Goal: Task Accomplishment & Management: Manage account settings

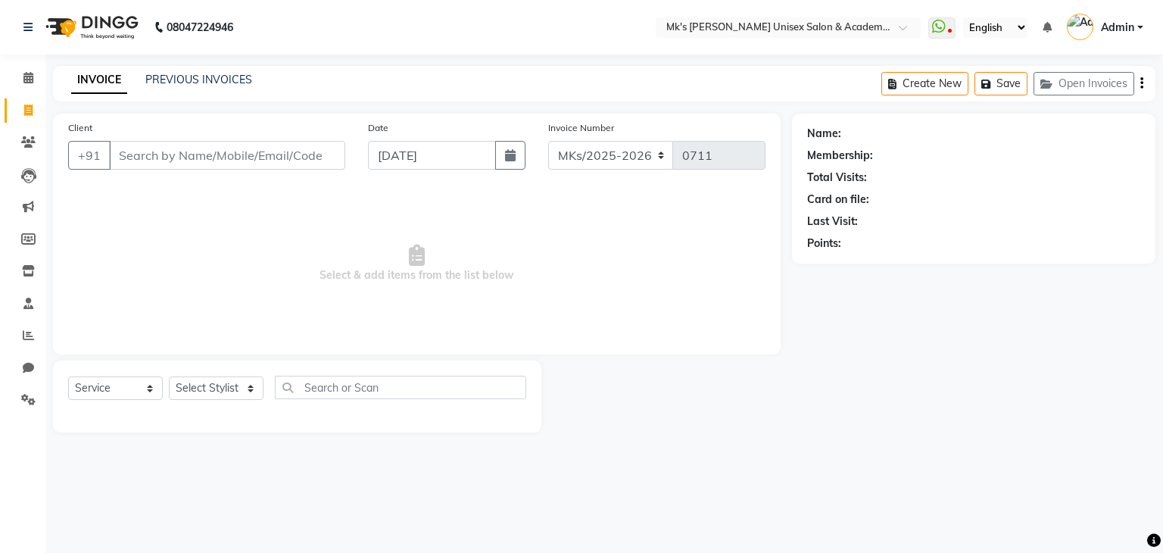
select select "service"
click at [1072, 77] on button "Open Invoices" at bounding box center [1084, 83] width 101 height 23
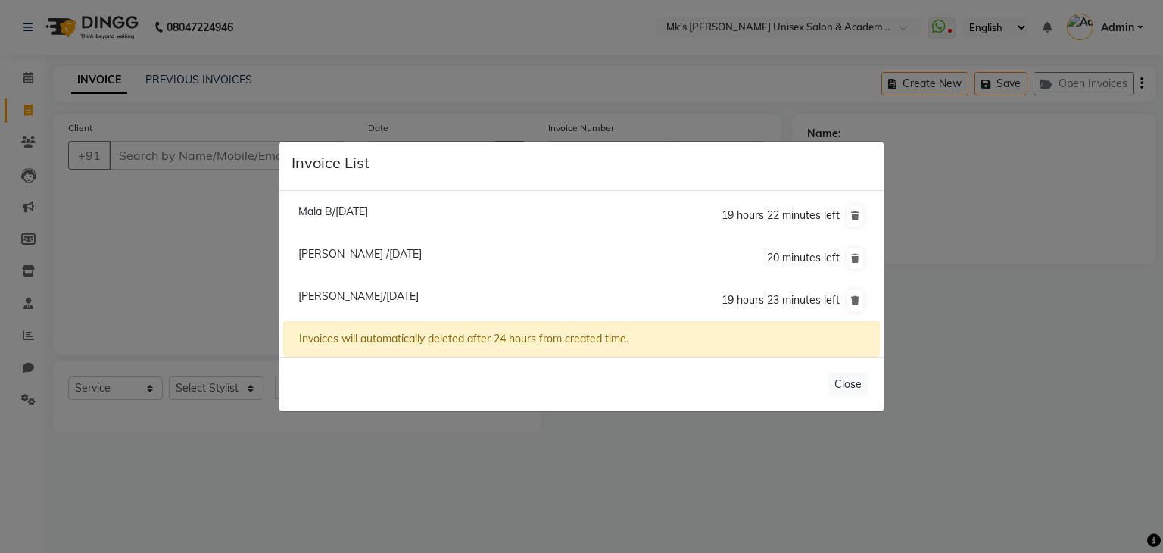
click at [403, 260] on span "[PERSON_NAME] /[DATE]" at bounding box center [359, 254] width 123 height 14
type input "9137280727"
type input "02-09-2025"
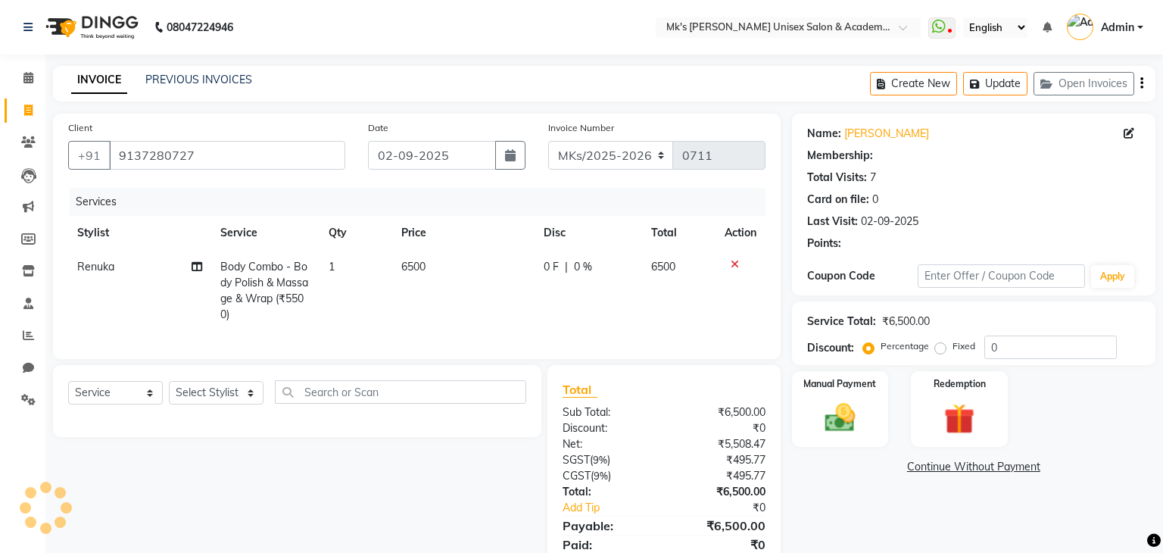
select select "1: Object"
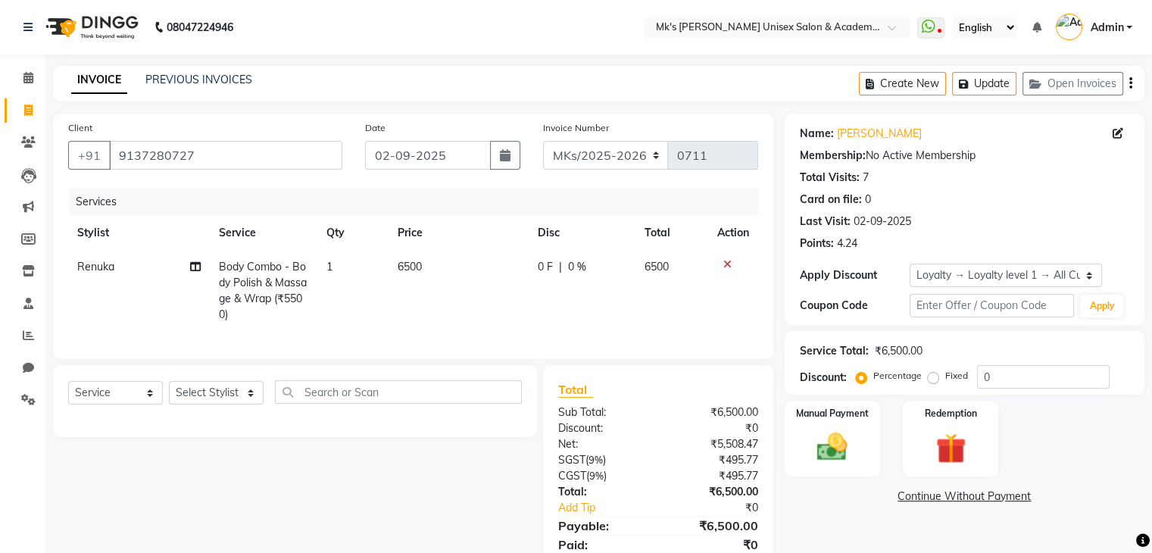
click at [725, 267] on icon at bounding box center [727, 264] width 8 height 11
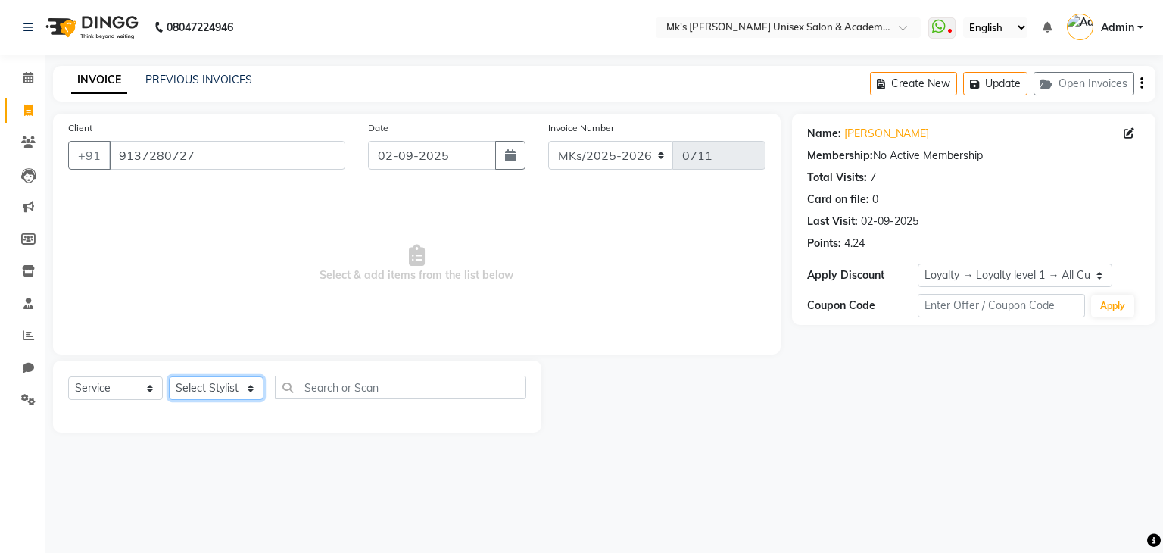
click at [219, 390] on select "Select Stylist [PERSON_NAME] Minsi Renuka [PERSON_NAME] [PERSON_NAME]" at bounding box center [216, 387] width 95 height 23
select select "21736"
click at [169, 377] on select "Select Stylist [PERSON_NAME] Minsi Renuka [PERSON_NAME] [PERSON_NAME]" at bounding box center [216, 387] width 95 height 23
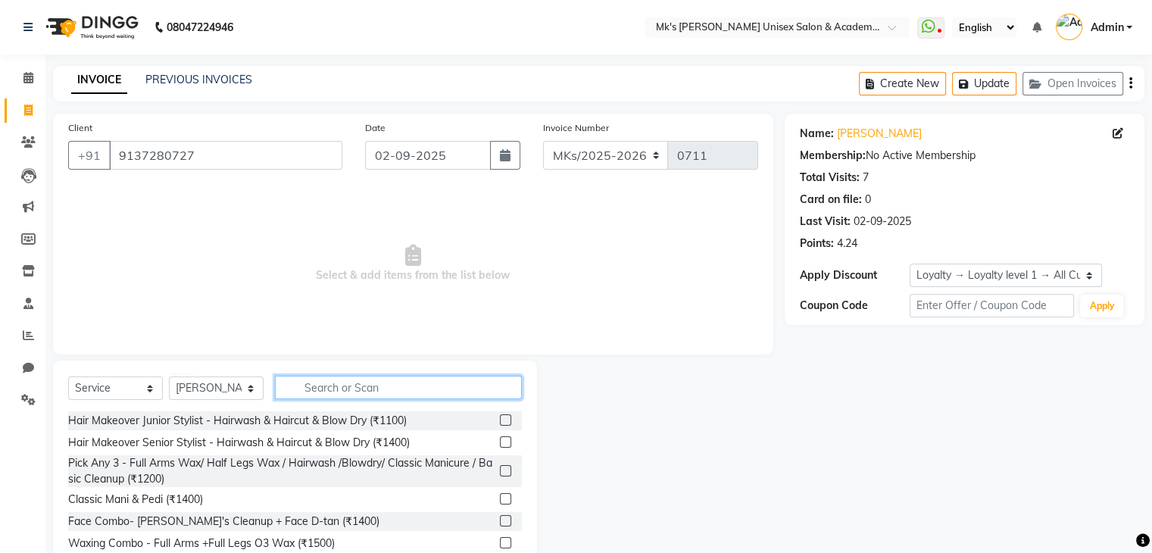
click at [316, 381] on input "text" at bounding box center [398, 387] width 247 height 23
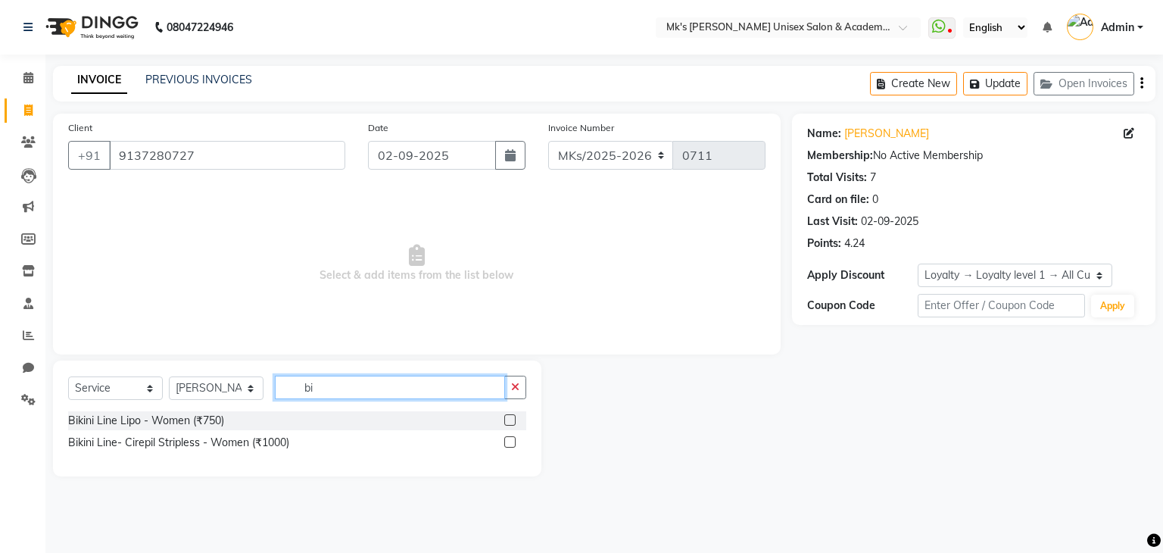
type input "b"
type input "braz"
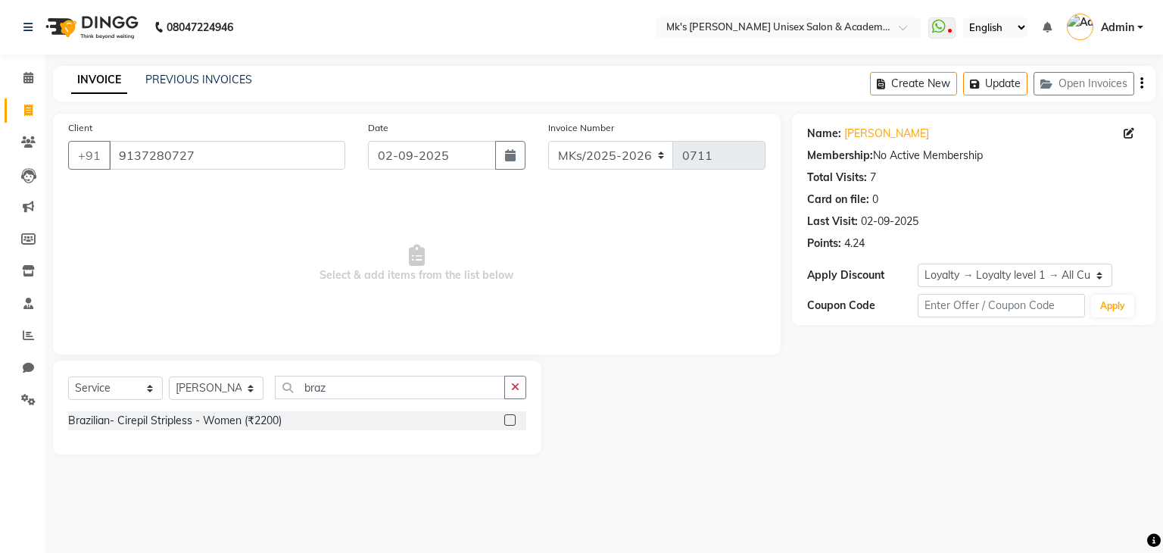
click at [510, 419] on label at bounding box center [509, 419] width 11 height 11
click at [510, 419] on input "checkbox" at bounding box center [509, 421] width 10 height 10
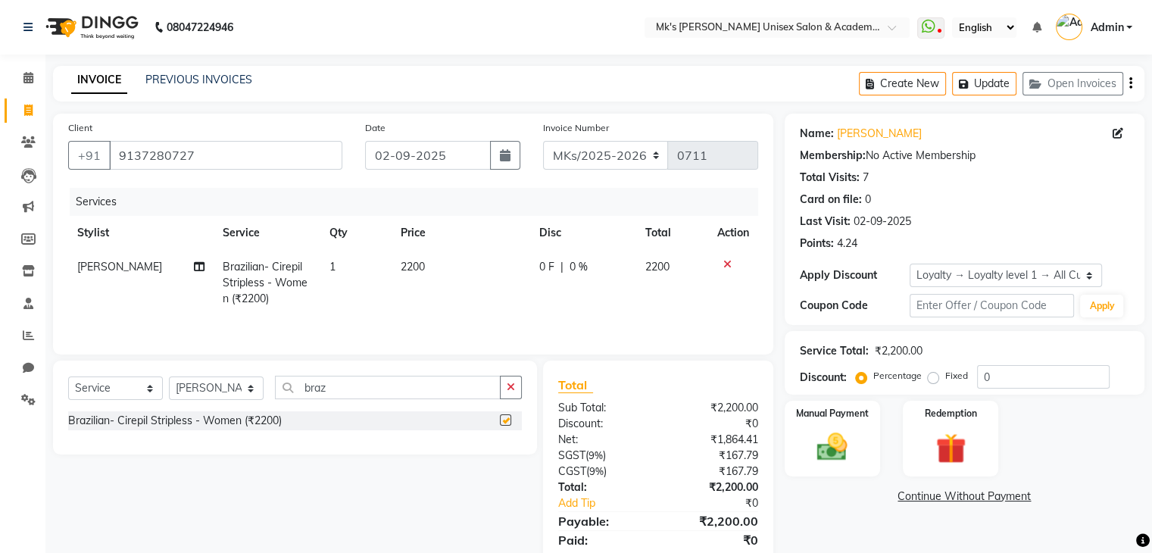
checkbox input "false"
click at [420, 257] on td "2200" at bounding box center [460, 283] width 139 height 66
select select "21736"
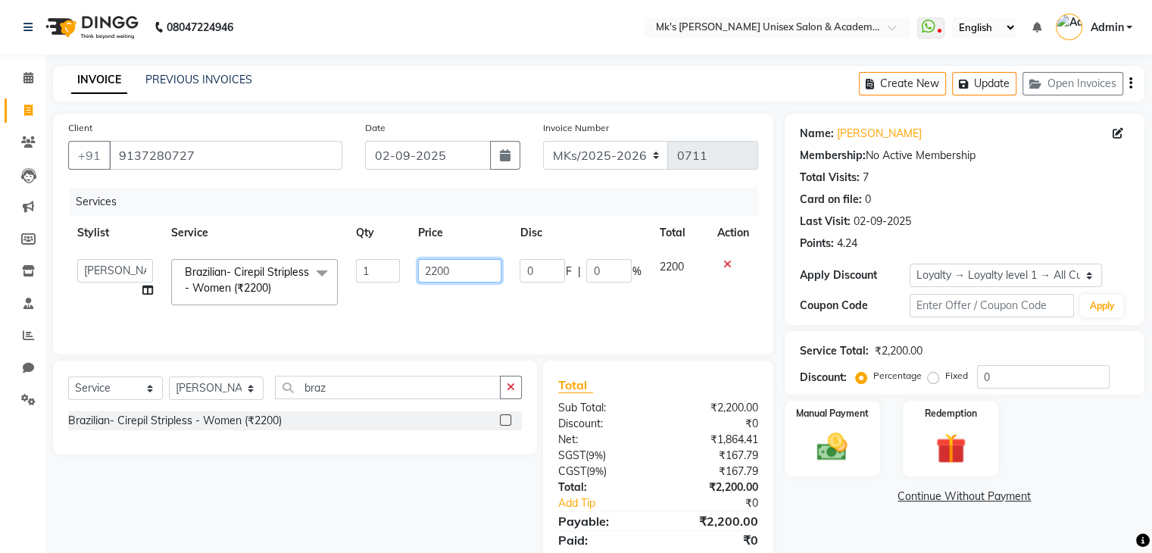
click at [434, 273] on input "2200" at bounding box center [459, 270] width 83 height 23
type input "2500"
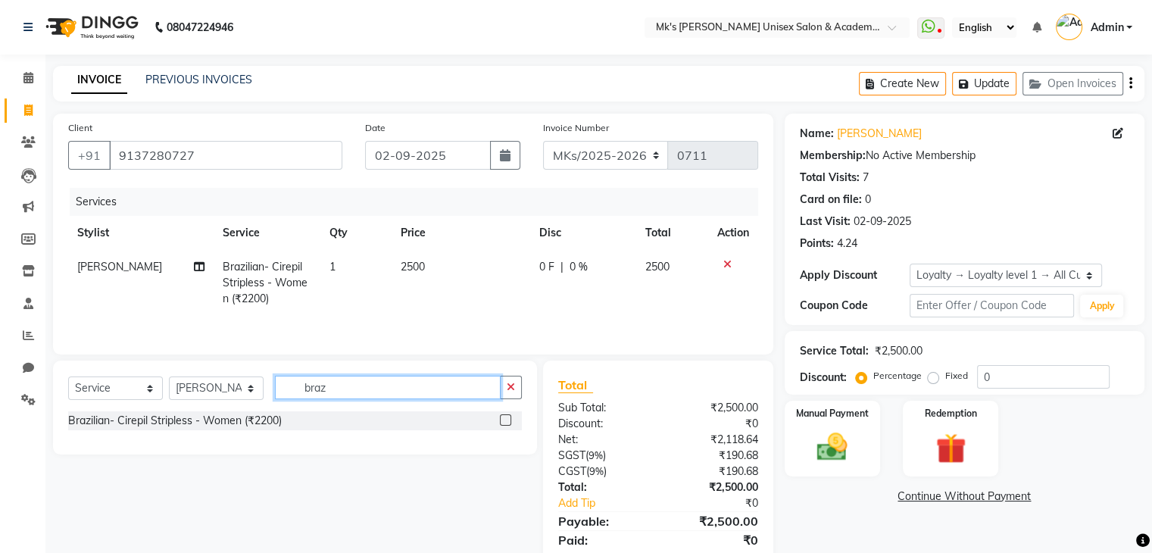
click at [318, 386] on input "braz" at bounding box center [388, 387] width 226 height 23
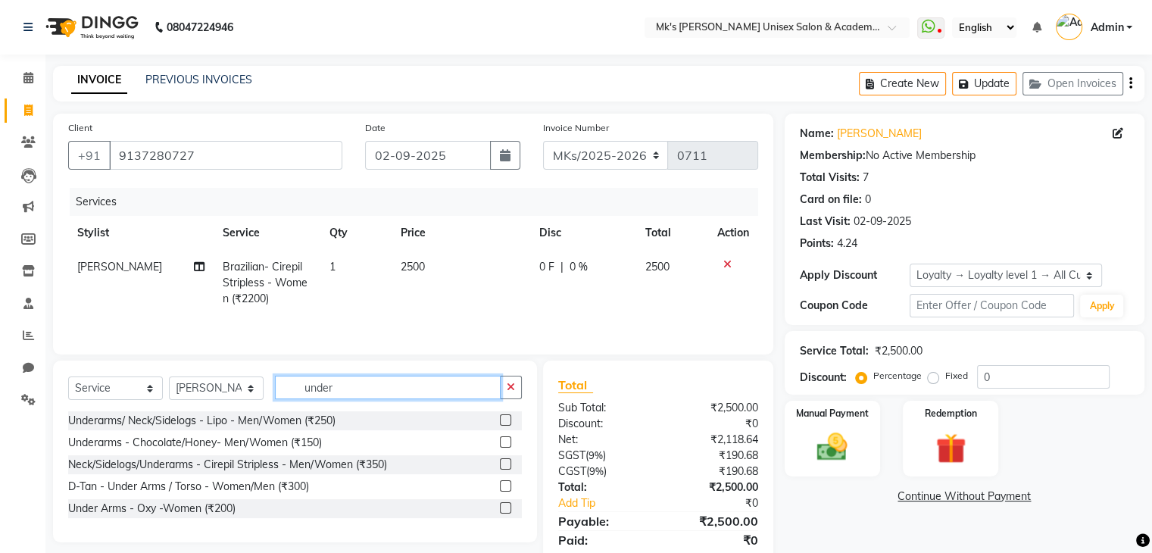
type input "under"
click at [503, 463] on label at bounding box center [505, 463] width 11 height 11
click at [503, 463] on input "checkbox" at bounding box center [505, 465] width 10 height 10
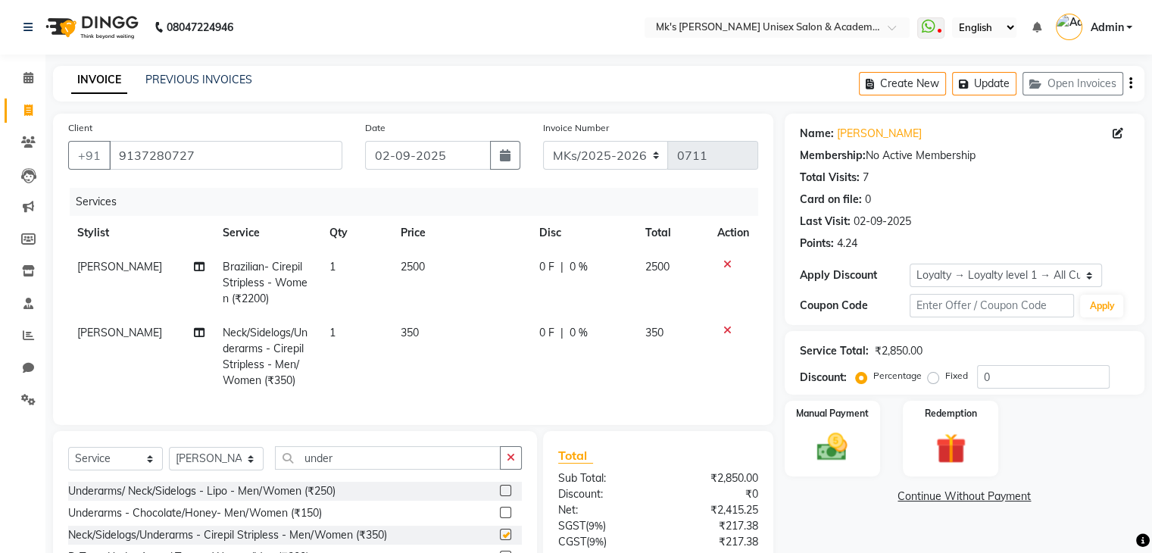
checkbox input "false"
click at [320, 460] on input "under" at bounding box center [388, 457] width 226 height 23
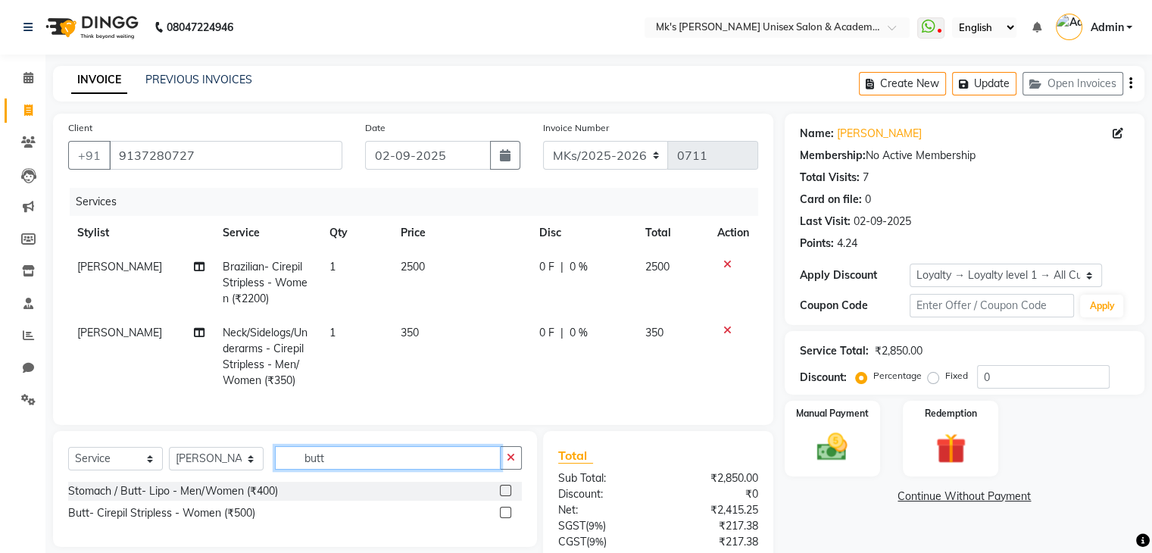
type input "butt"
click at [502, 518] on label at bounding box center [505, 512] width 11 height 11
click at [502, 518] on input "checkbox" at bounding box center [505, 513] width 10 height 10
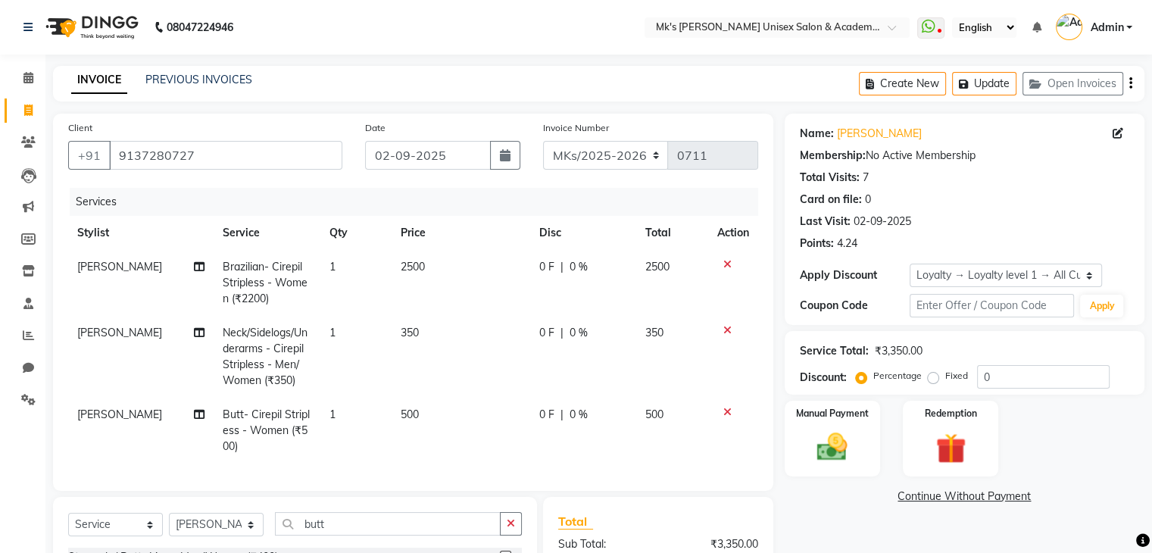
checkbox input "false"
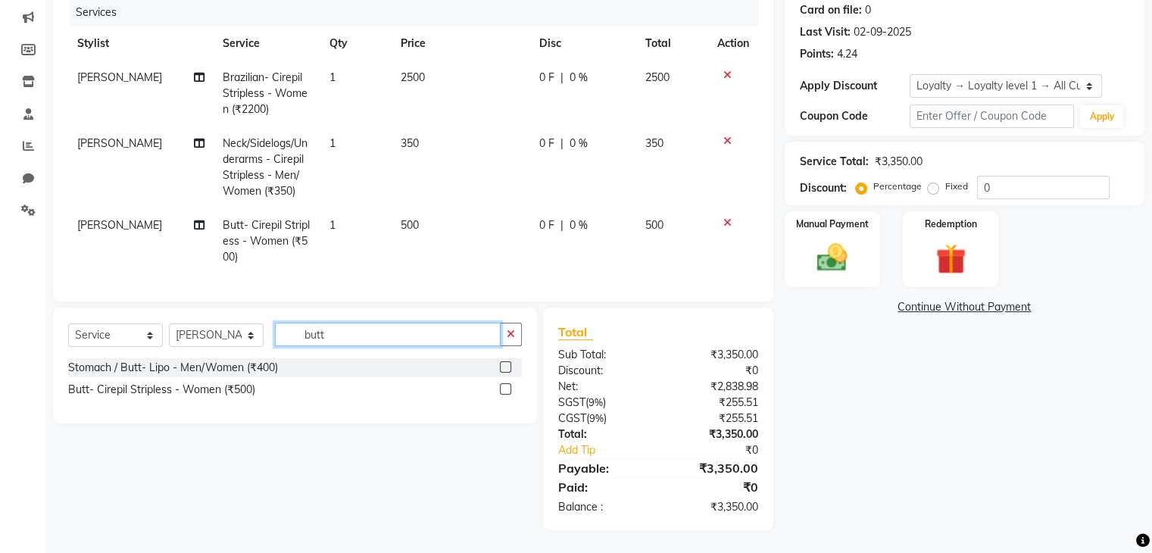
click at [307, 341] on input "butt" at bounding box center [388, 334] width 226 height 23
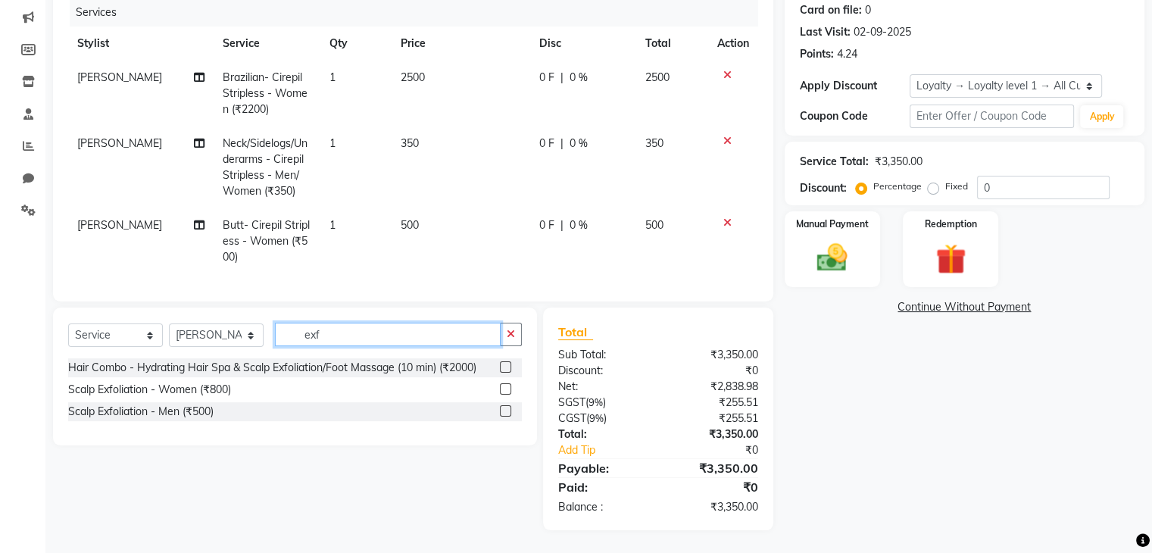
type input "exfo"
click at [375, 329] on input "exfo" at bounding box center [388, 334] width 226 height 23
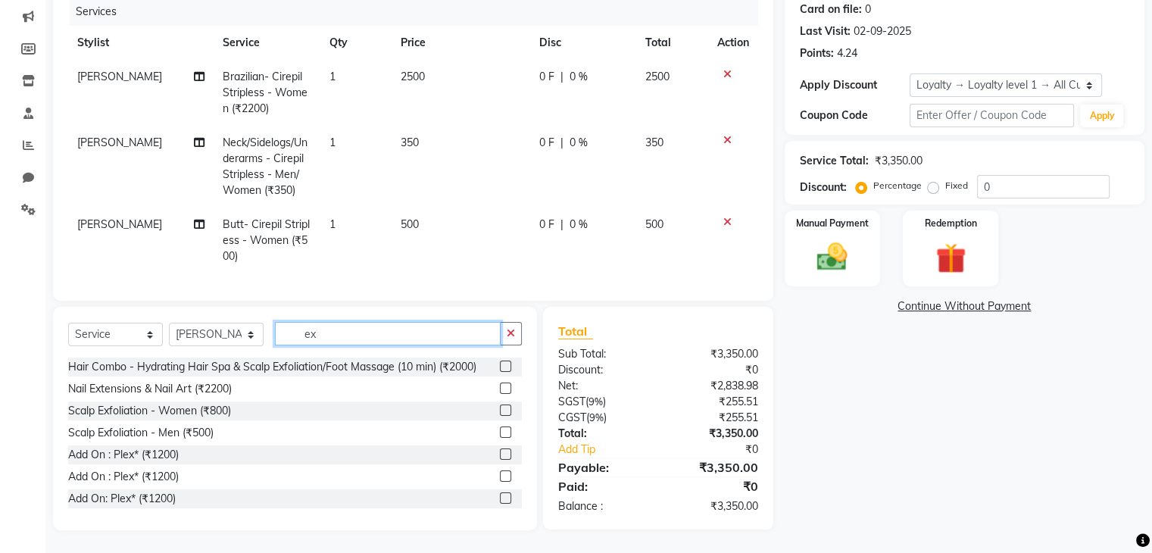
click at [374, 325] on input "ex" at bounding box center [388, 333] width 226 height 23
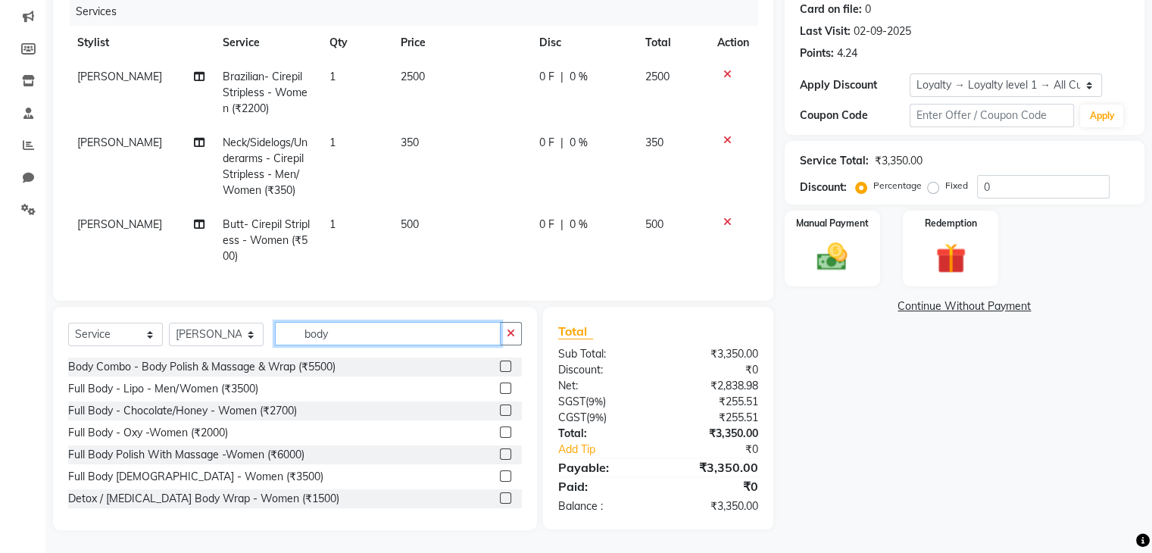
type input "body"
click at [500, 472] on label at bounding box center [505, 475] width 11 height 11
click at [500, 472] on input "checkbox" at bounding box center [505, 477] width 10 height 10
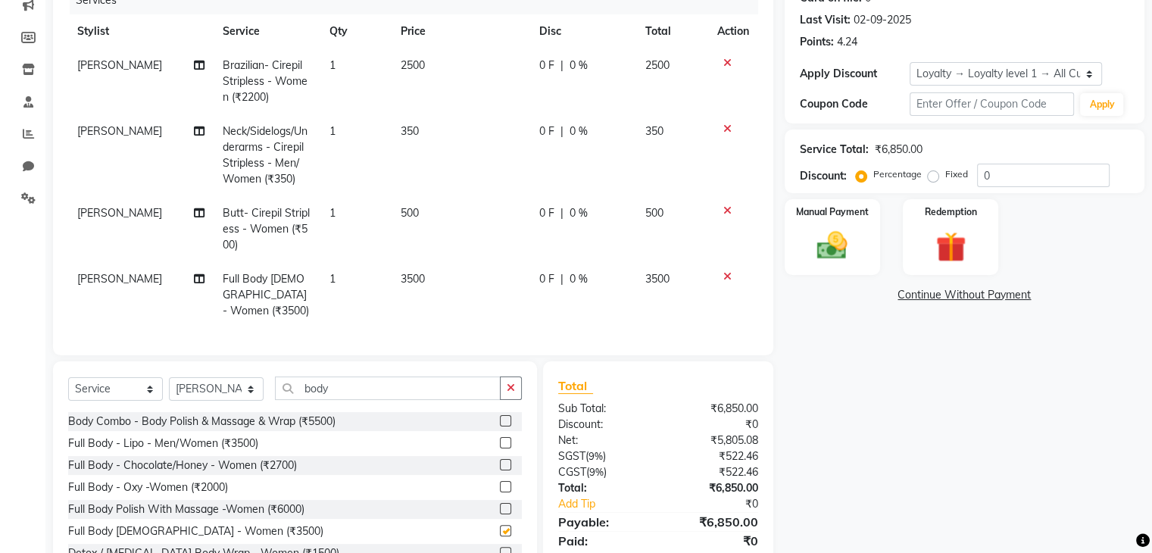
checkbox input "false"
click at [407, 268] on td "3500" at bounding box center [460, 295] width 139 height 66
select select "21736"
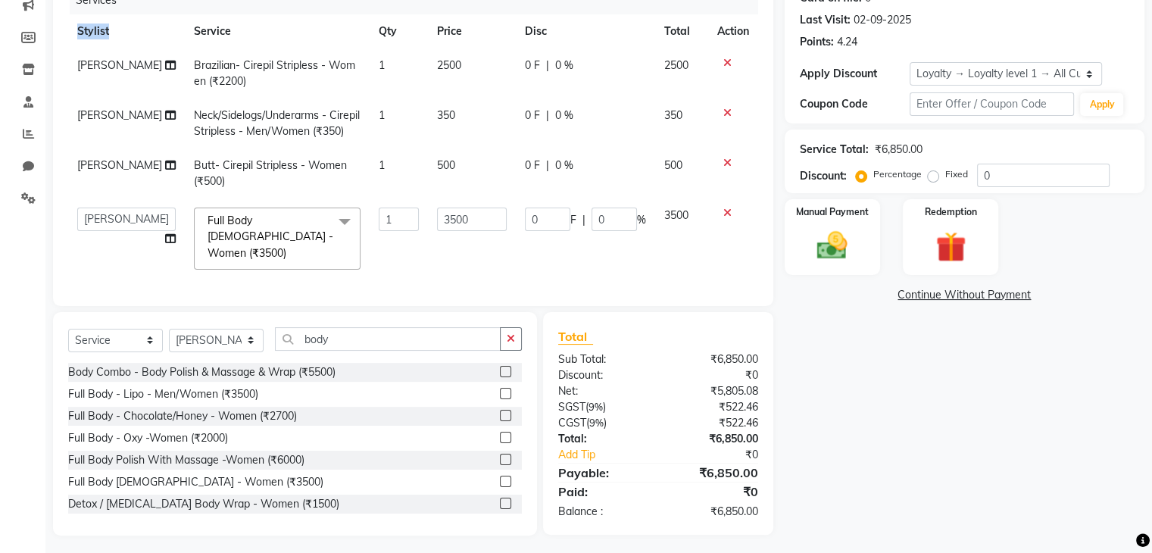
click at [407, 268] on div "Services Stylist Service Qty Price Disc Total Action [PERSON_NAME] Brazilian- C…" at bounding box center [413, 138] width 690 height 304
click at [441, 220] on input "3500" at bounding box center [472, 218] width 70 height 23
type input "2000"
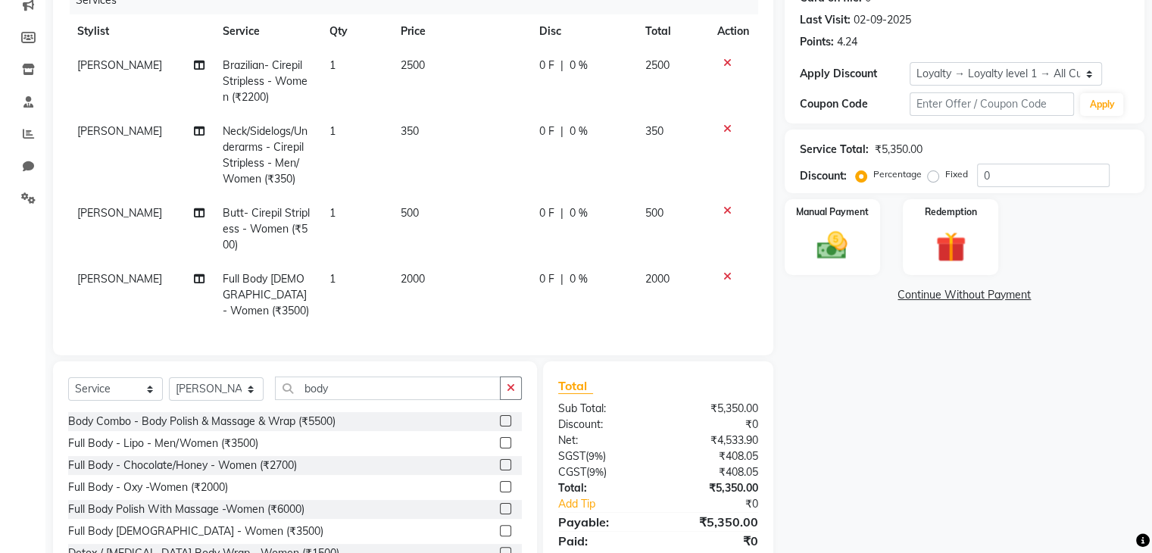
click at [458, 248] on tbody "[PERSON_NAME] Brazilian- Cirepil Stripless - Women (₹2200) 1 2500 0 F | 0 % 250…" at bounding box center [413, 187] width 690 height 279
click at [304, 385] on input "body" at bounding box center [388, 387] width 226 height 23
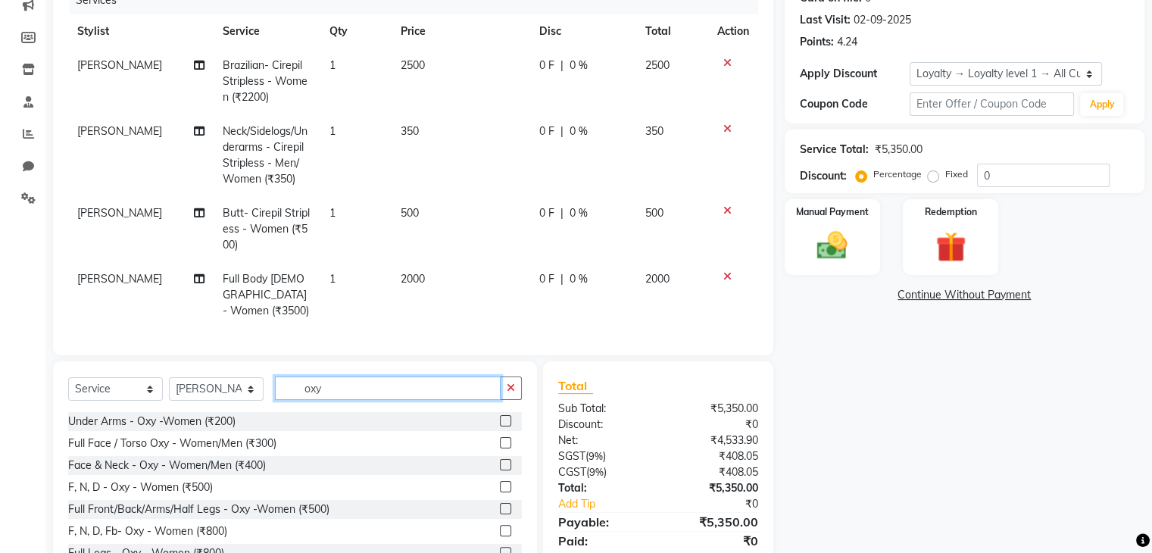
type input "oxy"
click at [500, 506] on label at bounding box center [505, 508] width 11 height 11
click at [500, 506] on input "checkbox" at bounding box center [505, 509] width 10 height 10
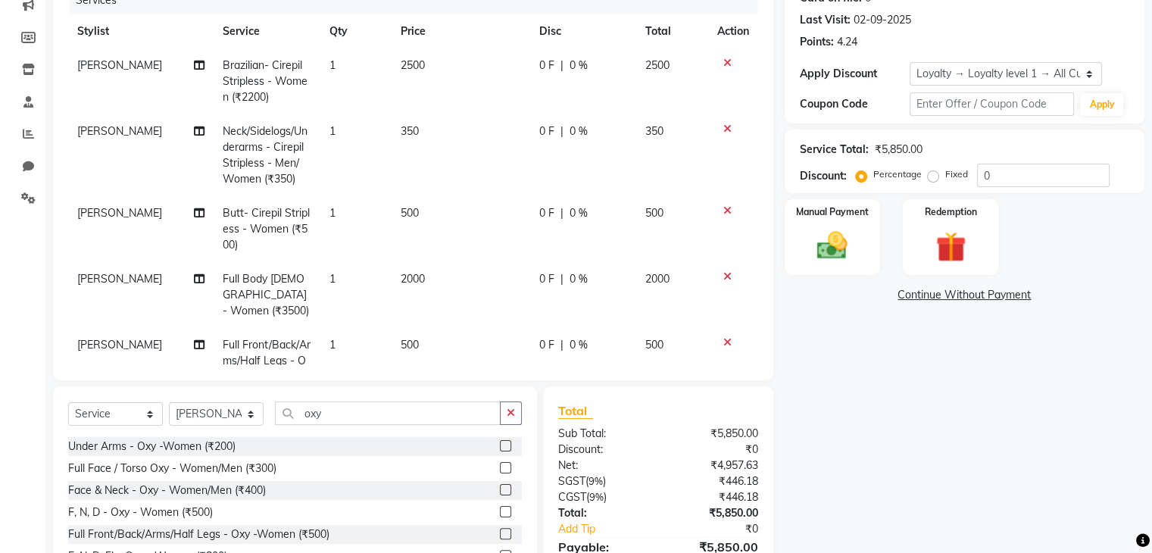
click at [500, 534] on label at bounding box center [505, 533] width 11 height 11
click at [500, 534] on input "checkbox" at bounding box center [505, 534] width 10 height 10
checkbox input "false"
click at [741, 304] on td at bounding box center [733, 295] width 50 height 66
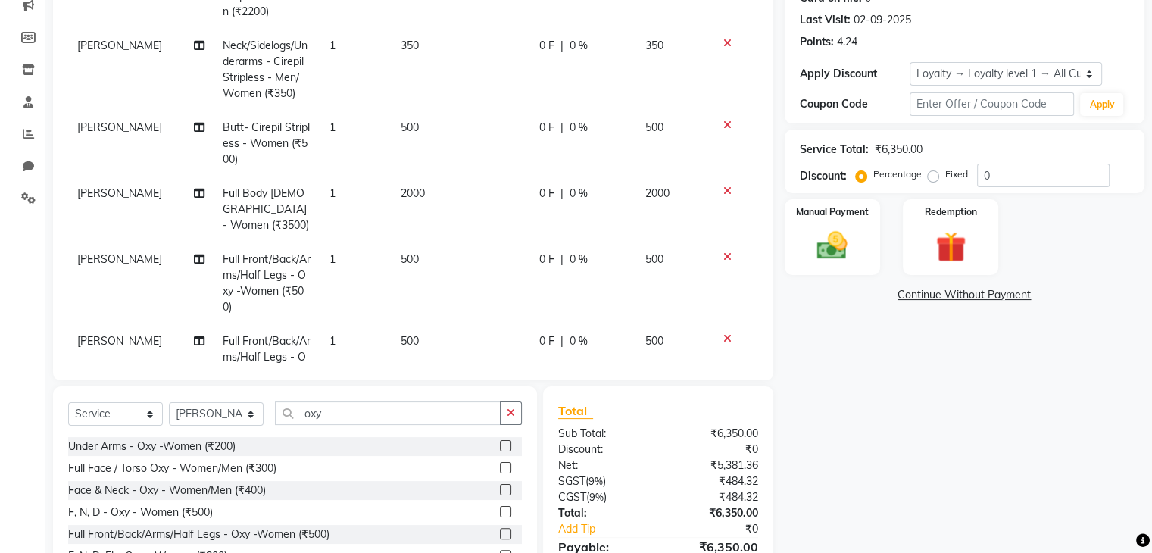
scroll to position [134, 0]
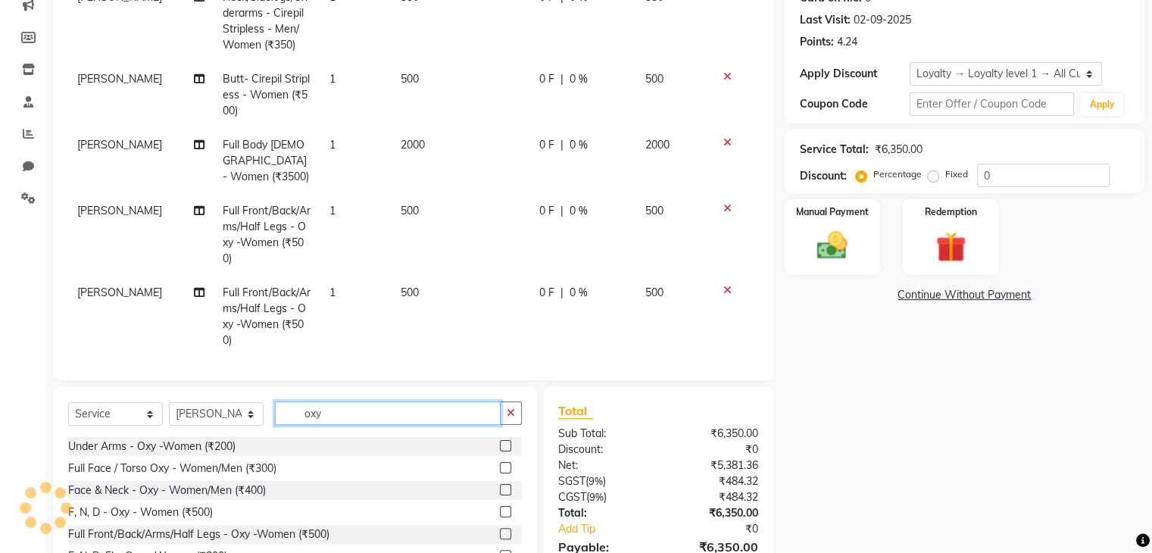
click at [300, 408] on input "oxy" at bounding box center [388, 412] width 226 height 23
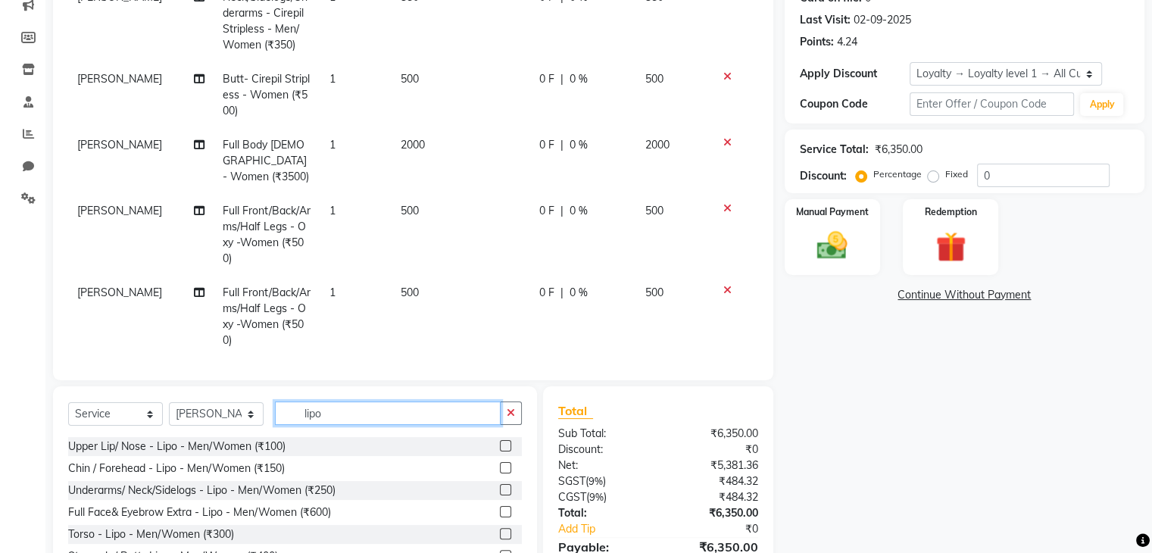
scroll to position [112, 0]
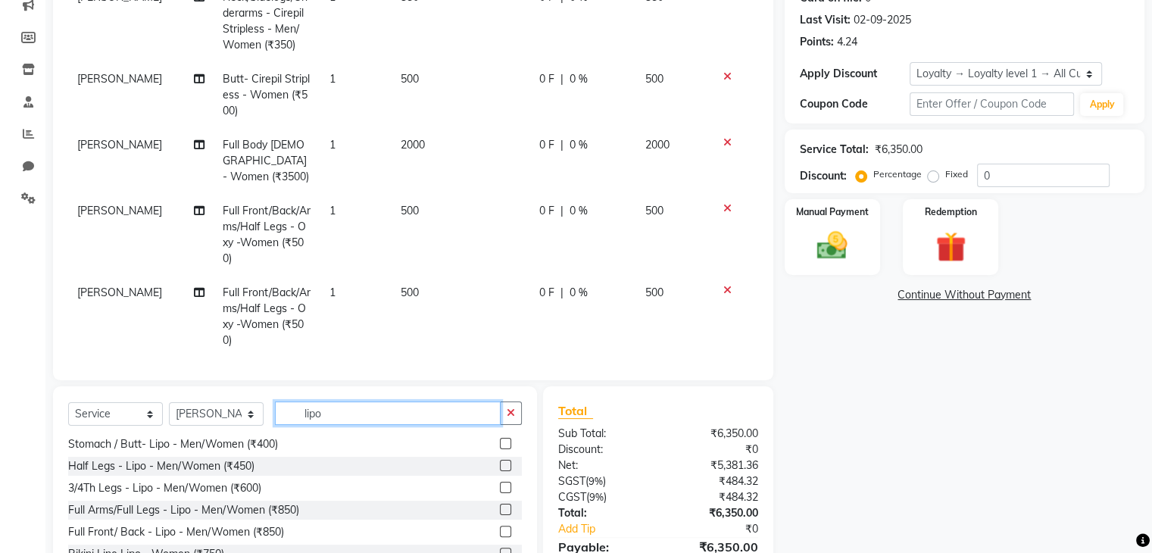
type input "lipo"
click at [500, 509] on label at bounding box center [505, 509] width 11 height 11
click at [500, 509] on input "checkbox" at bounding box center [505, 510] width 10 height 10
click at [500, 508] on label at bounding box center [505, 509] width 11 height 11
click at [500, 508] on input "checkbox" at bounding box center [505, 510] width 10 height 10
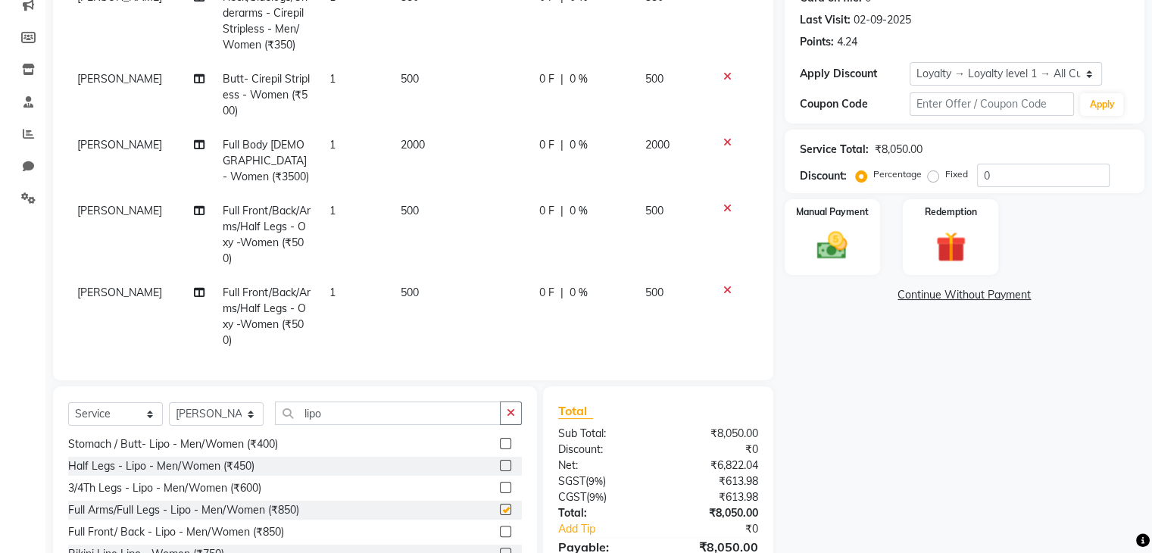
checkbox input "false"
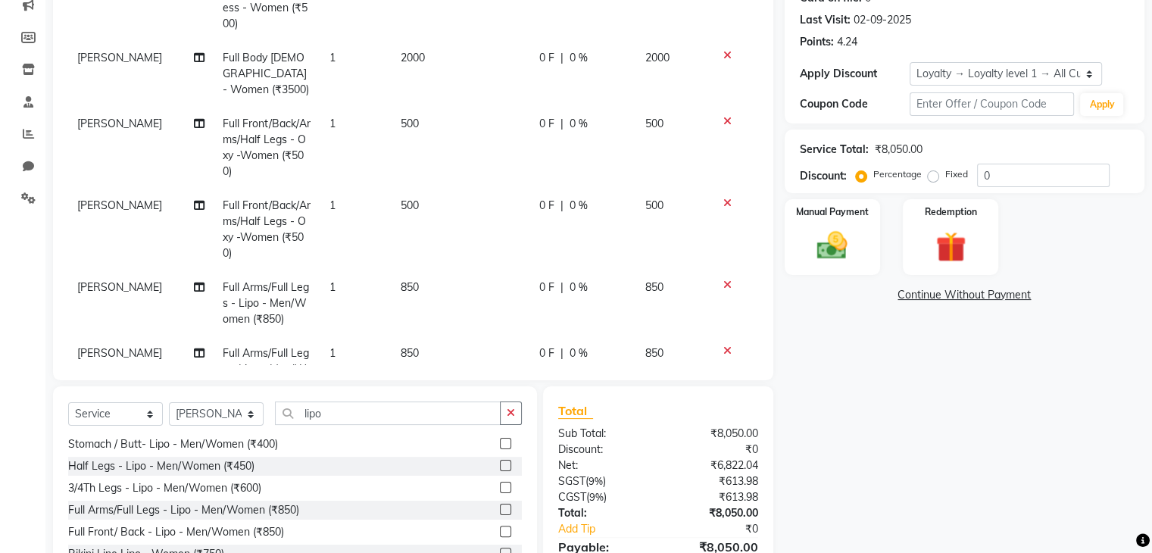
scroll to position [266, 0]
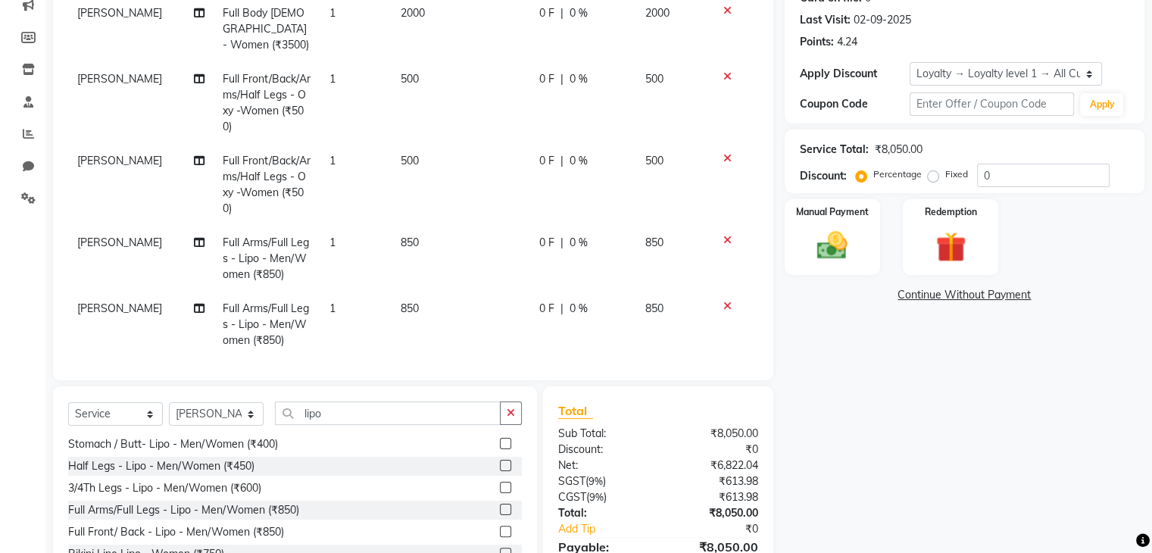
click at [424, 226] on td "850" at bounding box center [460, 259] width 139 height 66
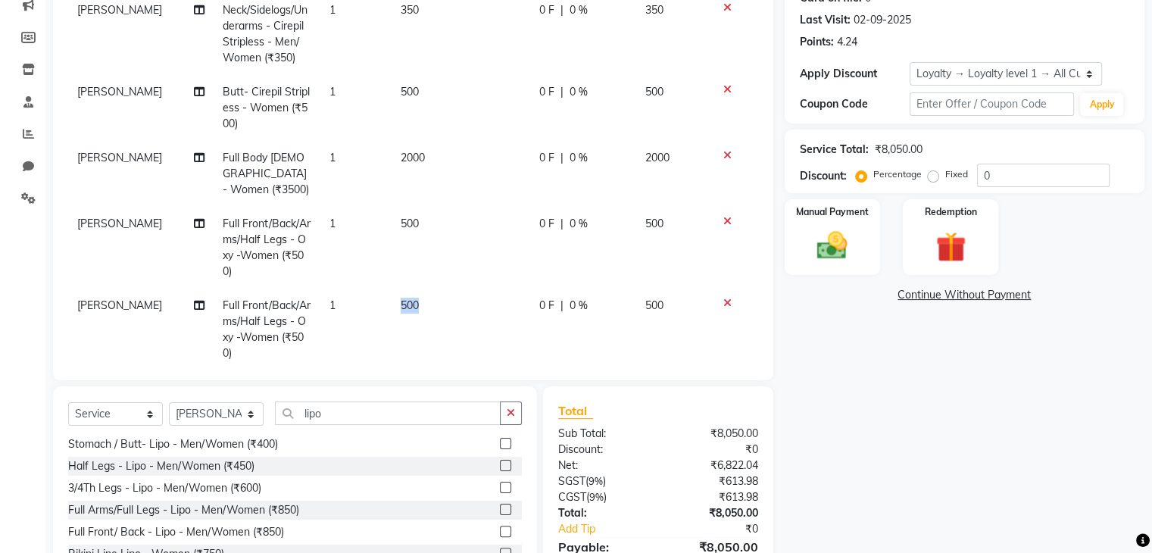
select select "21736"
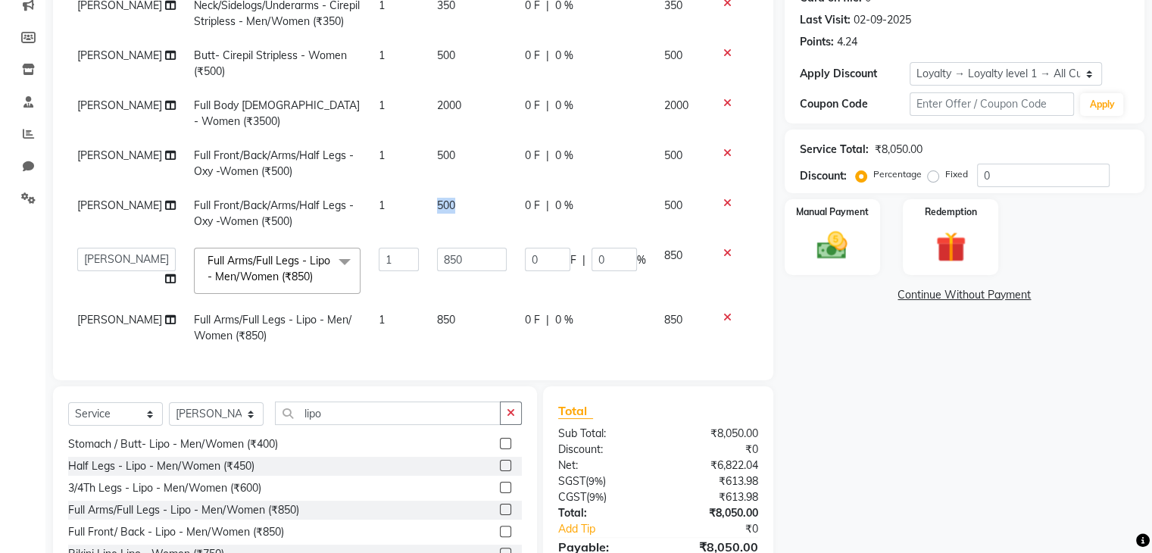
click at [428, 219] on td "500" at bounding box center [472, 214] width 88 height 50
select select "21736"
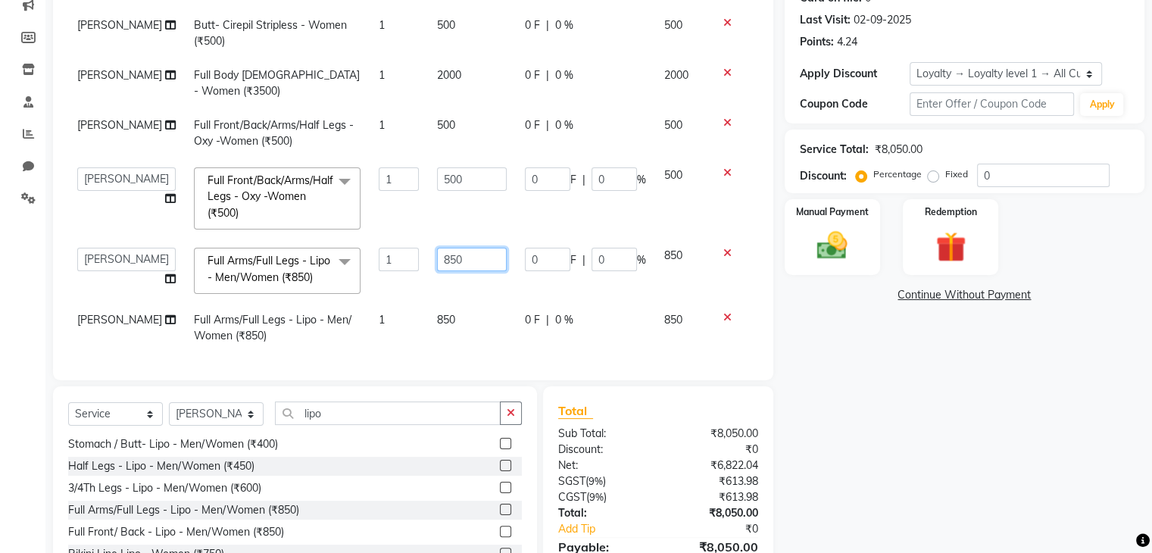
click at [437, 248] on input "850" at bounding box center [472, 259] width 70 height 23
type input "600"
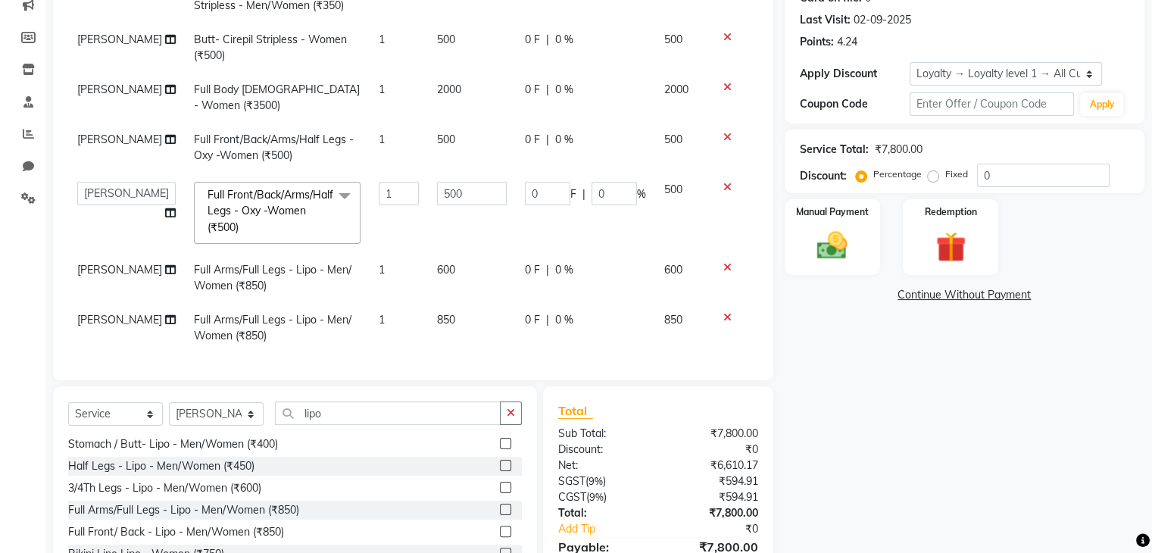
click at [457, 281] on td "600" at bounding box center [472, 278] width 88 height 50
select select "21736"
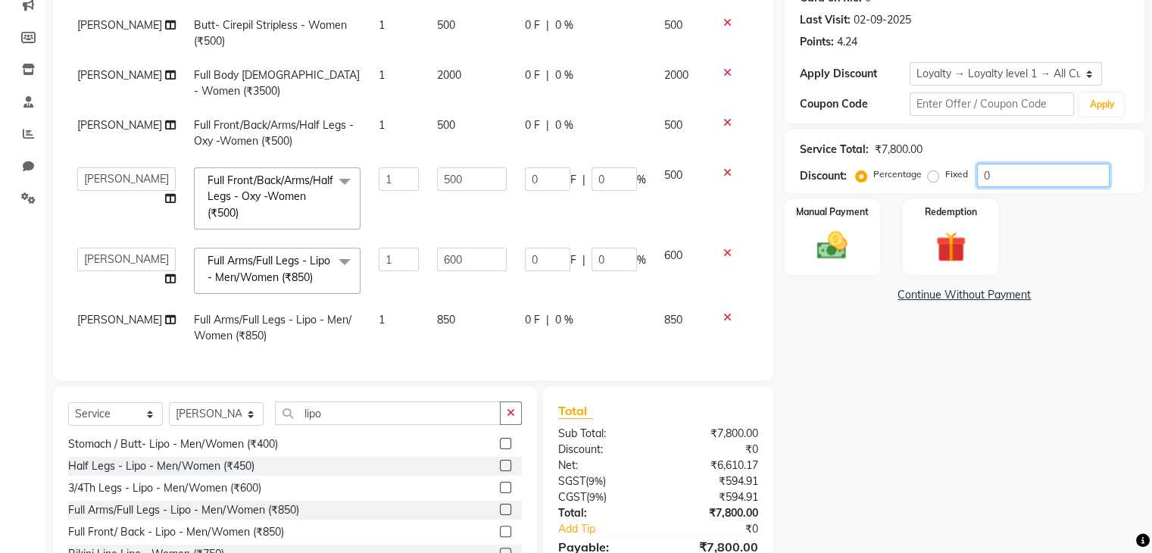
click at [979, 169] on input "0" at bounding box center [1043, 175] width 133 height 23
type input "1"
type input "5"
type input "1"
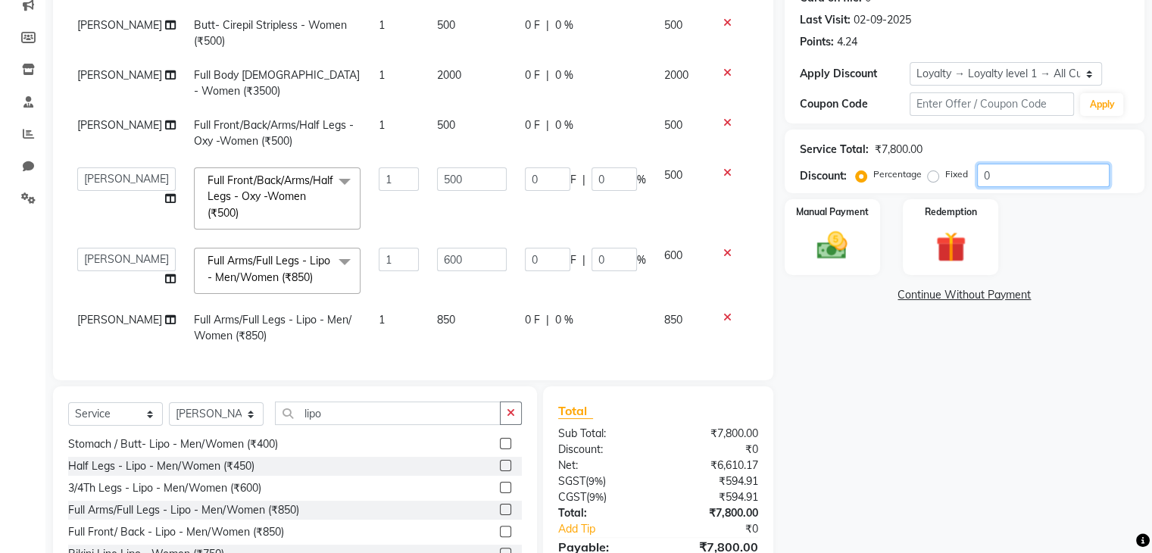
type input "6"
type input "1"
type input "15"
type input "75"
type input "15"
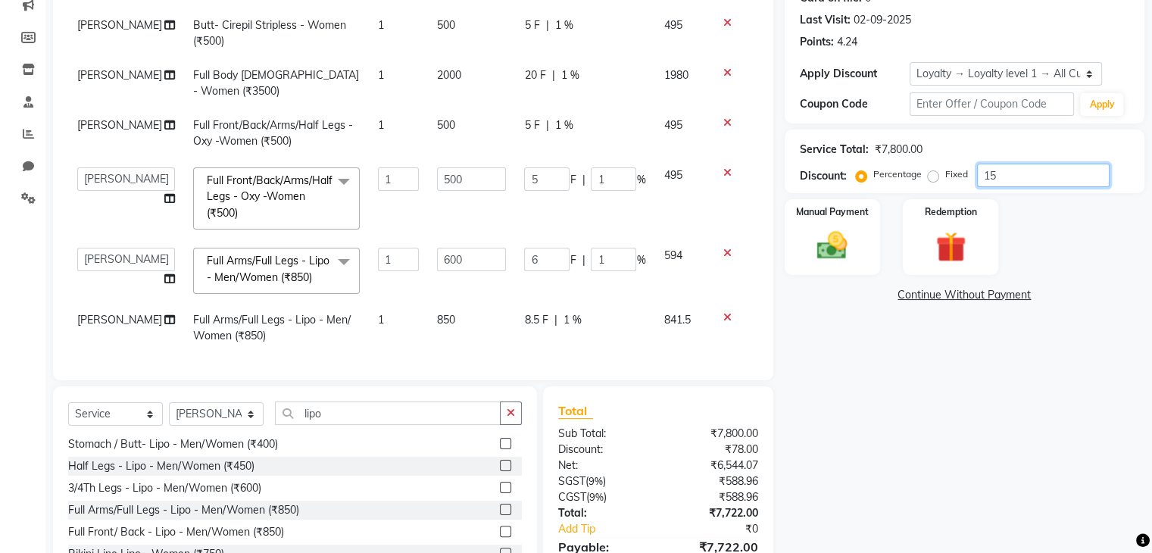
type input "90"
type input "15"
click at [855, 232] on img at bounding box center [831, 246] width 51 height 36
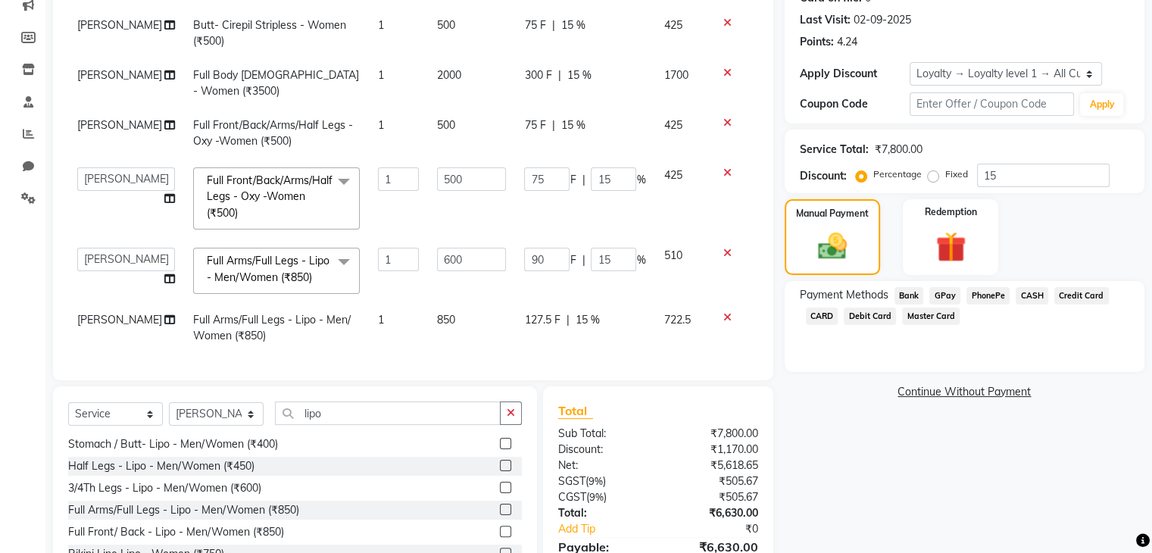
click at [942, 288] on span "GPay" at bounding box center [944, 295] width 31 height 17
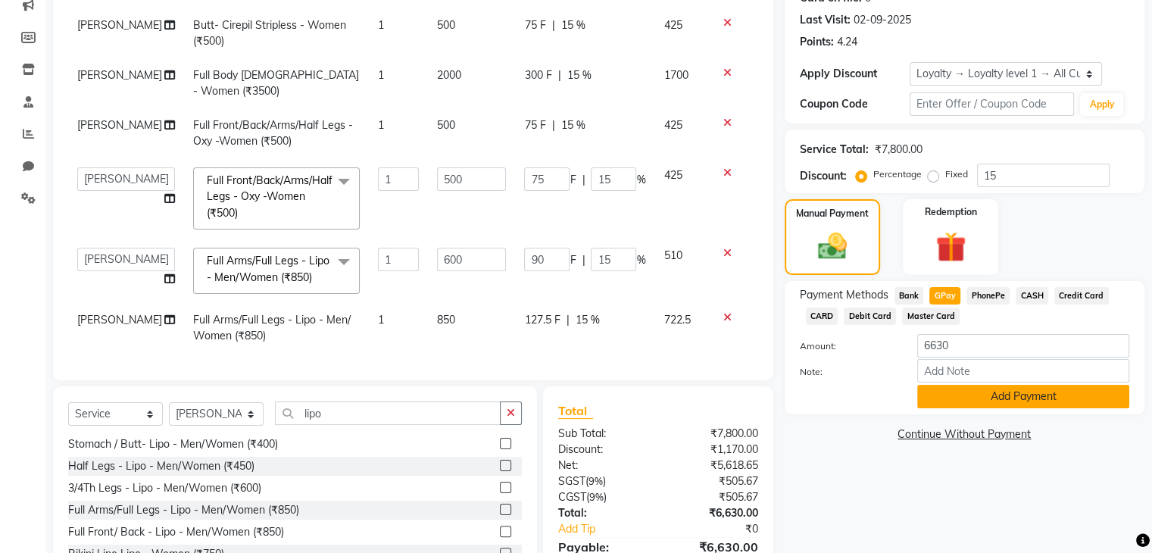
click at [940, 391] on button "Add Payment" at bounding box center [1023, 396] width 212 height 23
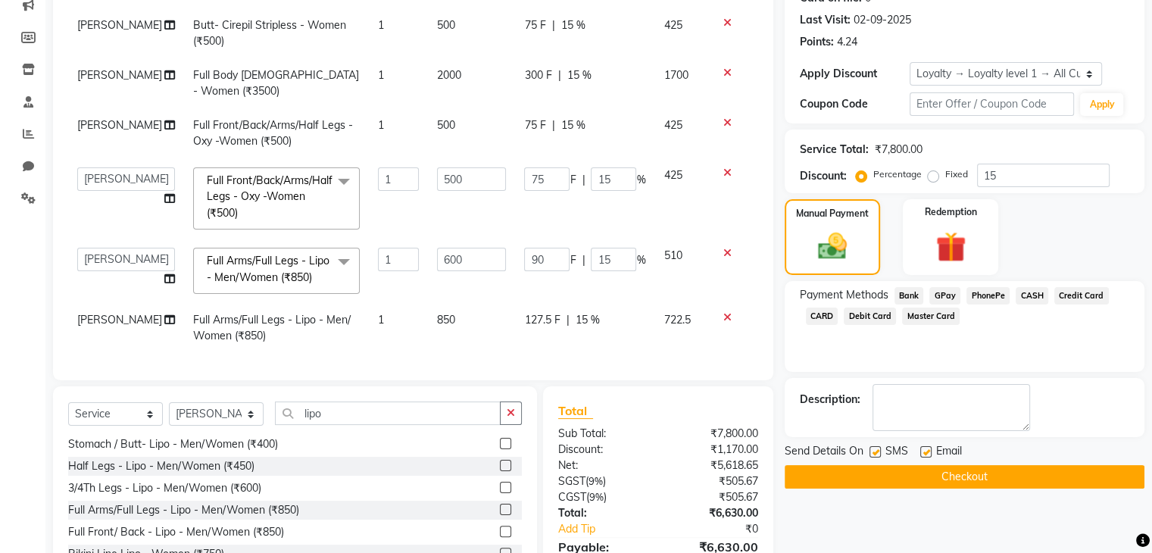
drag, startPoint x: 925, startPoint y: 463, endPoint x: 925, endPoint y: 471, distance: 8.3
click at [925, 471] on div "Send Details On SMS Email Checkout" at bounding box center [964, 465] width 360 height 45
click at [925, 471] on button "Checkout" at bounding box center [964, 476] width 360 height 23
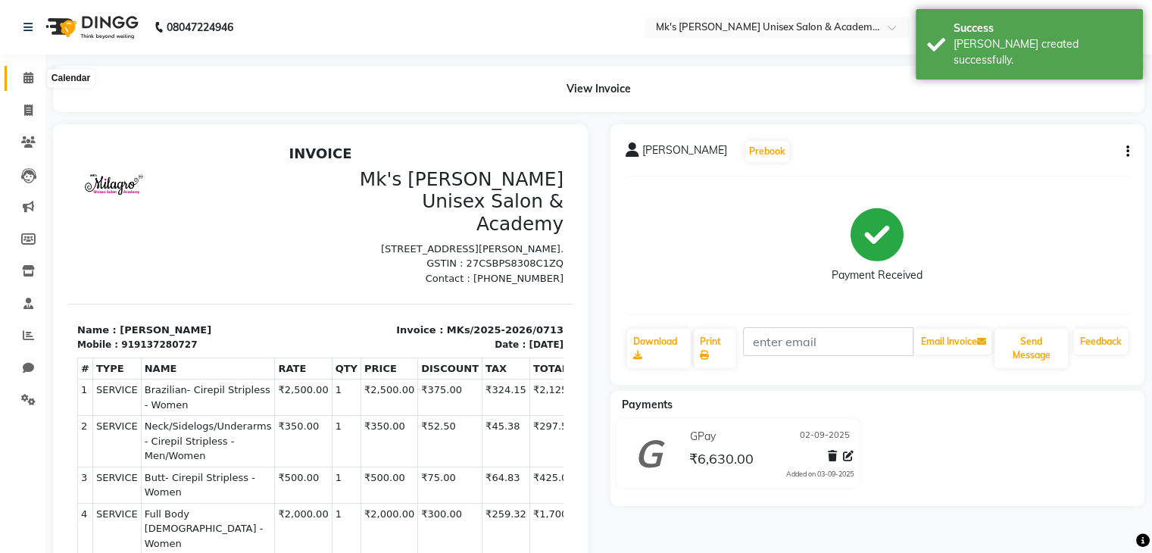
click at [30, 76] on icon at bounding box center [28, 77] width 10 height 11
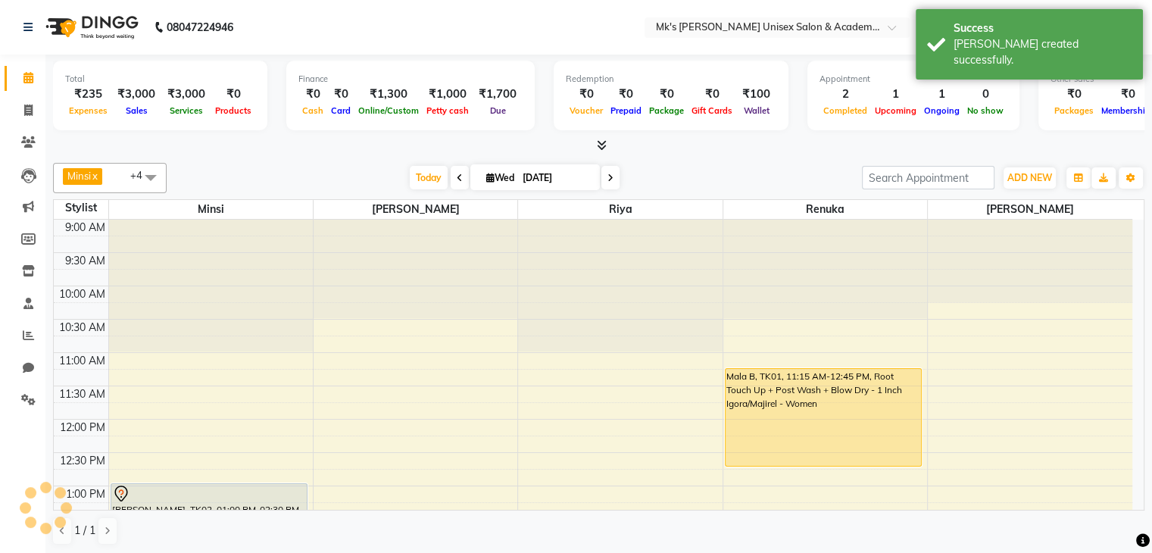
click at [457, 170] on span at bounding box center [460, 177] width 18 height 23
type input "02-09-2025"
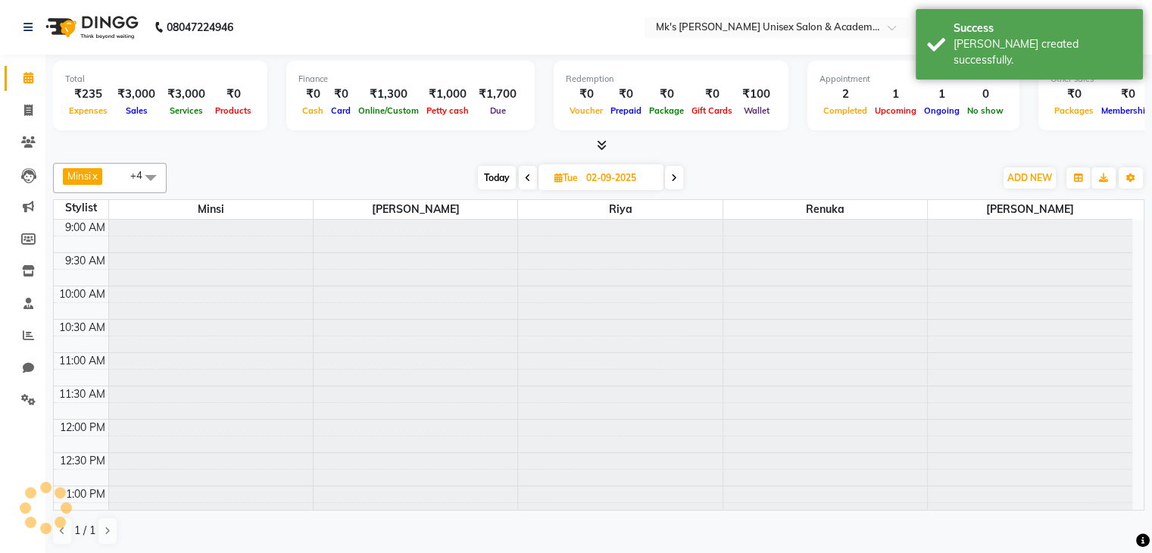
scroll to position [435, 0]
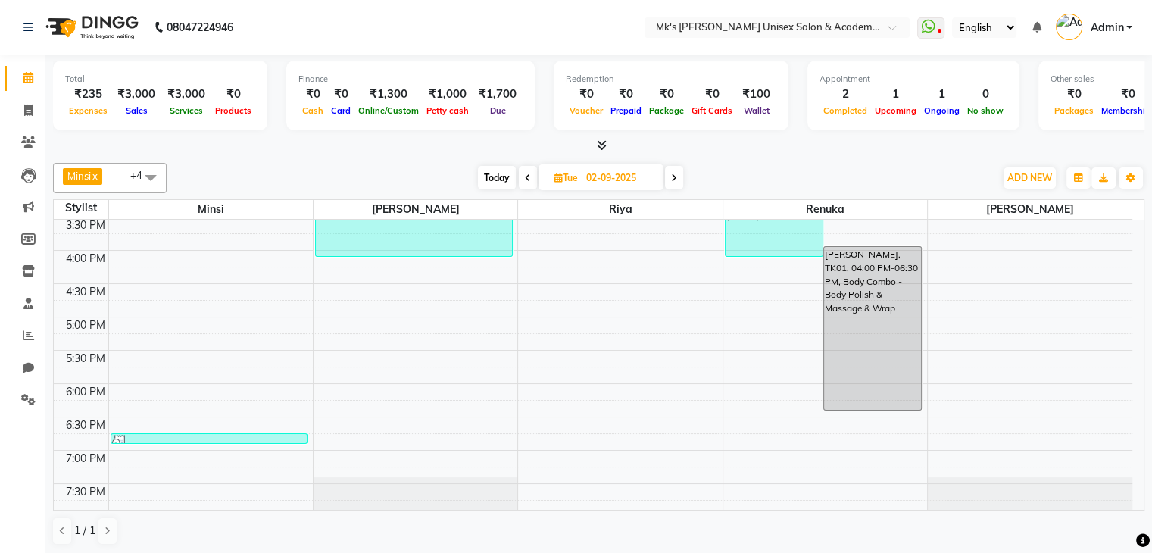
click at [13, 80] on link "Calendar" at bounding box center [23, 78] width 36 height 25
click at [15, 77] on span at bounding box center [28, 78] width 27 height 17
click at [609, 140] on div at bounding box center [598, 146] width 1091 height 16
click at [604, 141] on icon at bounding box center [602, 144] width 10 height 11
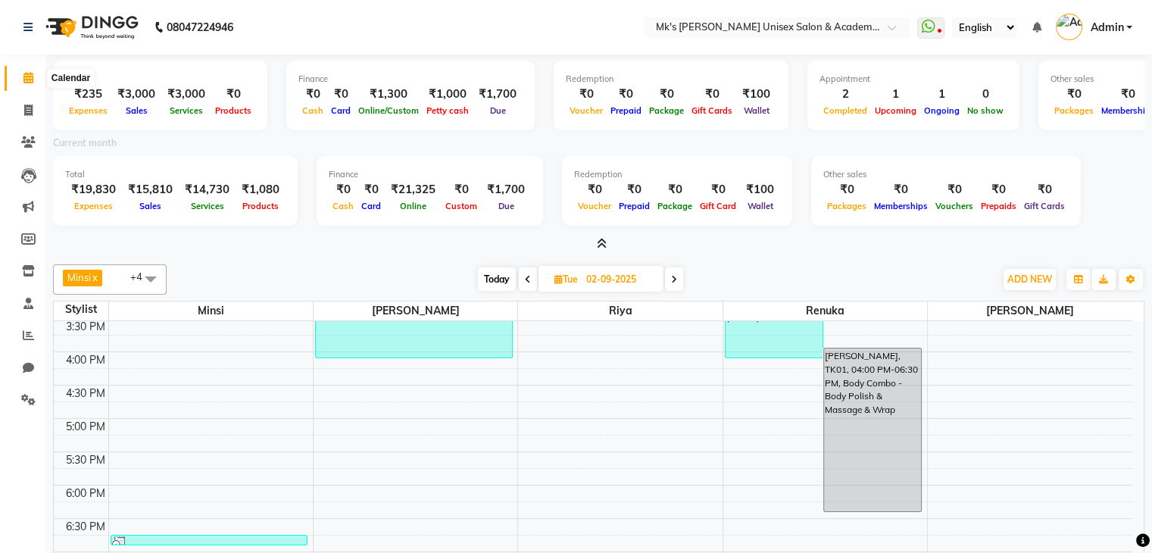
click at [32, 79] on icon at bounding box center [28, 77] width 10 height 11
click at [25, 76] on icon at bounding box center [28, 77] width 10 height 11
click at [1051, 276] on span "ADD NEW" at bounding box center [1029, 278] width 45 height 11
click at [1012, 345] on link "Add Expense" at bounding box center [995, 347] width 120 height 20
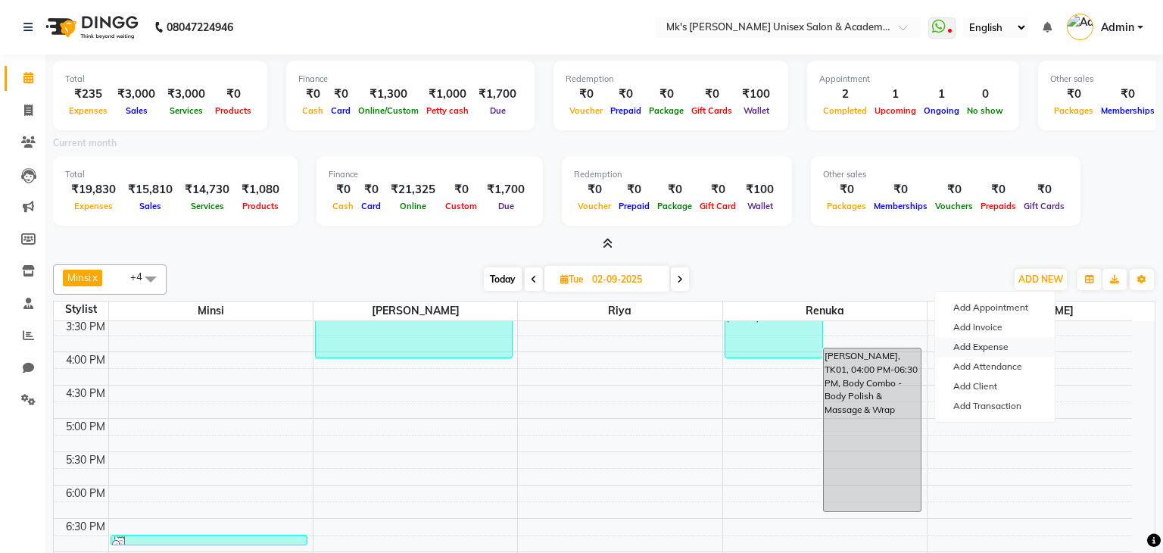
select select "1"
select select "2951"
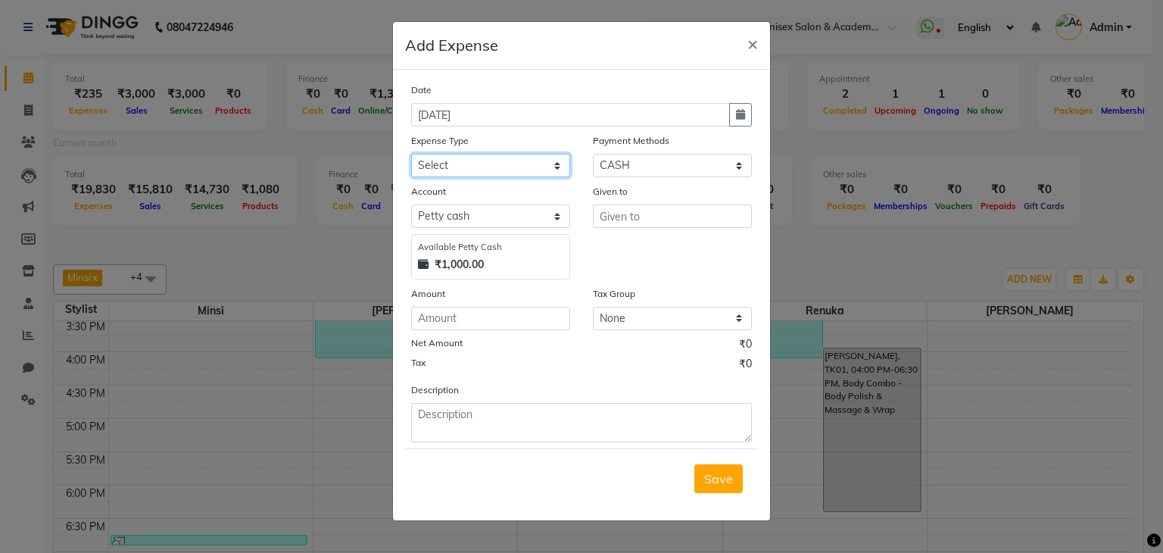
click at [522, 161] on select "Select Advance Salary Bank charges Car maintenance Cash transfer to bank Cash t…" at bounding box center [490, 165] width 159 height 23
select select "20175"
click at [411, 155] on select "Select Advance Salary Bank charges Car maintenance Cash transfer to bank Cash t…" at bounding box center [490, 165] width 159 height 23
click at [609, 171] on select "Select Bank GPay Prepaid Points PhonePe CASH Credit Card CARD Debit Card Master…" at bounding box center [672, 165] width 159 height 23
select select "5"
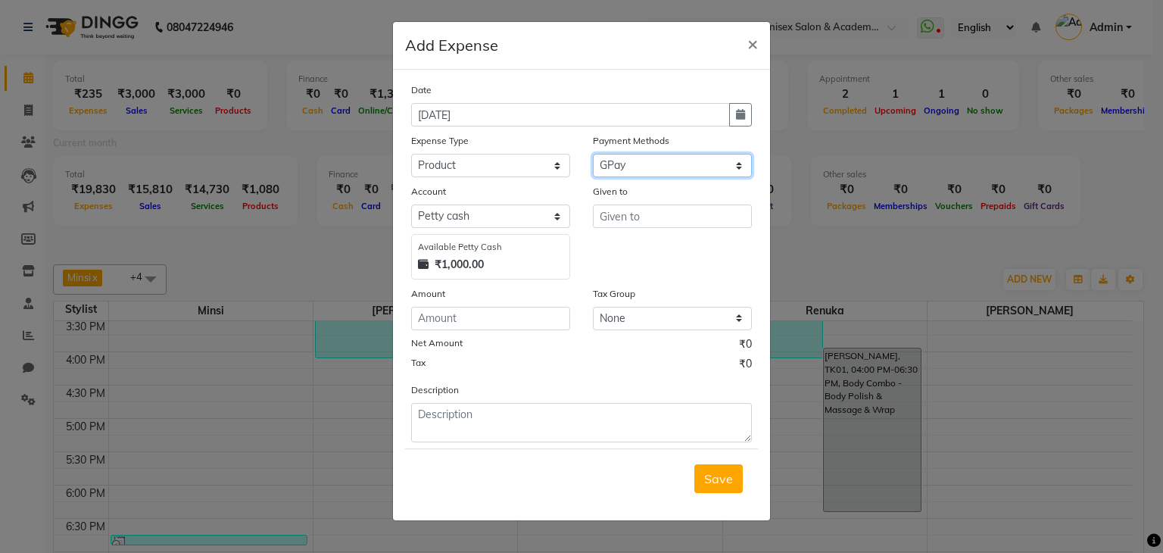
click at [593, 155] on select "Select Bank GPay Prepaid Points PhonePe CASH Credit Card CARD Debit Card Master…" at bounding box center [672, 165] width 159 height 23
select select "2952"
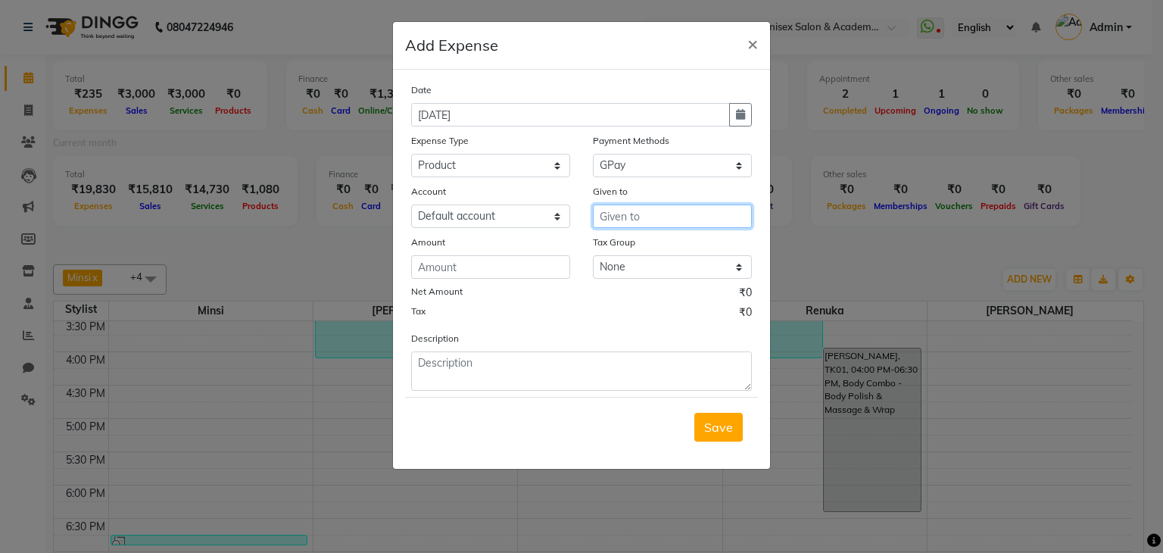
click at [628, 214] on input "text" at bounding box center [672, 215] width 159 height 23
type input "10000"
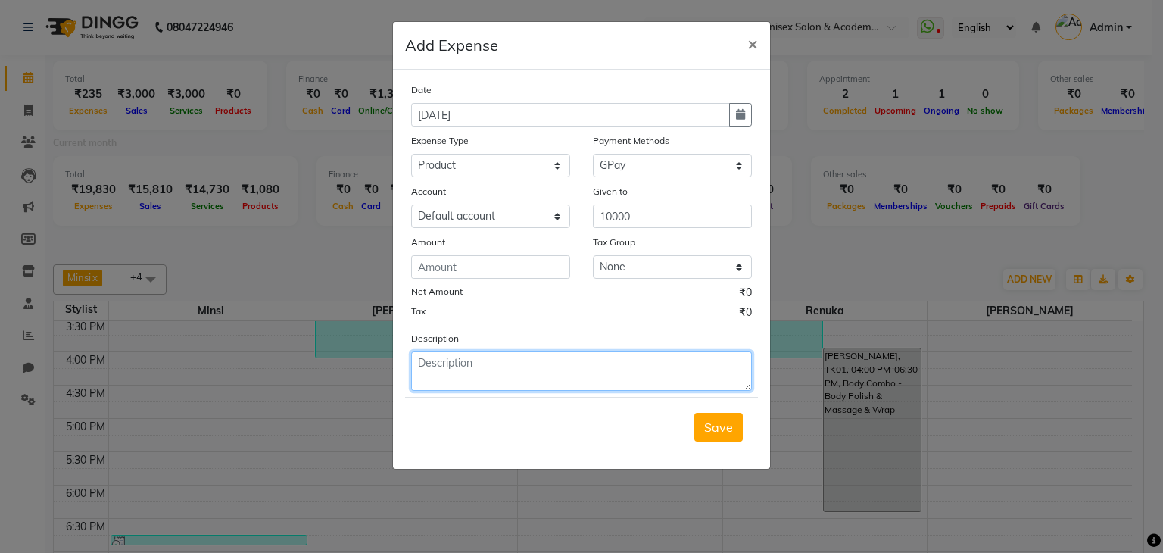
click at [457, 361] on textarea at bounding box center [581, 370] width 341 height 39
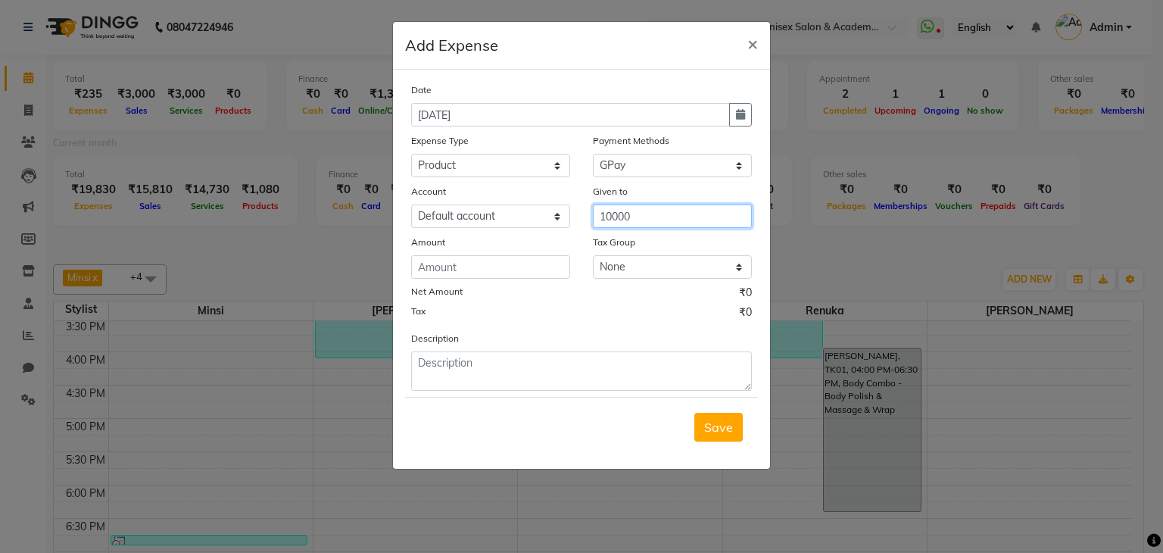
click at [605, 217] on input "10000" at bounding box center [672, 215] width 159 height 23
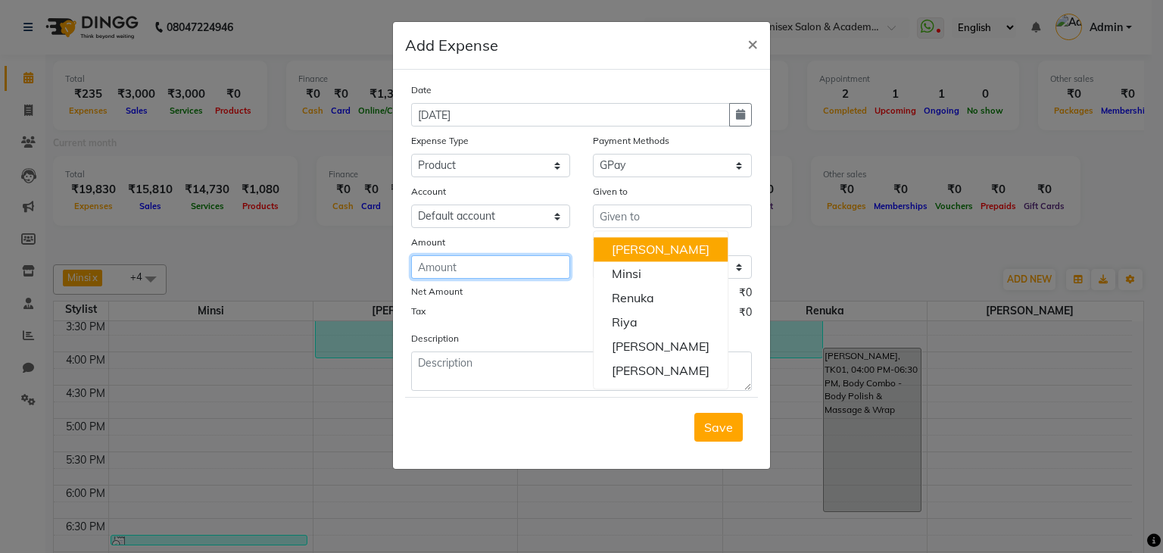
click at [451, 262] on input "number" at bounding box center [490, 266] width 159 height 23
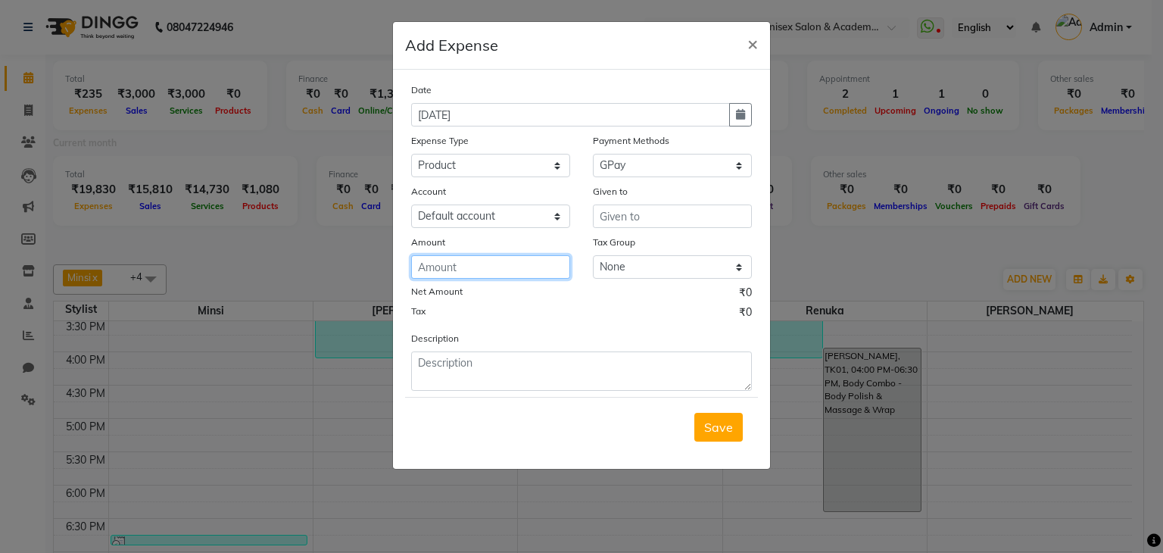
paste input "10000"
type input "10000"
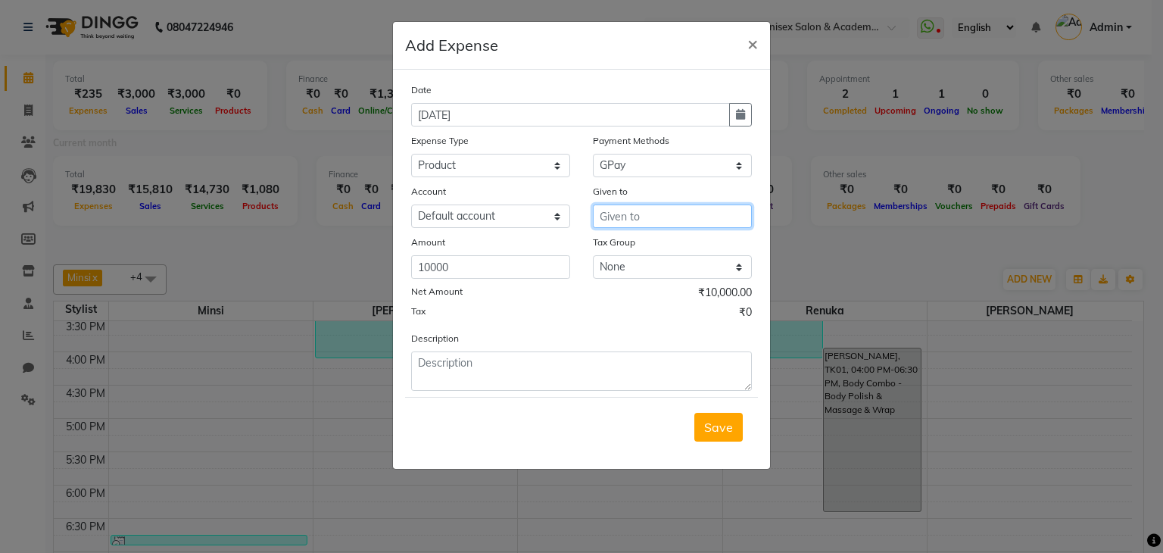
click at [626, 217] on input "text" at bounding box center [672, 215] width 159 height 23
type input "S"
click at [628, 250] on span "Min" at bounding box center [622, 249] width 21 height 15
type input "Minsi"
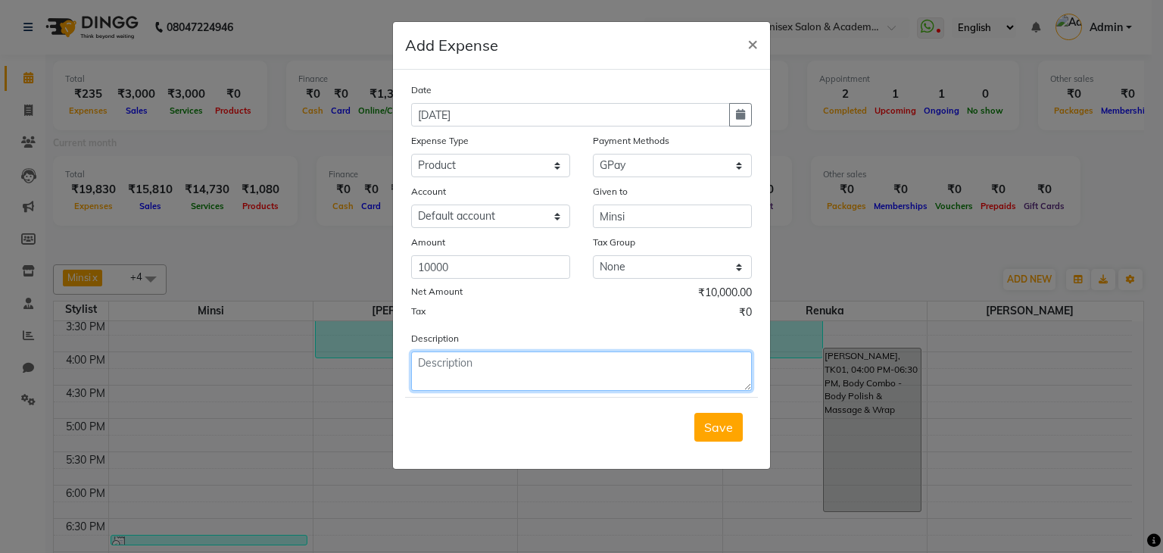
click at [452, 381] on textarea at bounding box center [581, 370] width 341 height 39
type textarea "if=dfc credit card stock [PERSON_NAME]"
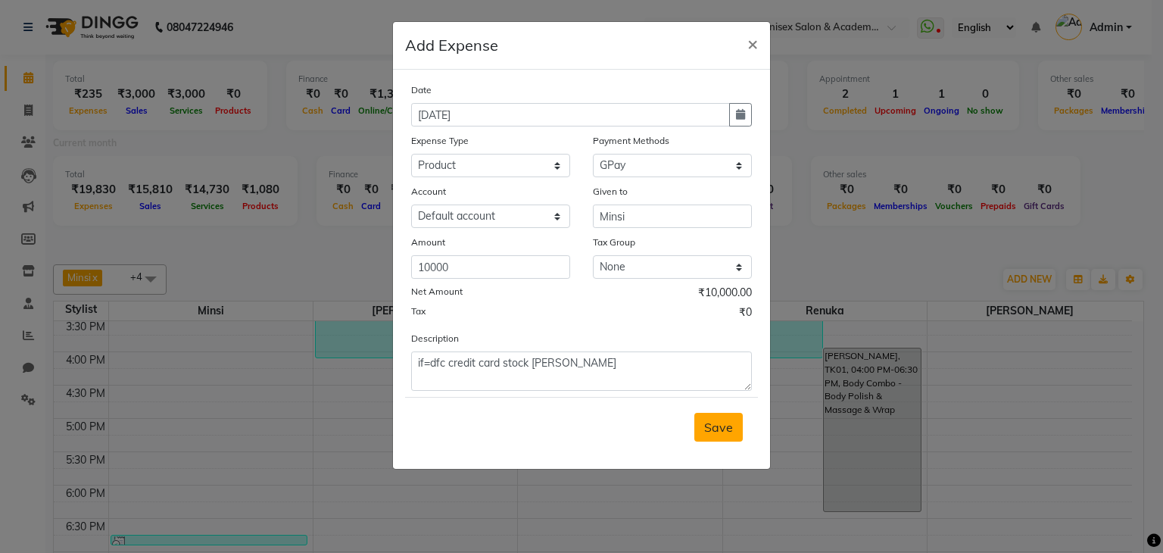
click at [724, 425] on span "Save" at bounding box center [718, 426] width 29 height 15
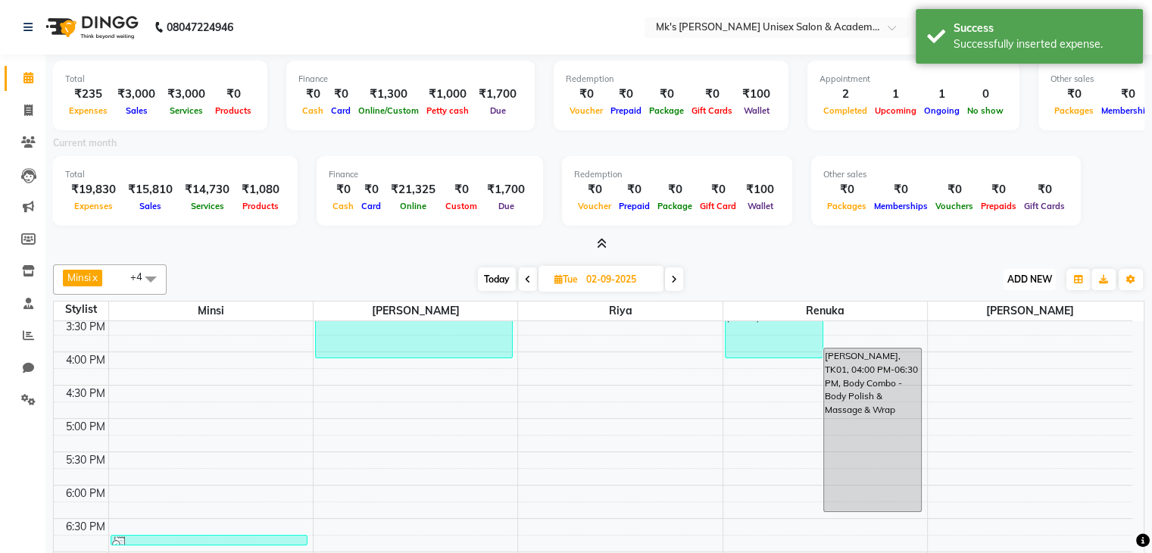
click at [1044, 282] on span "ADD NEW" at bounding box center [1029, 278] width 45 height 11
click at [978, 346] on link "Add Expense" at bounding box center [995, 347] width 120 height 20
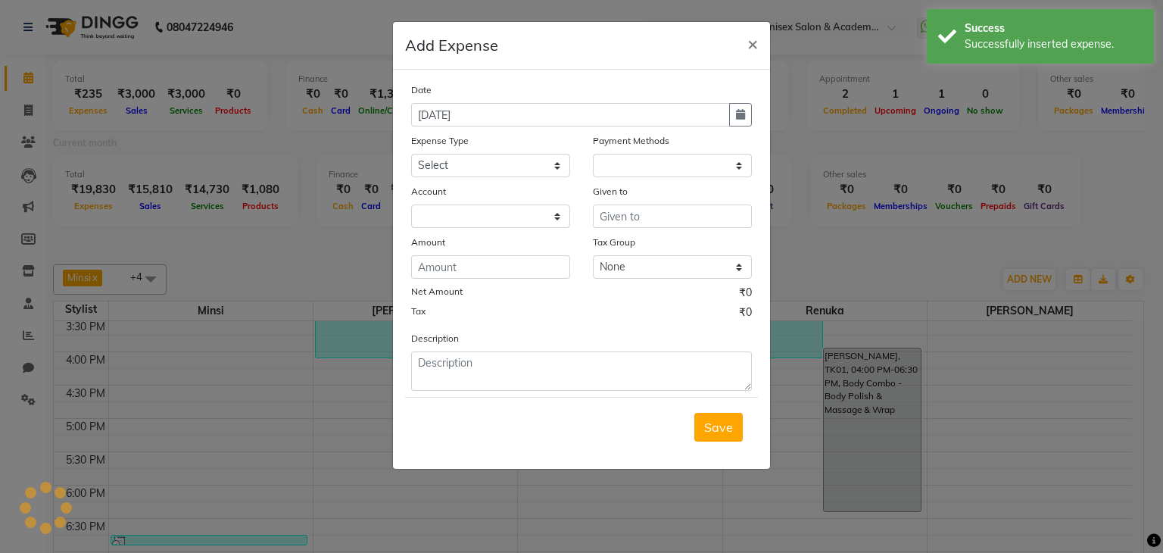
select select "1"
select select "2951"
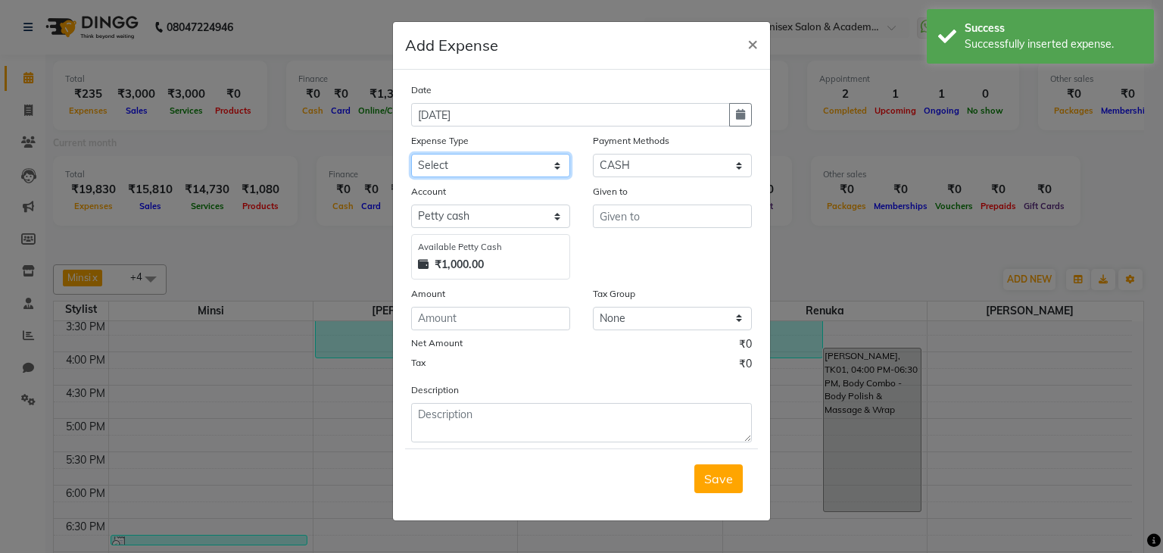
click at [494, 164] on select "Select Advance Salary Bank charges Car maintenance Cash transfer to bank Cash t…" at bounding box center [490, 165] width 159 height 23
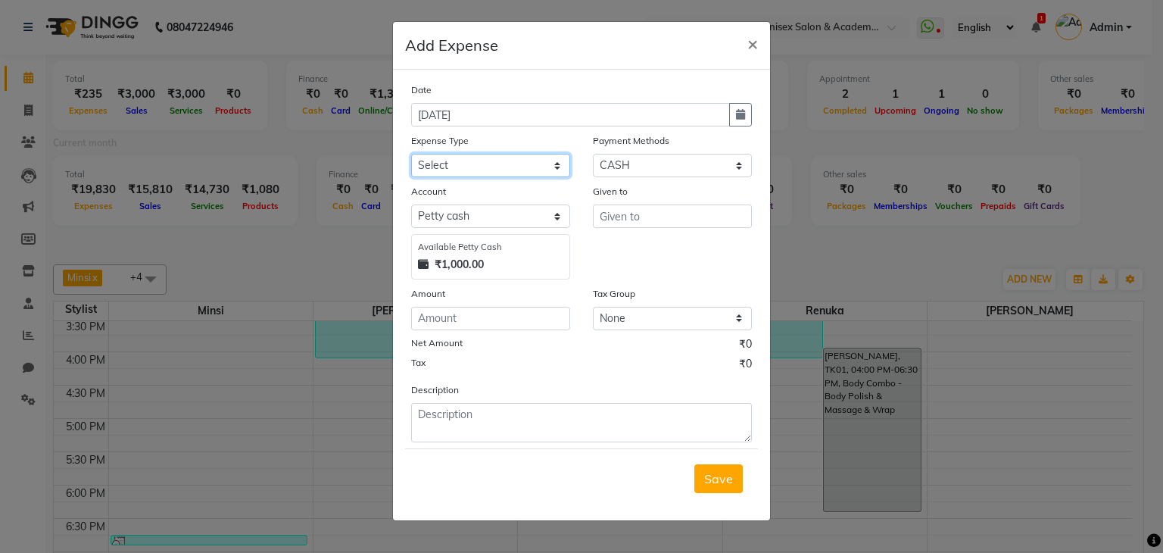
select select "20184"
click at [411, 155] on select "Select Advance Salary Bank charges Car maintenance Cash transfer to bank Cash t…" at bounding box center [490, 165] width 159 height 23
click at [638, 157] on select "Select Bank GPay Prepaid Points PhonePe CASH Credit Card CARD Debit Card Master…" at bounding box center [672, 165] width 159 height 23
select select "5"
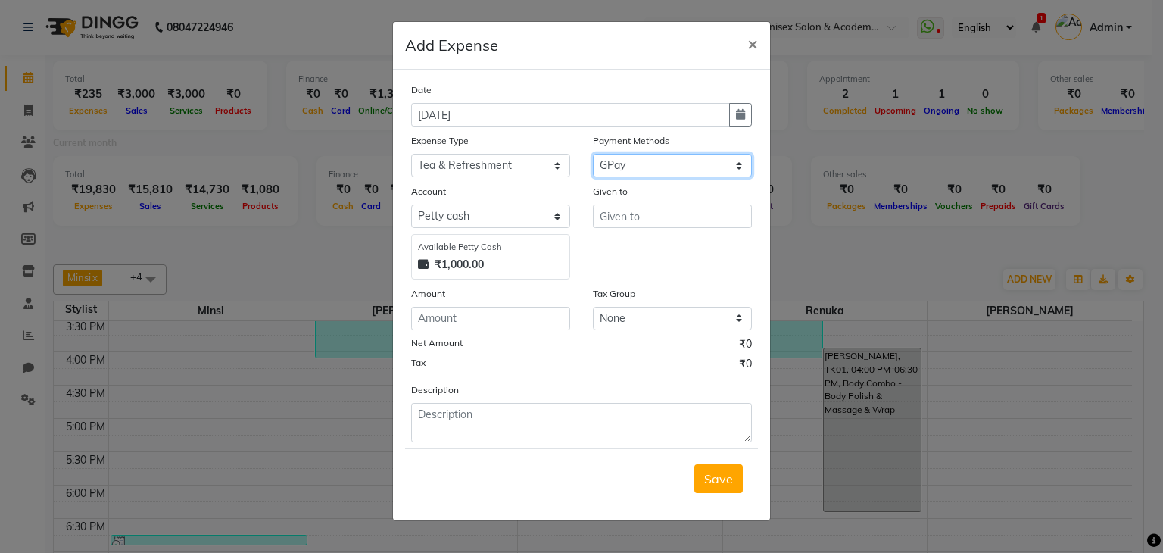
click at [593, 155] on select "Select Bank GPay Prepaid Points PhonePe CASH Credit Card CARD Debit Card Master…" at bounding box center [672, 165] width 159 height 23
select select "2952"
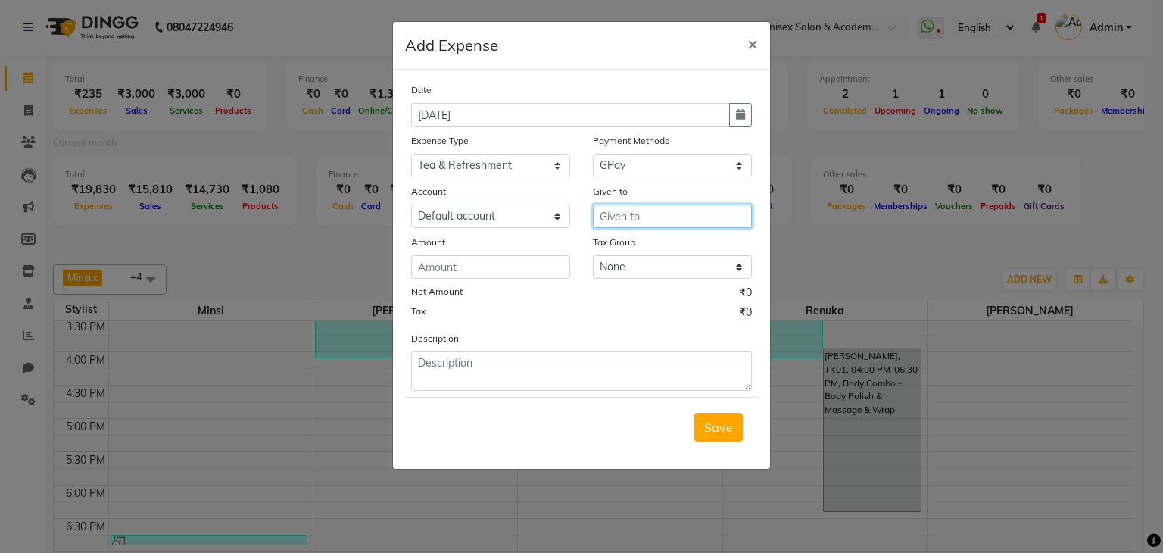
click at [625, 225] on input "text" at bounding box center [672, 215] width 159 height 23
type input "B"
type input "Swiggy"
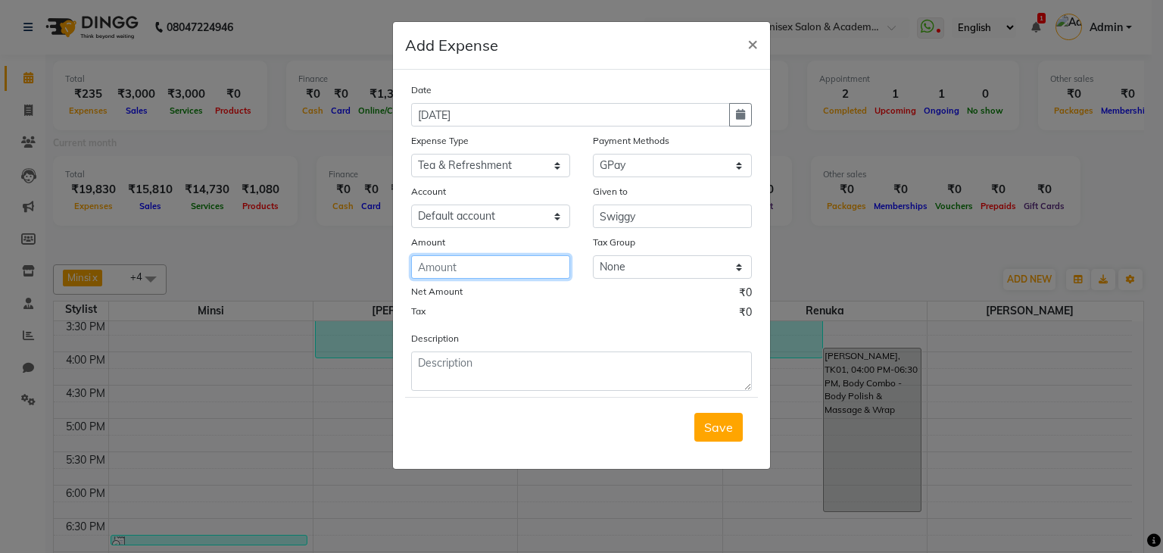
click at [523, 273] on input "number" at bounding box center [490, 266] width 159 height 23
click at [519, 273] on input "number" at bounding box center [490, 266] width 159 height 23
type input "615"
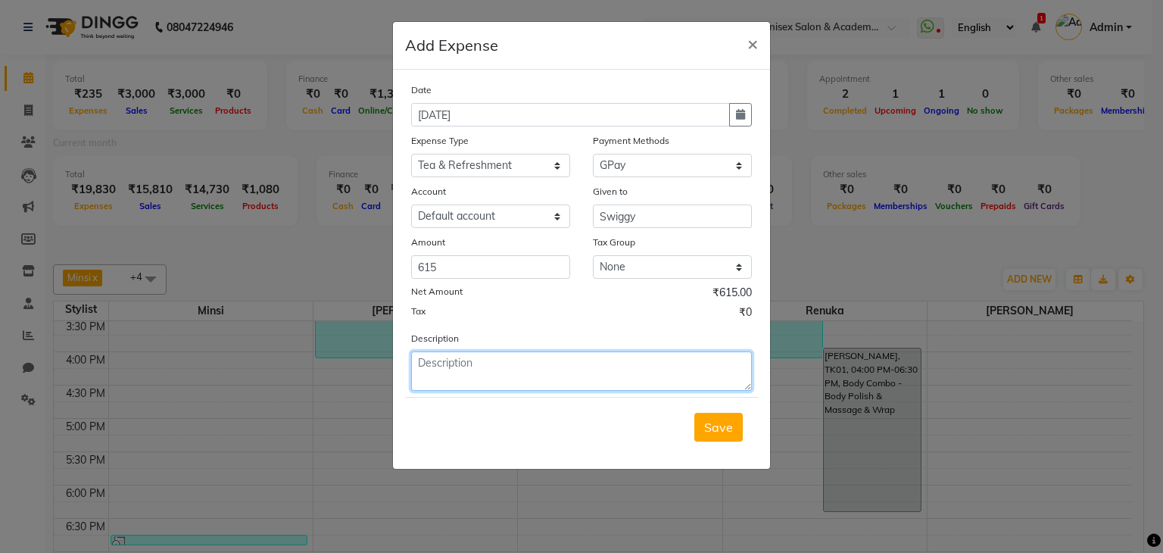
click at [496, 361] on textarea at bounding box center [581, 370] width 341 height 39
type textarea "birthday cake for [PERSON_NAME]"
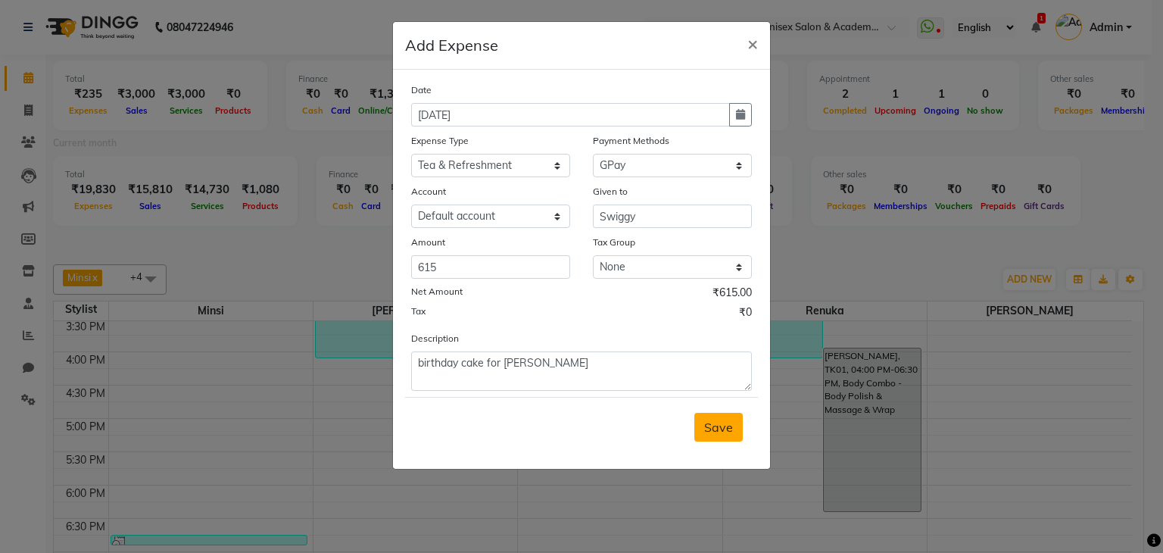
click at [720, 419] on button "Save" at bounding box center [718, 427] width 48 height 29
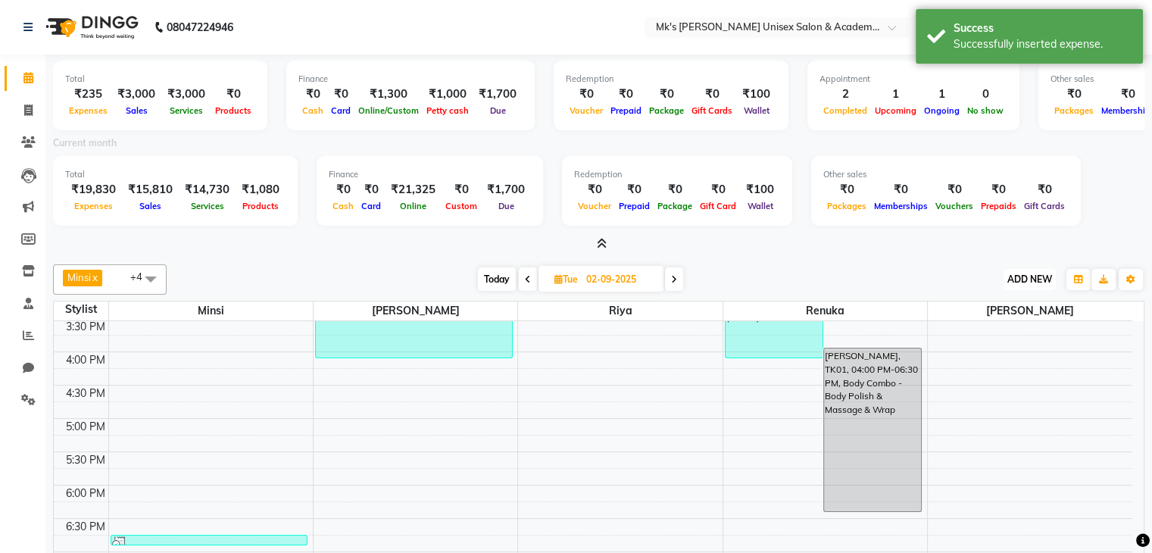
click at [1022, 273] on span "ADD NEW" at bounding box center [1029, 278] width 45 height 11
click at [976, 343] on link "Add Expense" at bounding box center [995, 347] width 120 height 20
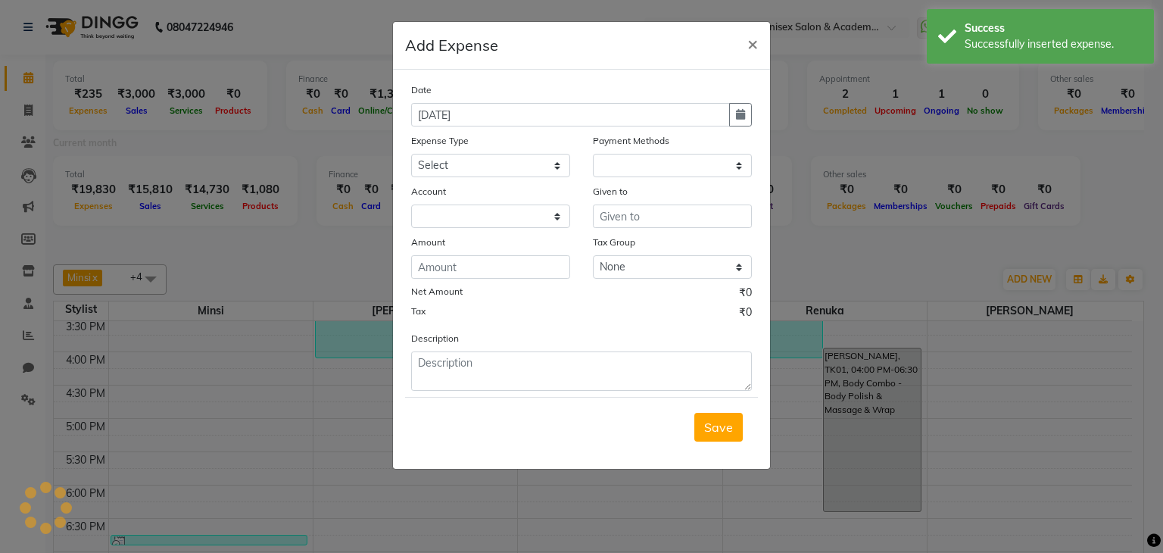
select select "1"
select select "2951"
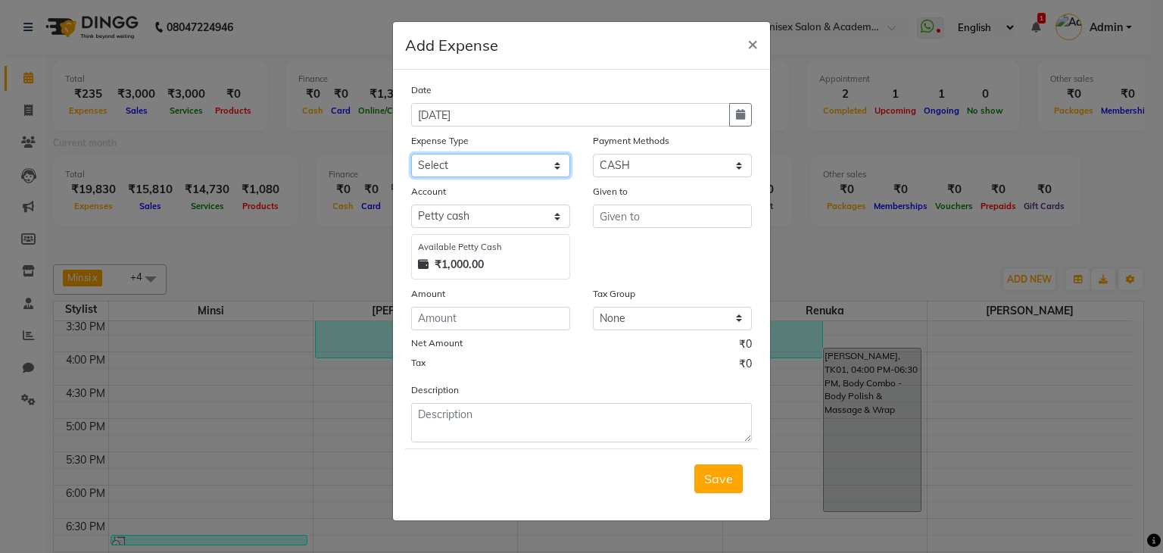
click at [528, 173] on select "Select Advance Salary Bank charges Car maintenance Cash transfer to bank Cash t…" at bounding box center [490, 165] width 159 height 23
select select "20171"
click at [411, 155] on select "Select Advance Salary Bank charges Car maintenance Cash transfer to bank Cash t…" at bounding box center [490, 165] width 159 height 23
click at [650, 172] on select "Select Bank GPay Prepaid Points PhonePe CASH Credit Card CARD Debit Card Master…" at bounding box center [672, 165] width 159 height 23
select select "5"
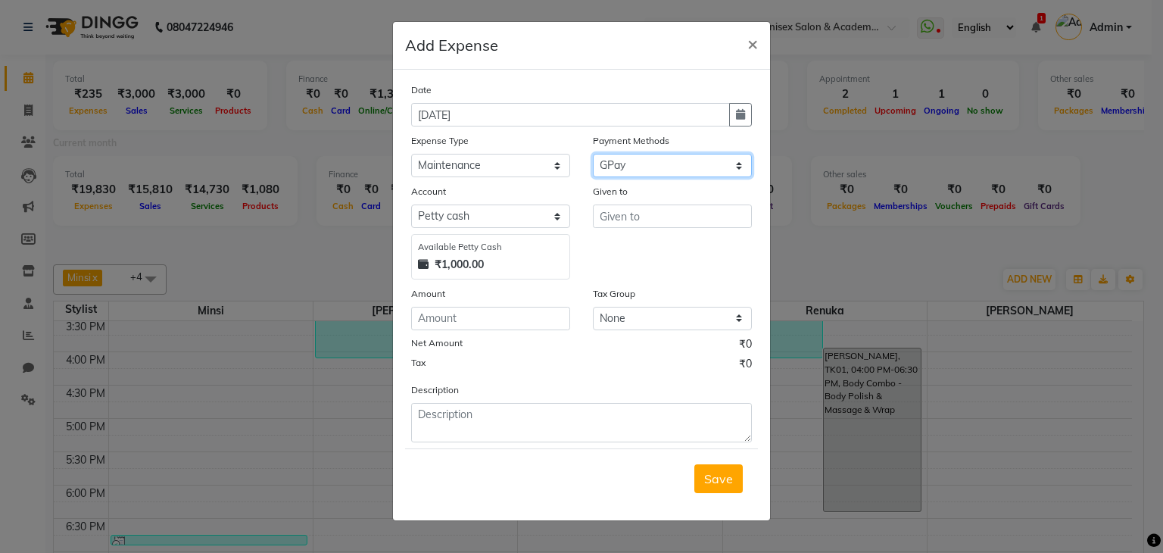
click at [593, 155] on select "Select Bank GPay Prepaid Points PhonePe CASH Credit Card CARD Debit Card Master…" at bounding box center [672, 165] width 159 height 23
select select "2952"
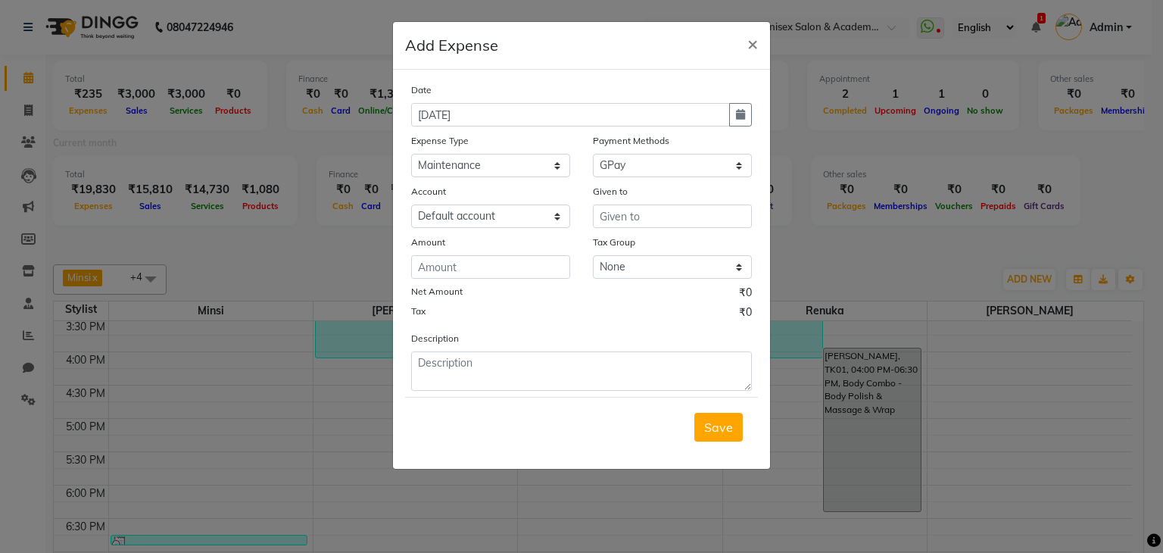
click at [612, 204] on div "Given to" at bounding box center [672, 193] width 159 height 21
click at [758, 34] on button "×" at bounding box center [752, 43] width 35 height 42
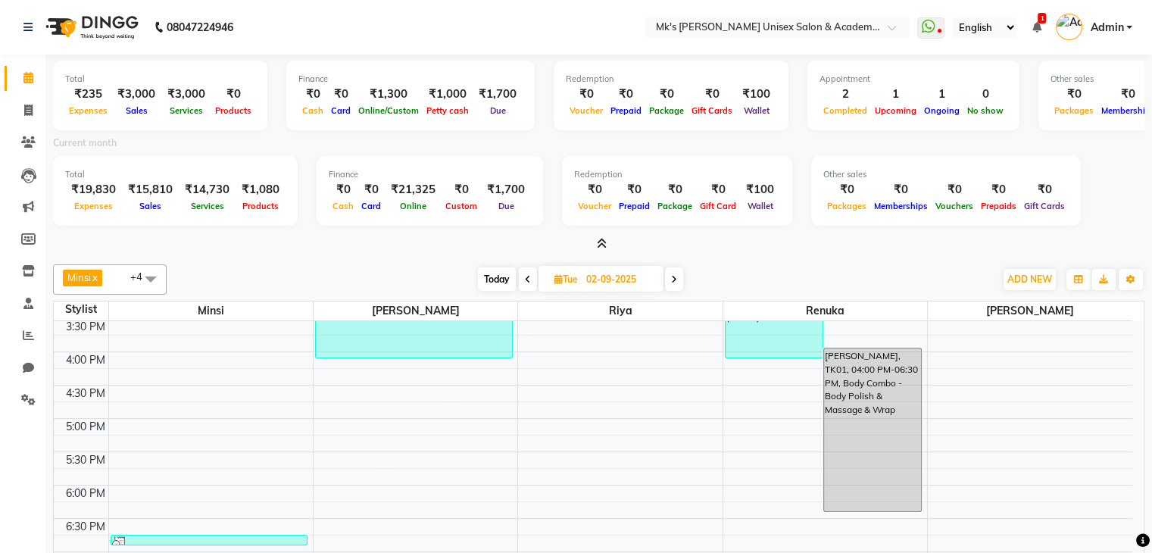
click at [1037, 30] on icon at bounding box center [1035, 27] width 9 height 11
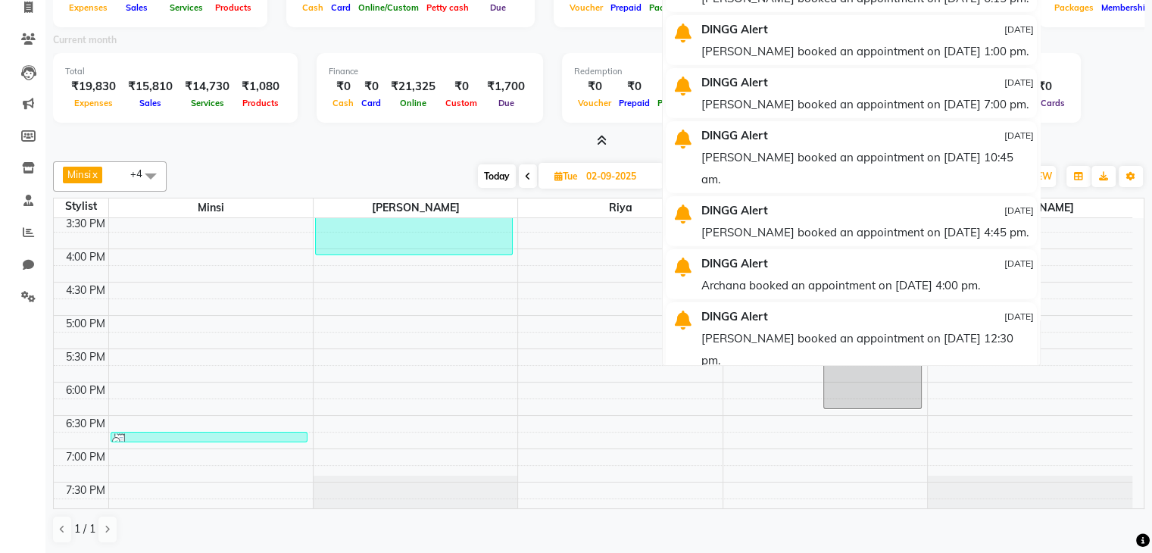
scroll to position [435, 0]
click at [1095, 59] on div "Total ₹19,830 Expenses ₹15,810 Sales ₹14,730 Services ₹1,080 Products Finance ₹…" at bounding box center [598, 90] width 1091 height 74
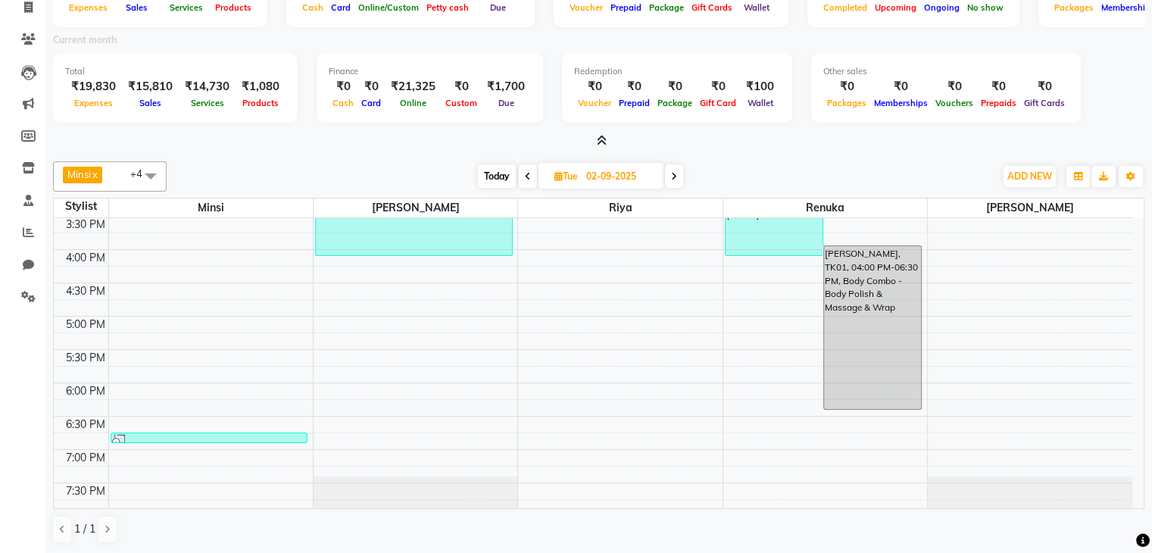
scroll to position [0, 0]
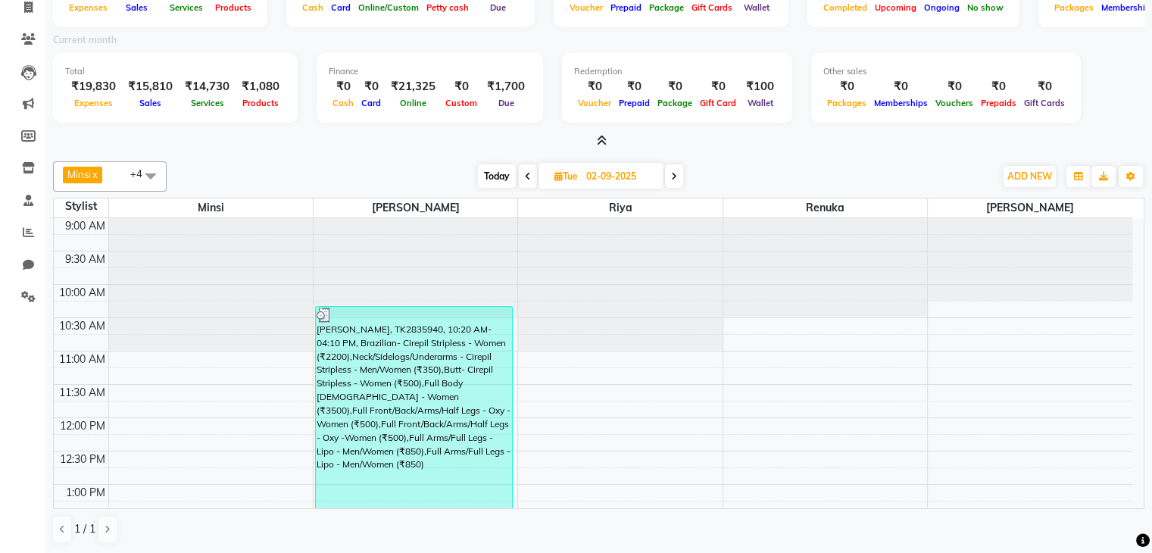
click at [678, 176] on span at bounding box center [674, 175] width 18 height 23
type input "[DATE]"
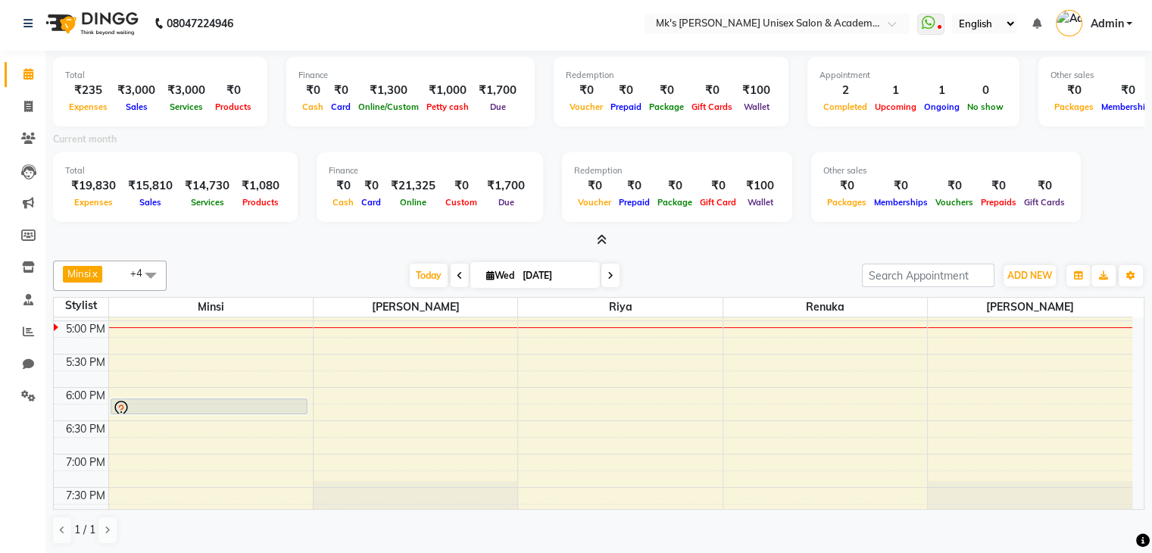
scroll to position [533, 0]
click at [30, 268] on icon at bounding box center [28, 266] width 13 height 11
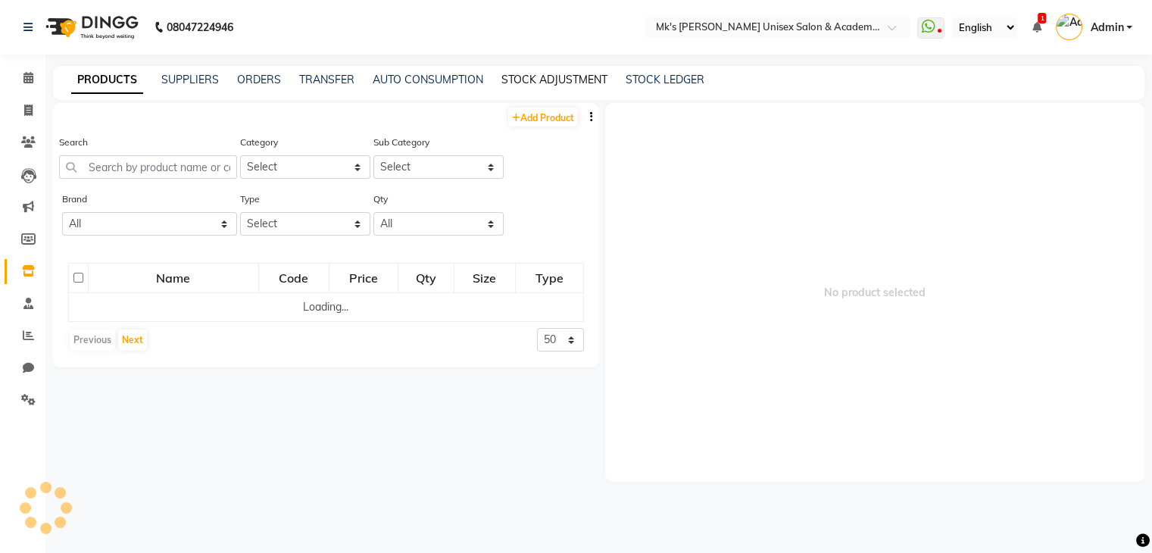
click at [585, 80] on link "STOCK ADJUSTMENT" at bounding box center [554, 80] width 106 height 14
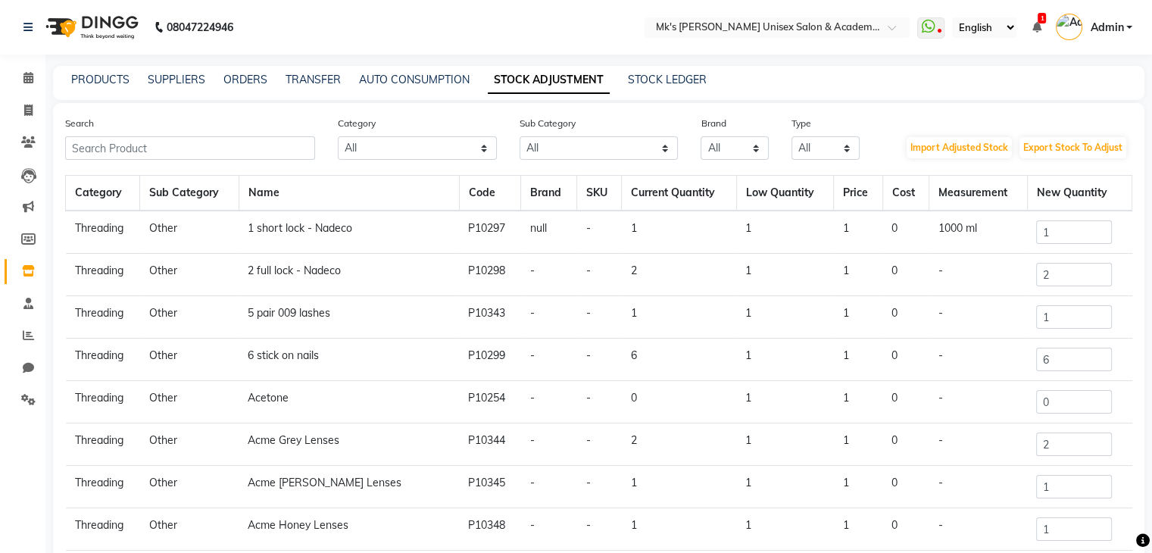
click at [625, 80] on div "PRODUCTS SUPPLIERS ORDERS TRANSFER AUTO CONSUMPTION STOCK ADJUSTMENT STOCK LEDG…" at bounding box center [589, 80] width 1073 height 16
click at [669, 74] on link "STOCK LEDGER" at bounding box center [667, 80] width 79 height 14
select select "all"
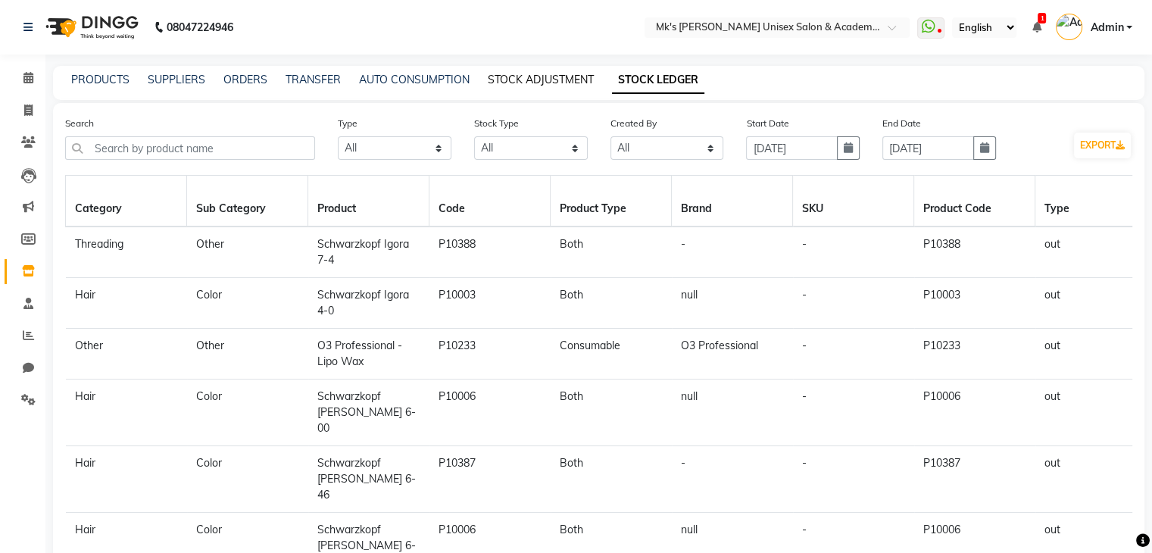
click at [560, 85] on link "STOCK ADJUSTMENT" at bounding box center [541, 80] width 106 height 14
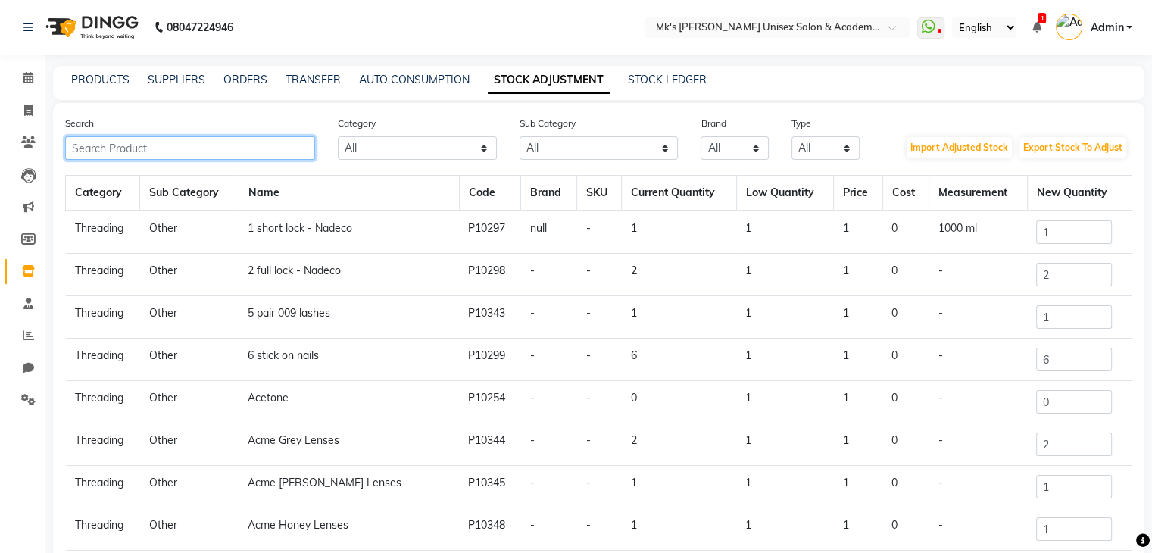
click at [171, 149] on input "text" at bounding box center [190, 147] width 250 height 23
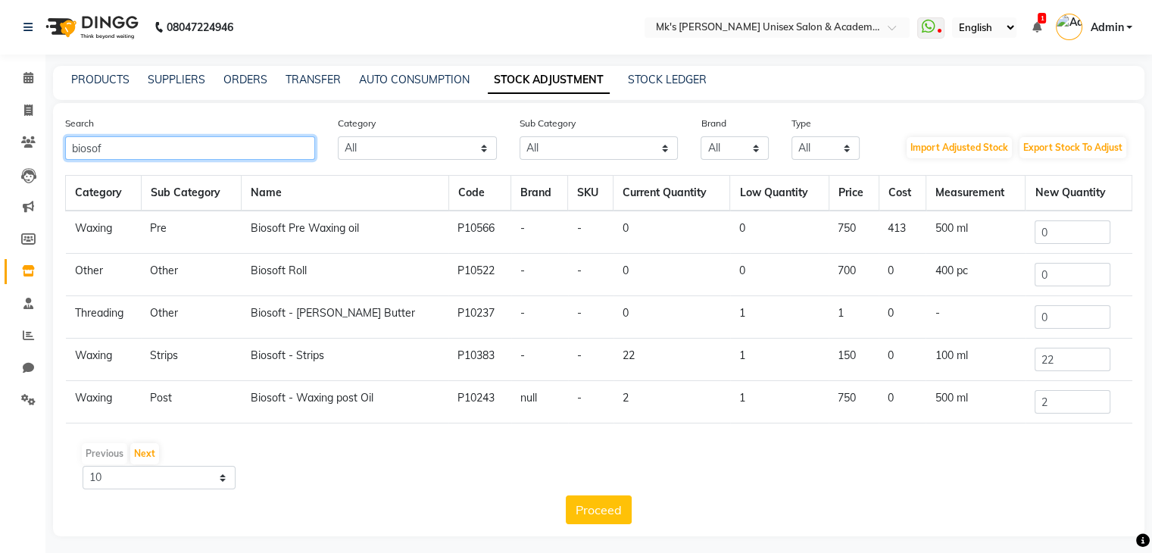
type input "biosof"
click at [1084, 360] on input "22" at bounding box center [1072, 359] width 76 height 23
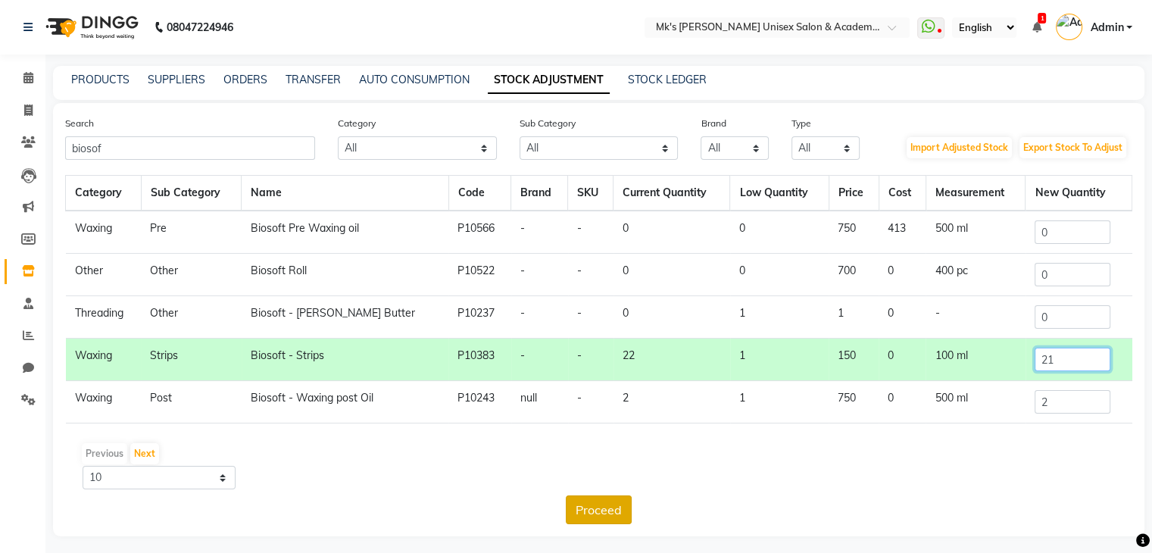
type input "21"
click at [600, 504] on button "Proceed" at bounding box center [599, 509] width 66 height 29
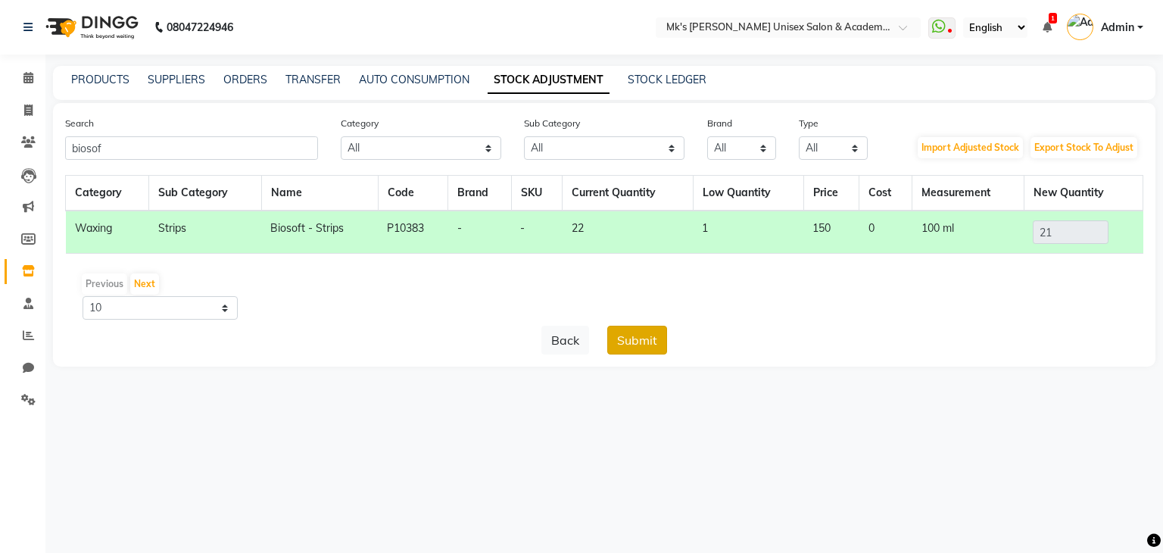
click at [660, 352] on button "Submit" at bounding box center [637, 340] width 60 height 29
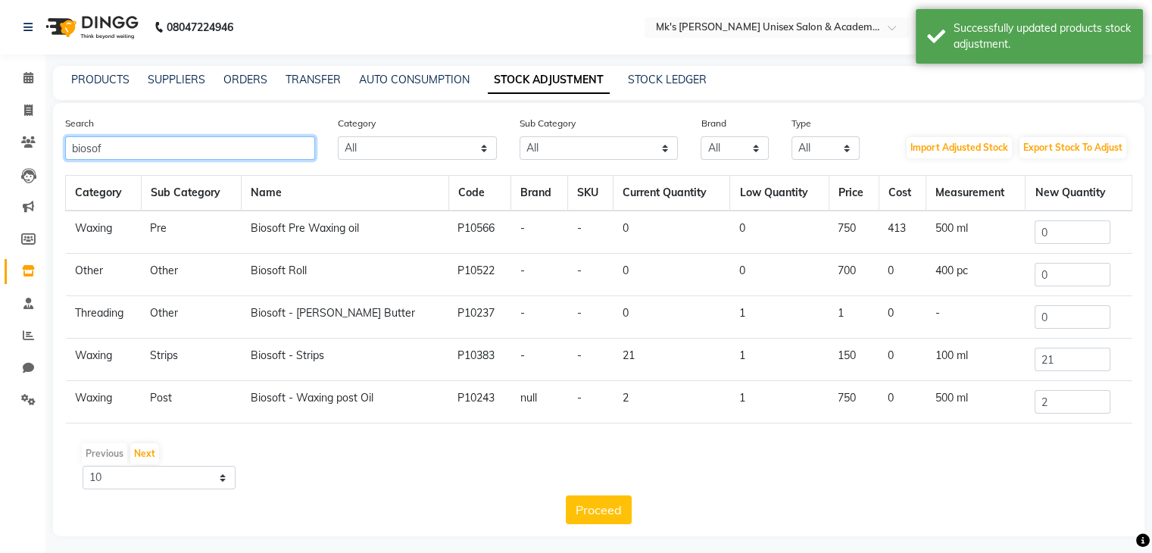
click at [76, 151] on input "biosof" at bounding box center [190, 147] width 250 height 23
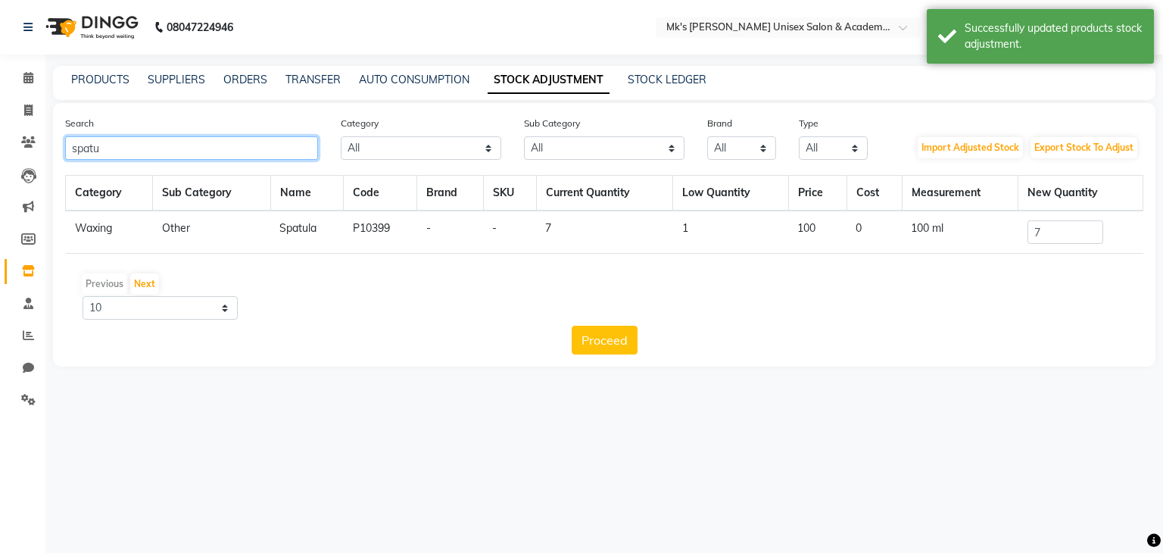
type input "spatu"
click at [1065, 232] on input "7" at bounding box center [1065, 231] width 76 height 23
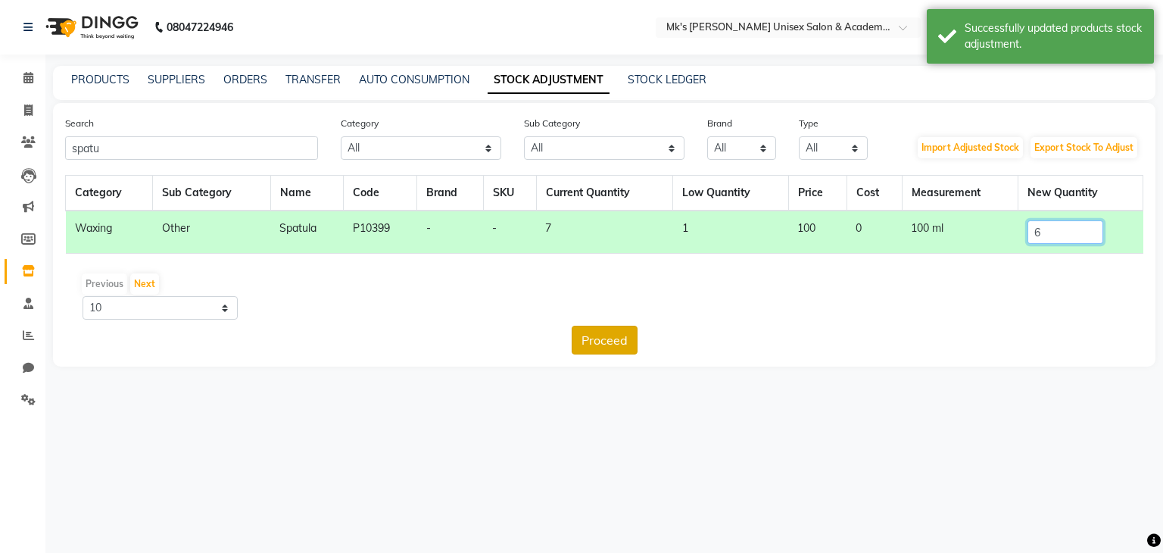
type input "6"
click at [605, 341] on button "Proceed" at bounding box center [605, 340] width 66 height 29
click at [635, 346] on button "Submit" at bounding box center [637, 340] width 60 height 29
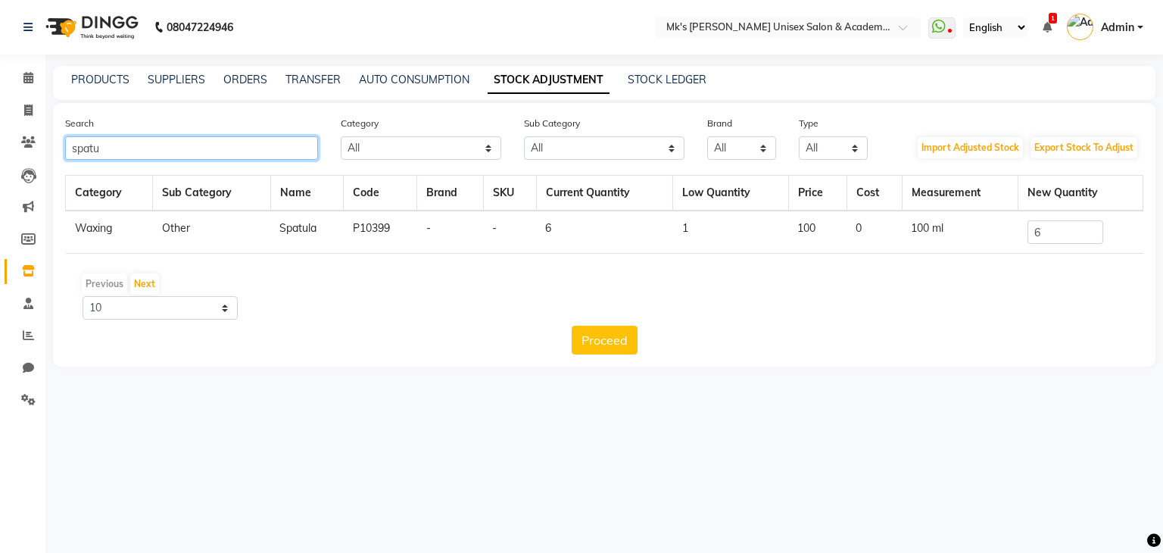
click at [81, 149] on input "spatu" at bounding box center [191, 147] width 253 height 23
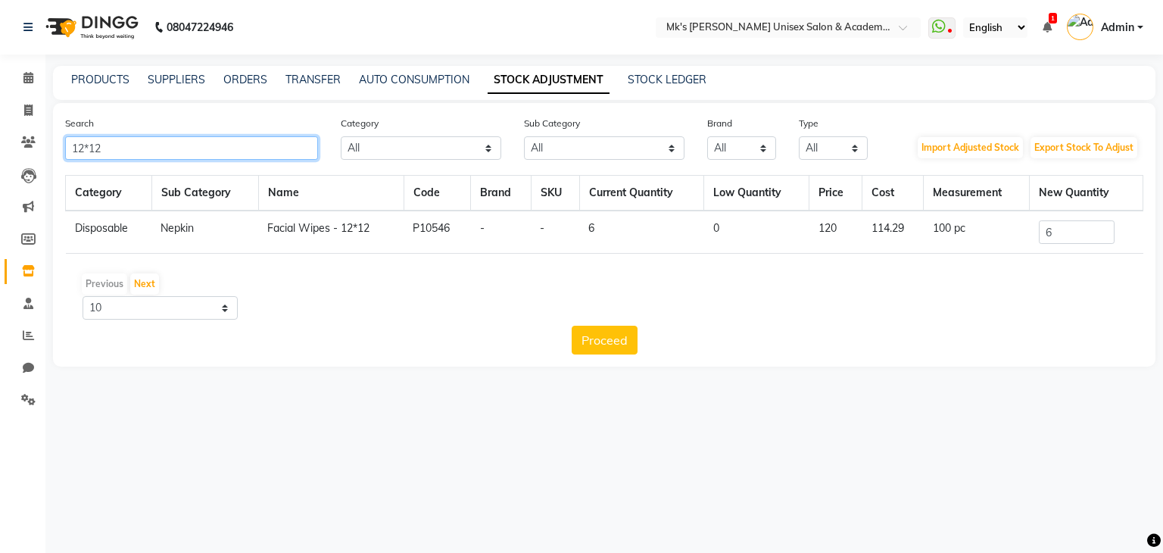
type input "12*12"
click at [1071, 230] on input "6" at bounding box center [1077, 231] width 76 height 23
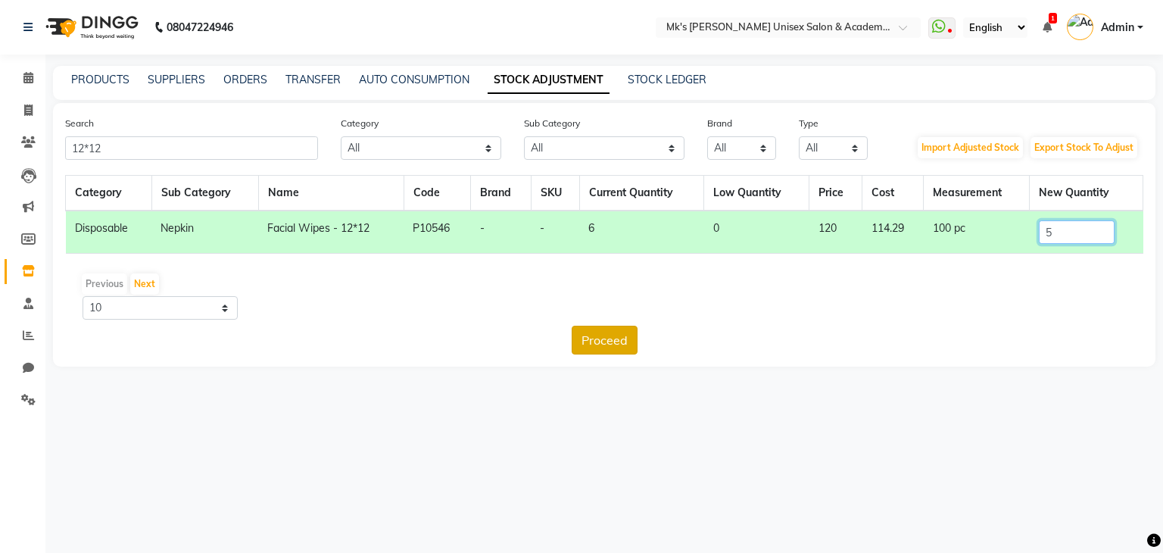
type input "5"
click at [585, 351] on button "Proceed" at bounding box center [605, 340] width 66 height 29
click at [622, 344] on button "Submit" at bounding box center [637, 340] width 60 height 29
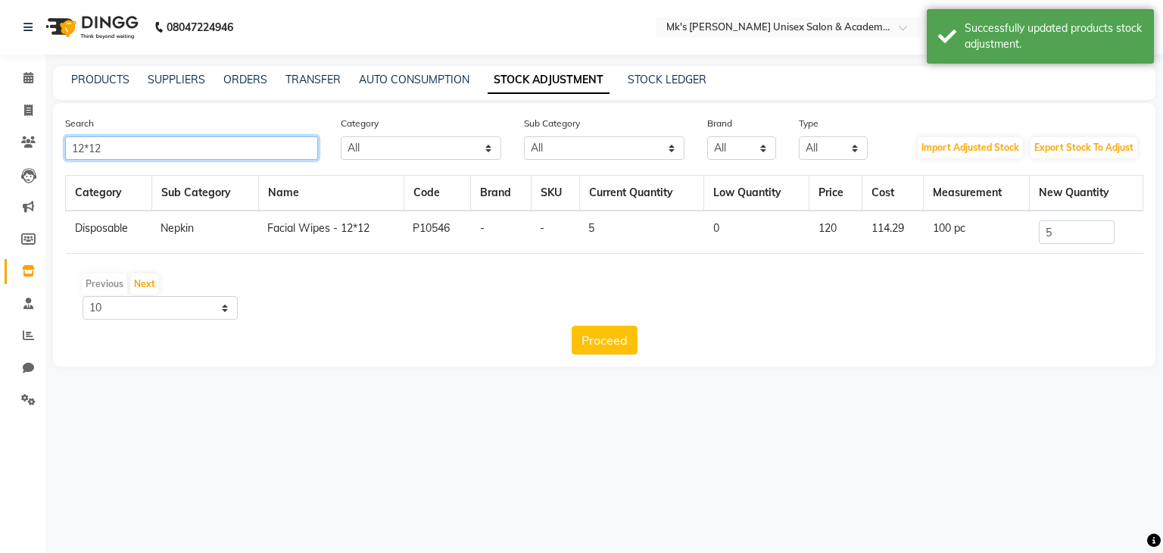
click at [182, 157] on input "12*12" at bounding box center [191, 147] width 253 height 23
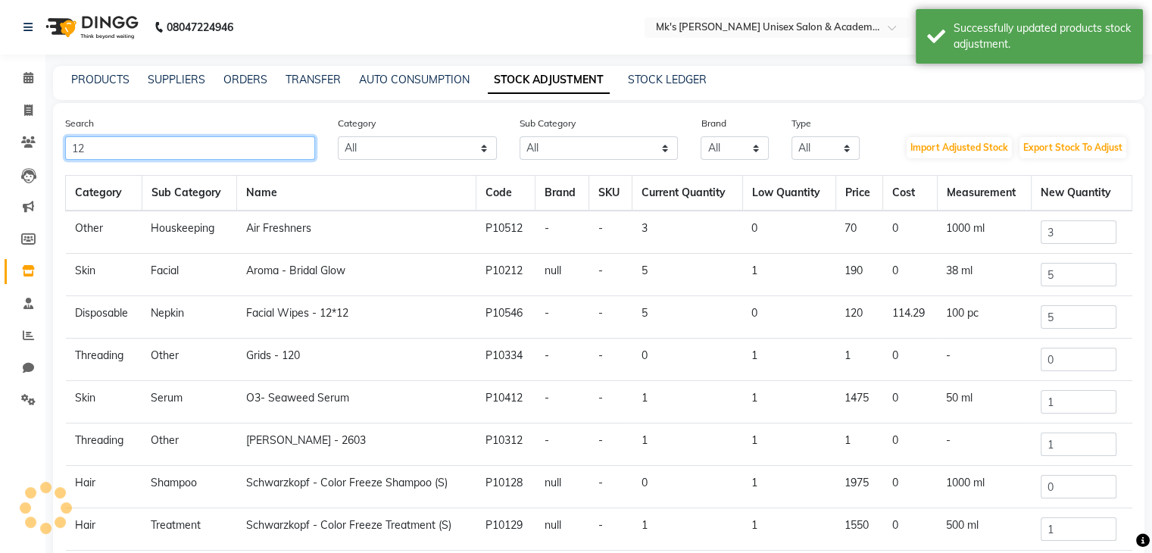
type input "1"
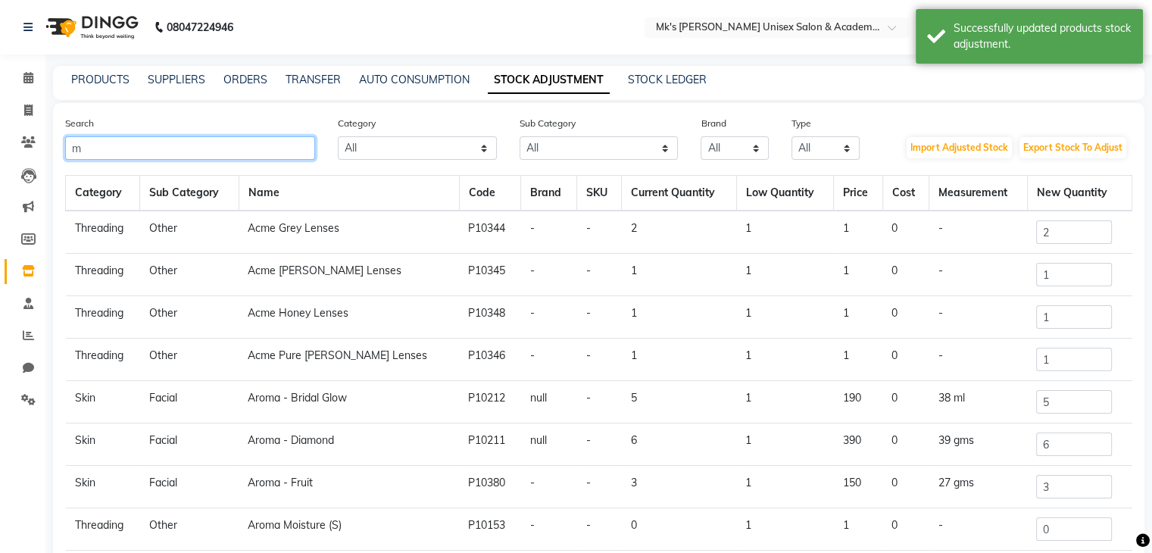
type input "m"
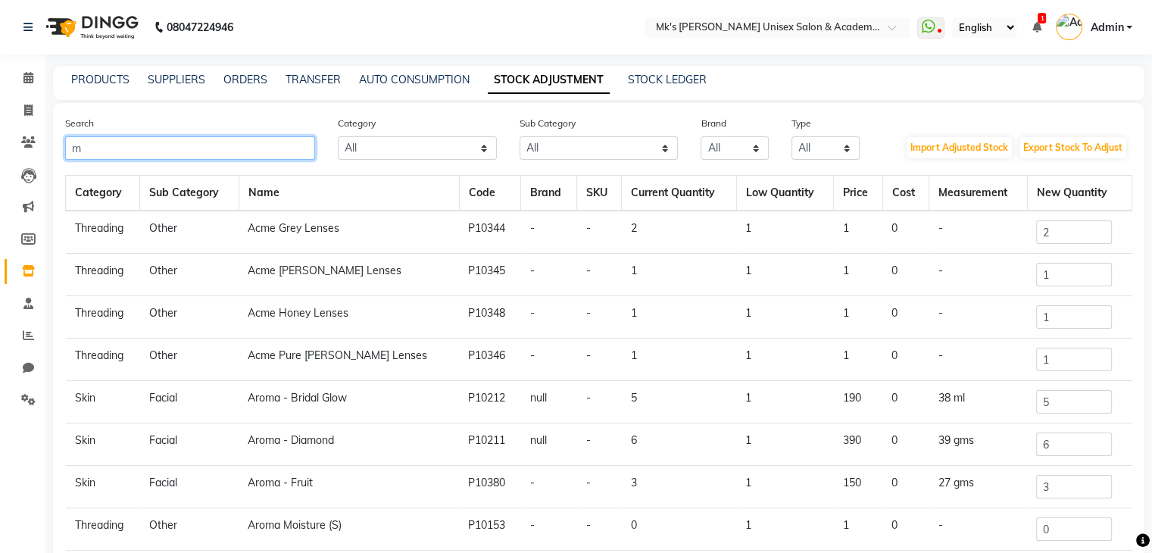
click at [125, 153] on input "m" at bounding box center [190, 147] width 250 height 23
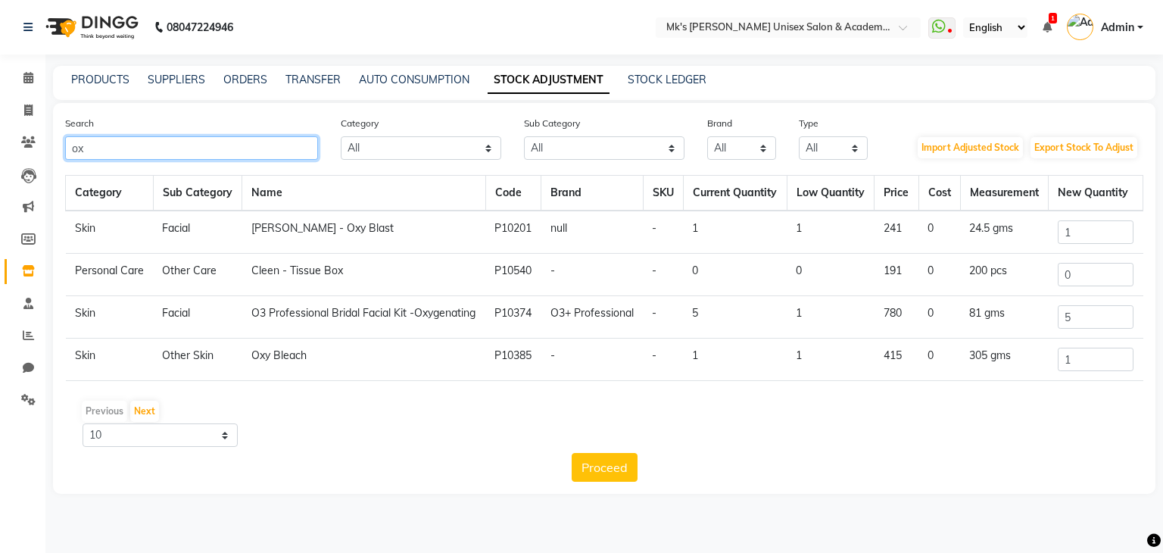
type input "oxy"
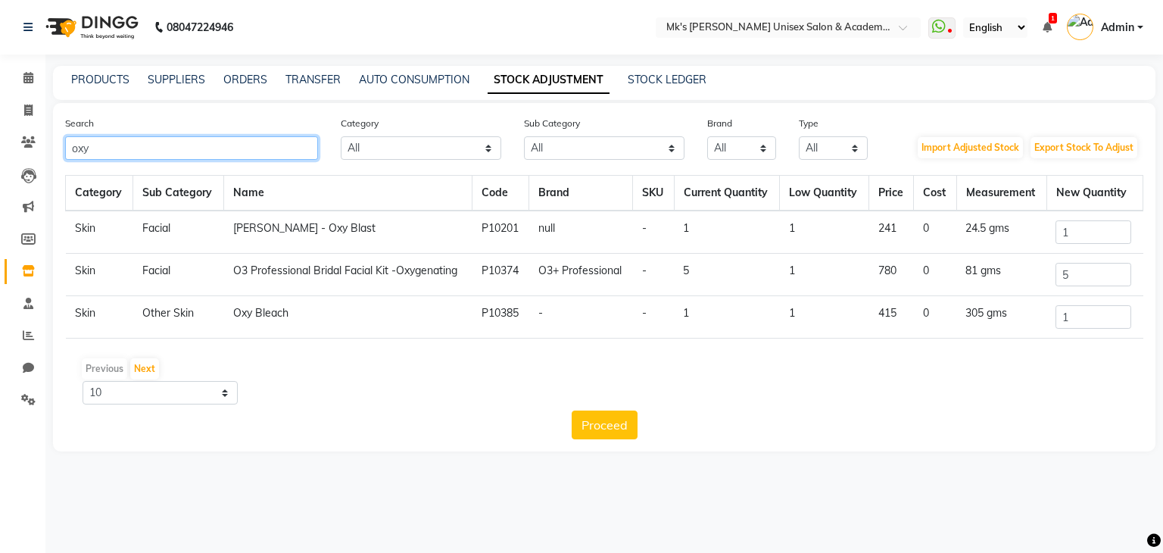
click at [120, 156] on input "oxy" at bounding box center [191, 147] width 253 height 23
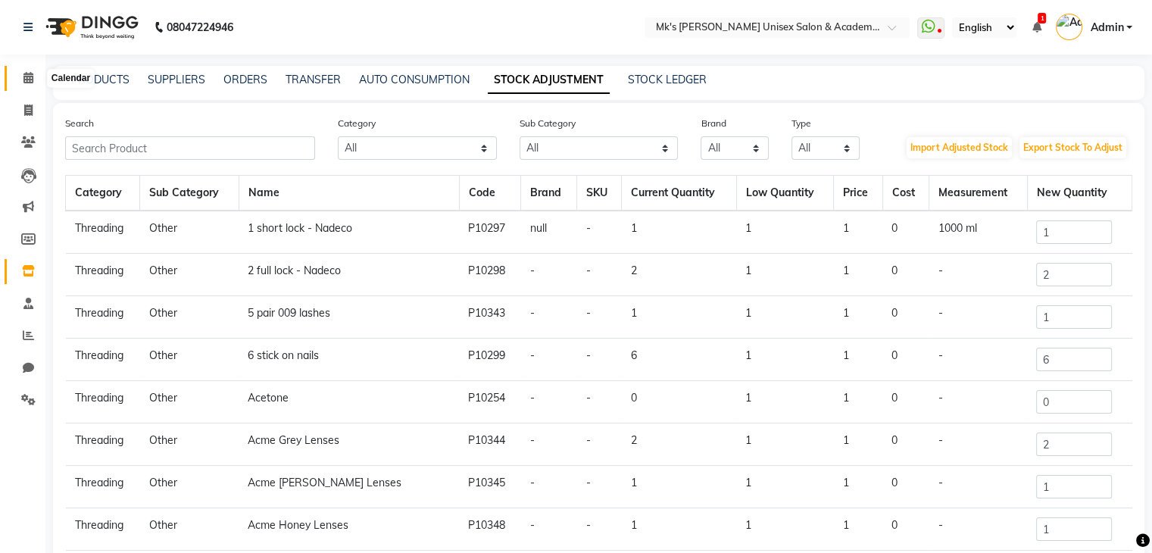
click at [39, 75] on span at bounding box center [28, 78] width 27 height 17
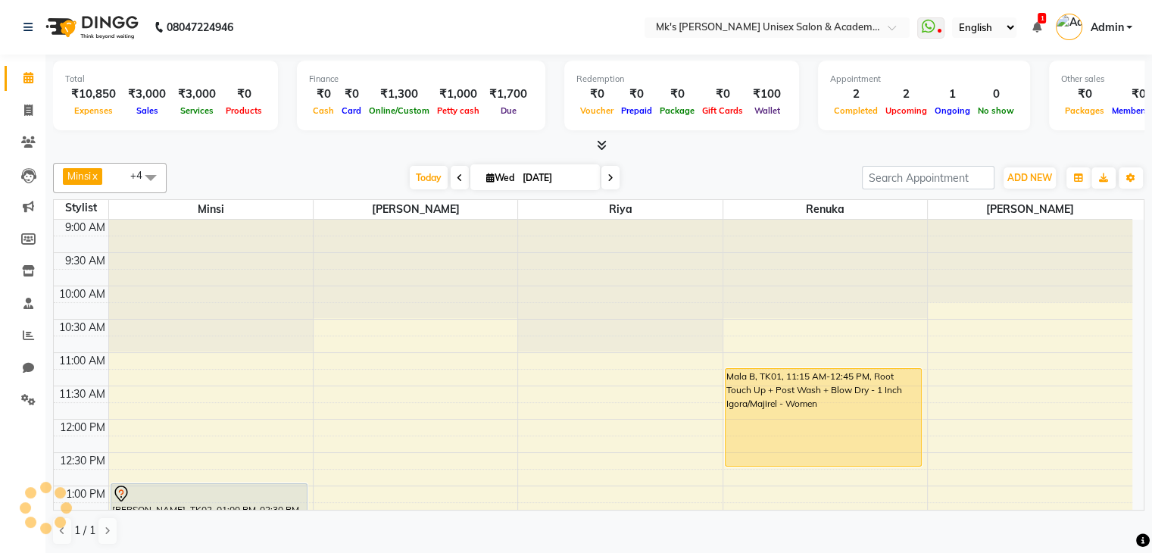
scroll to position [435, 0]
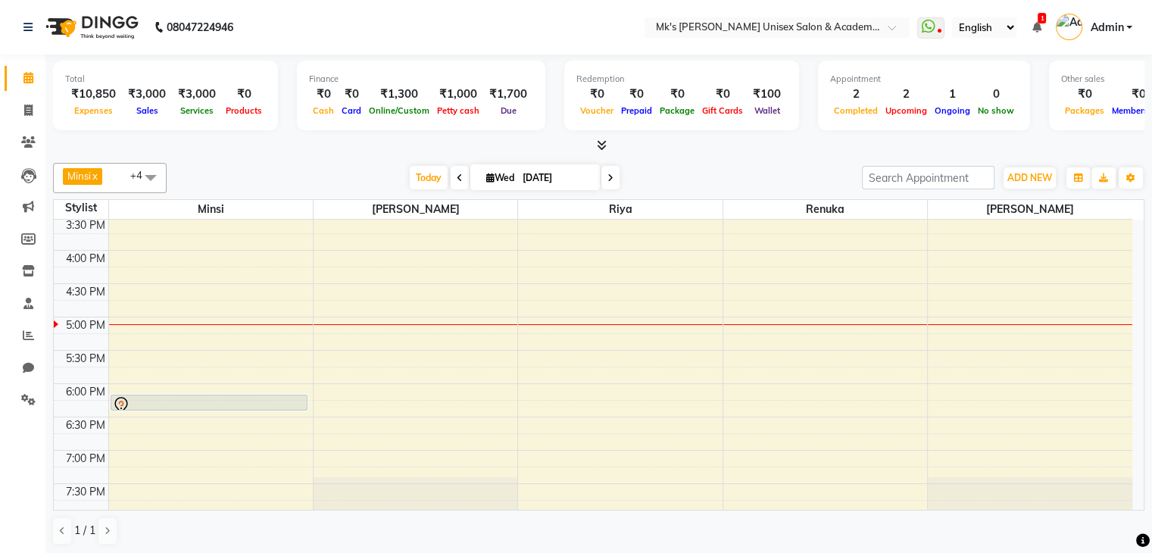
click at [1040, 16] on span "1" at bounding box center [1041, 18] width 8 height 11
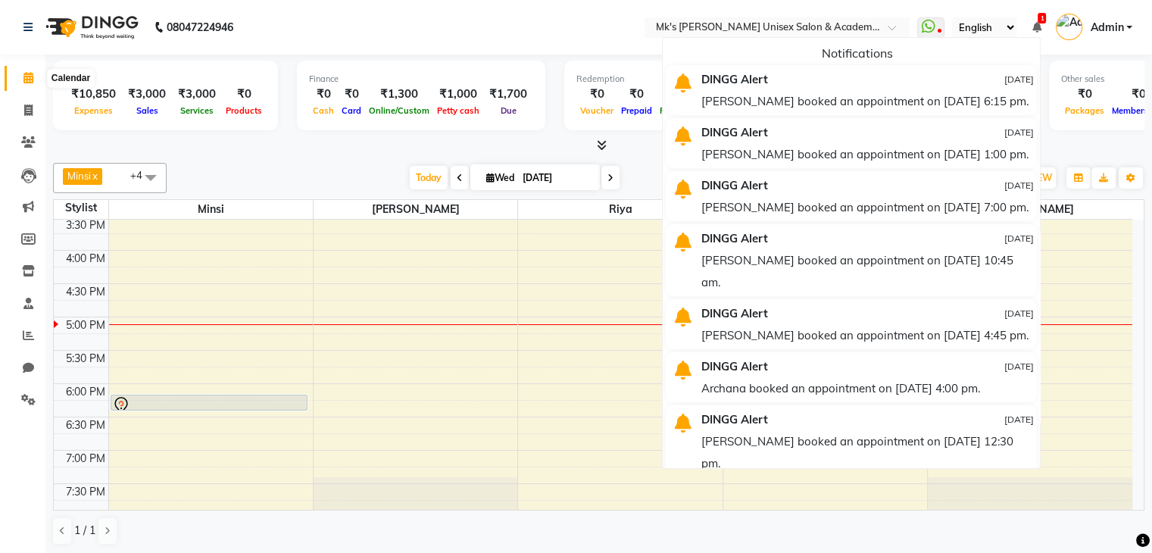
click at [18, 83] on span at bounding box center [28, 78] width 27 height 17
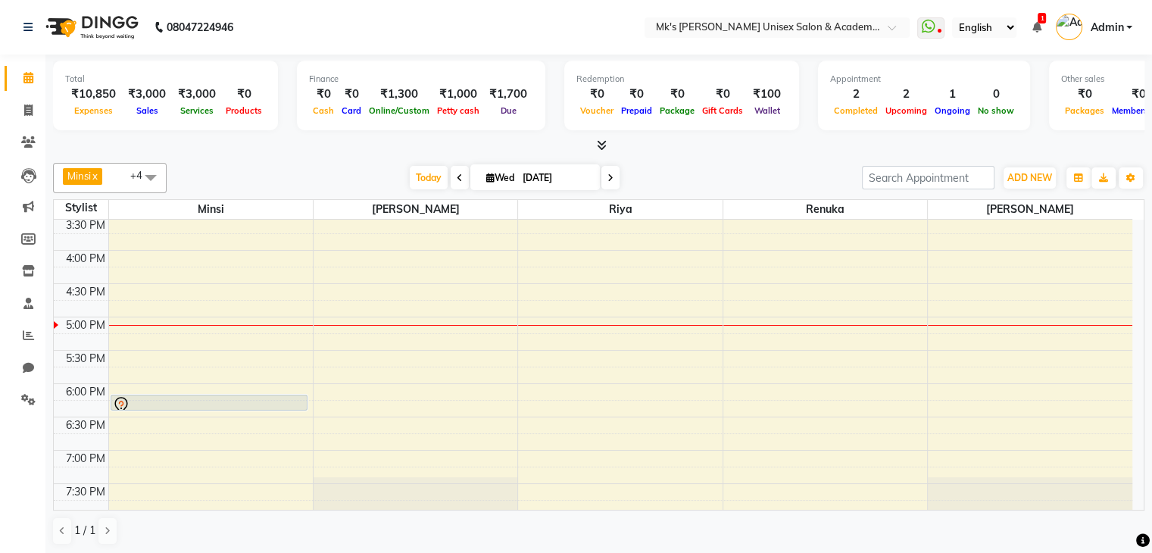
click at [1033, 25] on icon at bounding box center [1035, 27] width 9 height 11
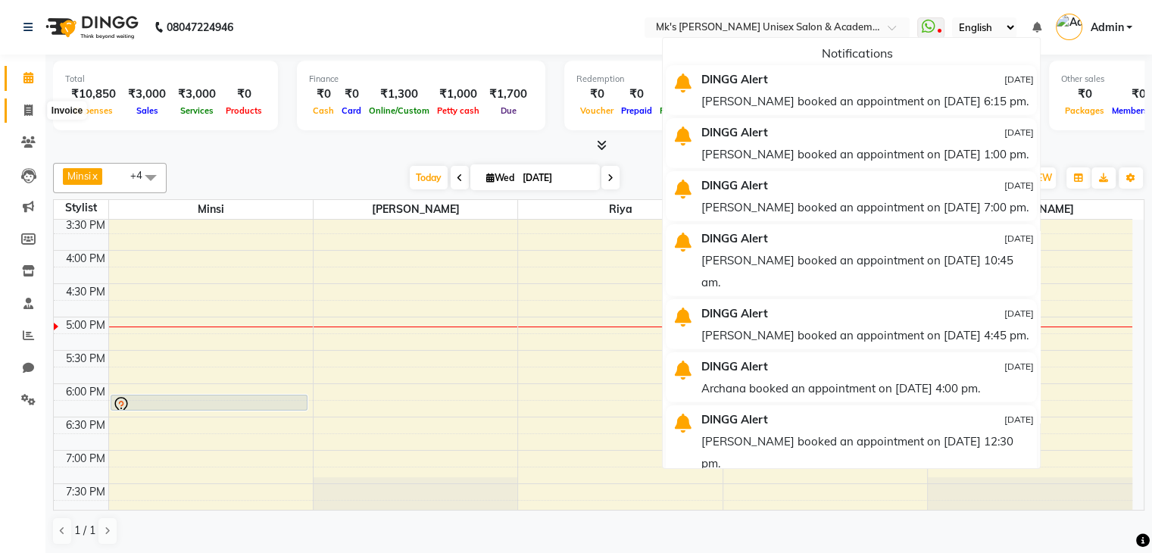
click at [33, 107] on span at bounding box center [28, 110] width 27 height 17
select select "service"
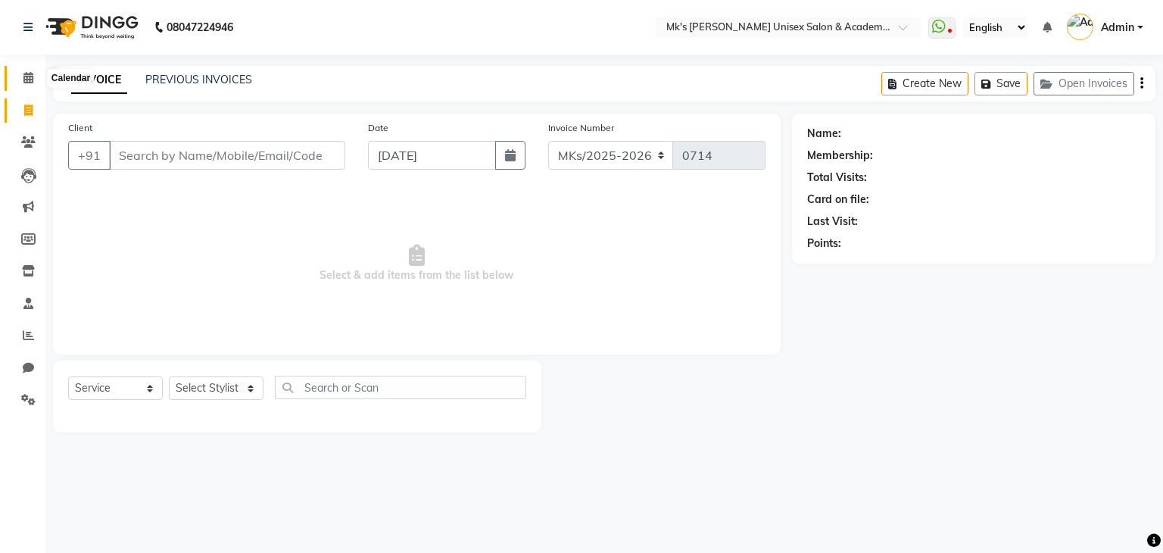
click at [34, 76] on span at bounding box center [28, 78] width 27 height 17
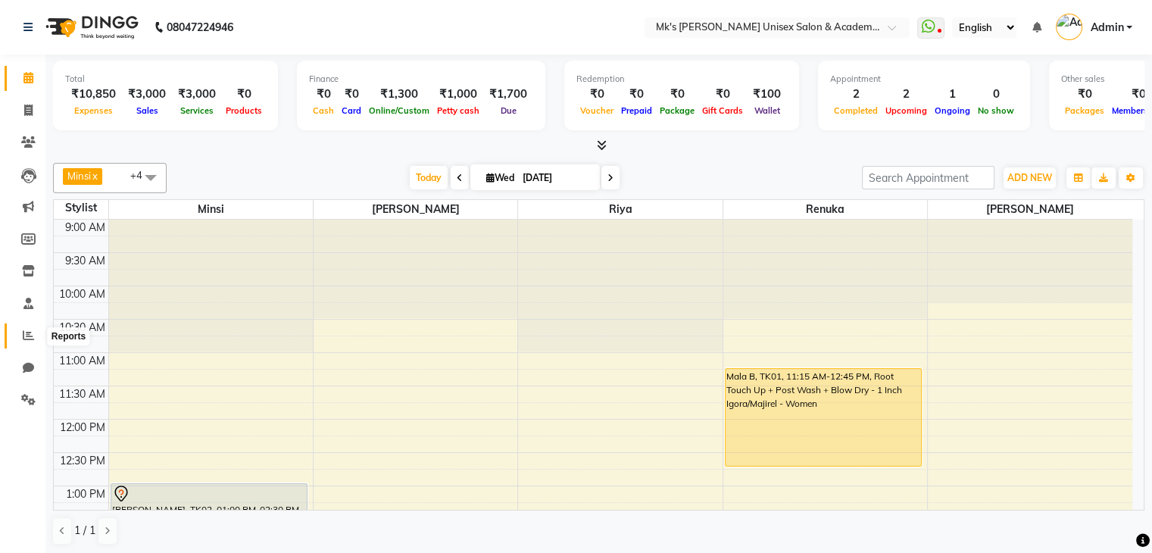
click at [27, 338] on icon at bounding box center [28, 334] width 11 height 11
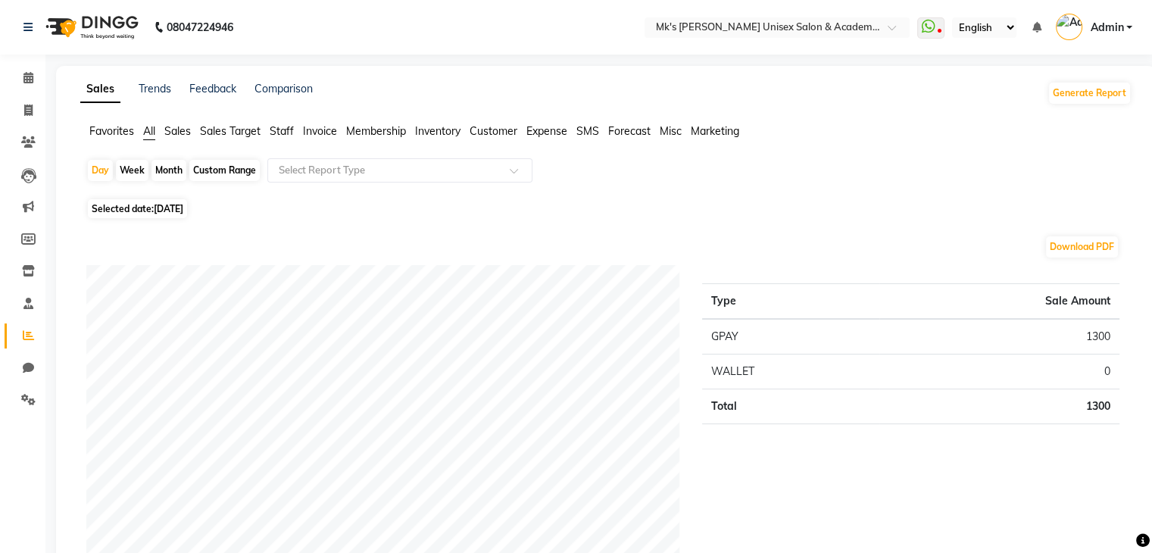
click at [557, 136] on span "Expense" at bounding box center [546, 131] width 41 height 14
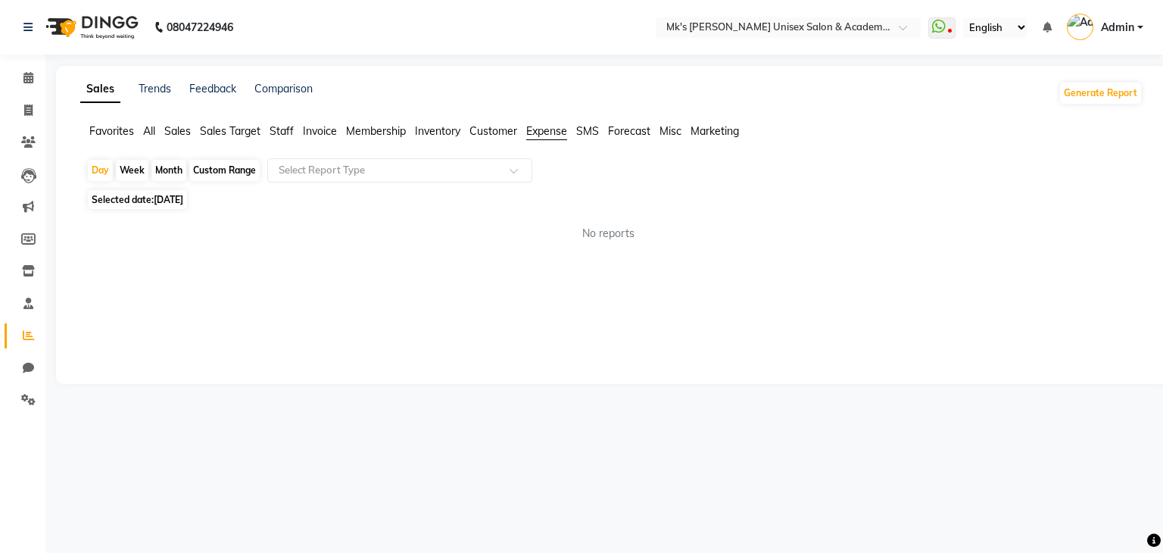
click at [183, 204] on span "[DATE]" at bounding box center [169, 199] width 30 height 11
select select "9"
select select "2025"
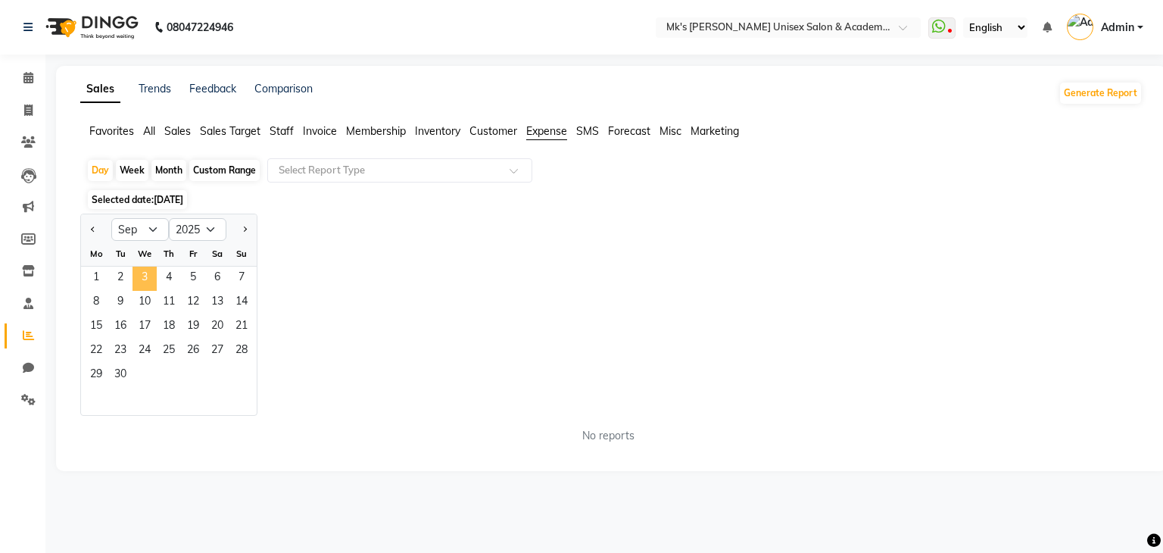
click at [139, 282] on span "3" at bounding box center [145, 279] width 24 height 24
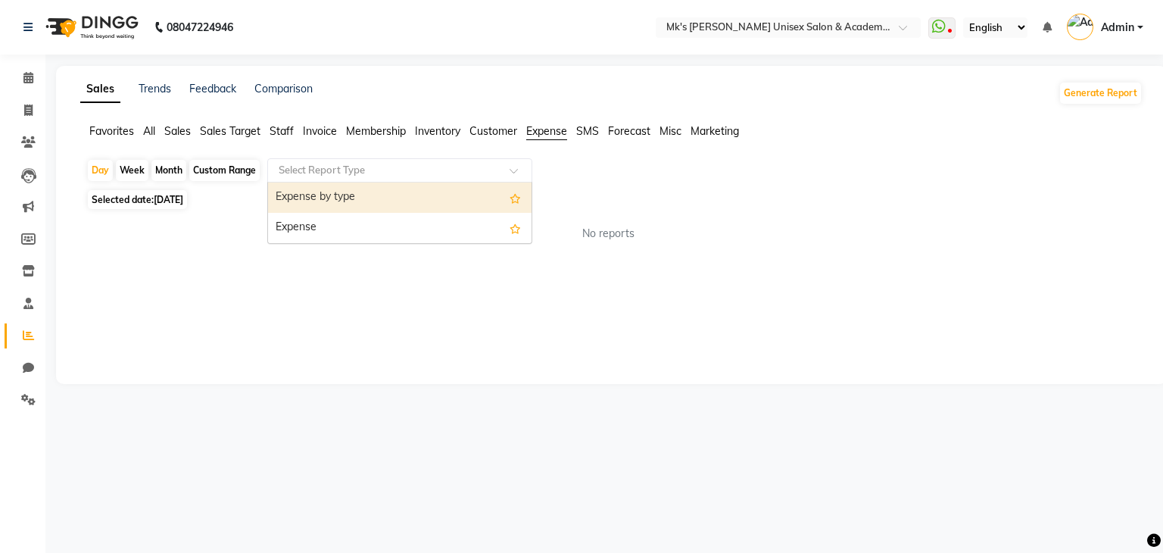
click at [333, 180] on div "Select Report Type" at bounding box center [399, 170] width 265 height 24
click at [338, 201] on div "Expense by type" at bounding box center [399, 197] width 263 height 30
select select "full_report"
select select "csv"
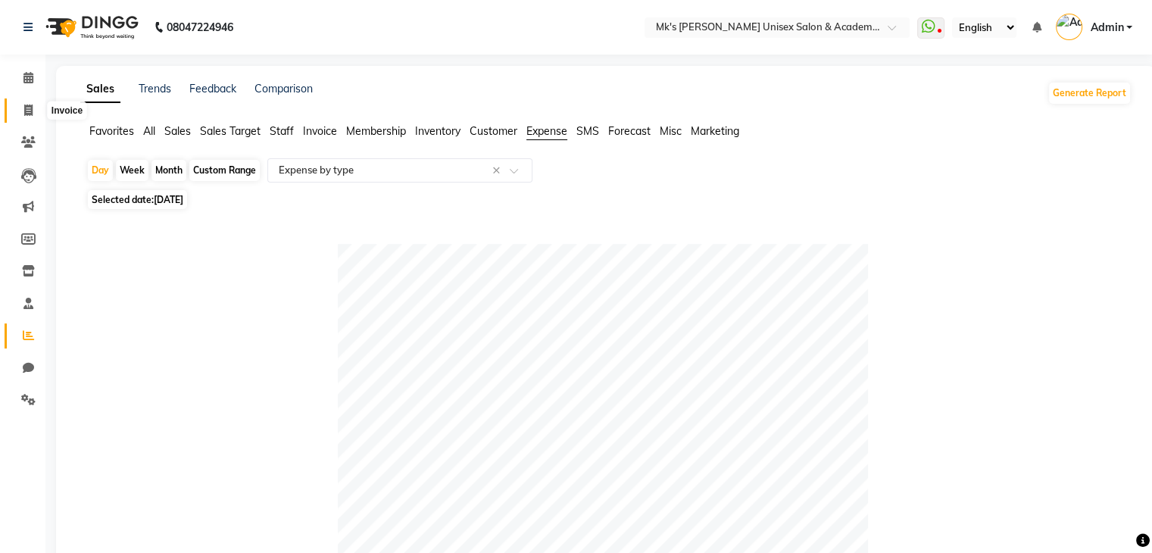
click at [18, 107] on span at bounding box center [28, 110] width 27 height 17
select select "service"
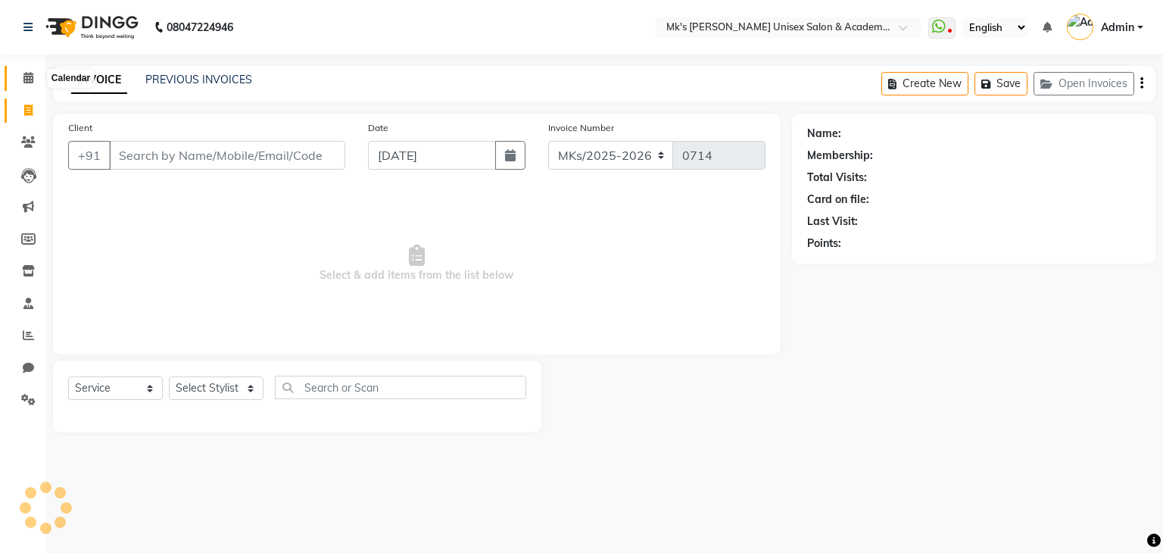
click at [30, 74] on icon at bounding box center [28, 77] width 10 height 11
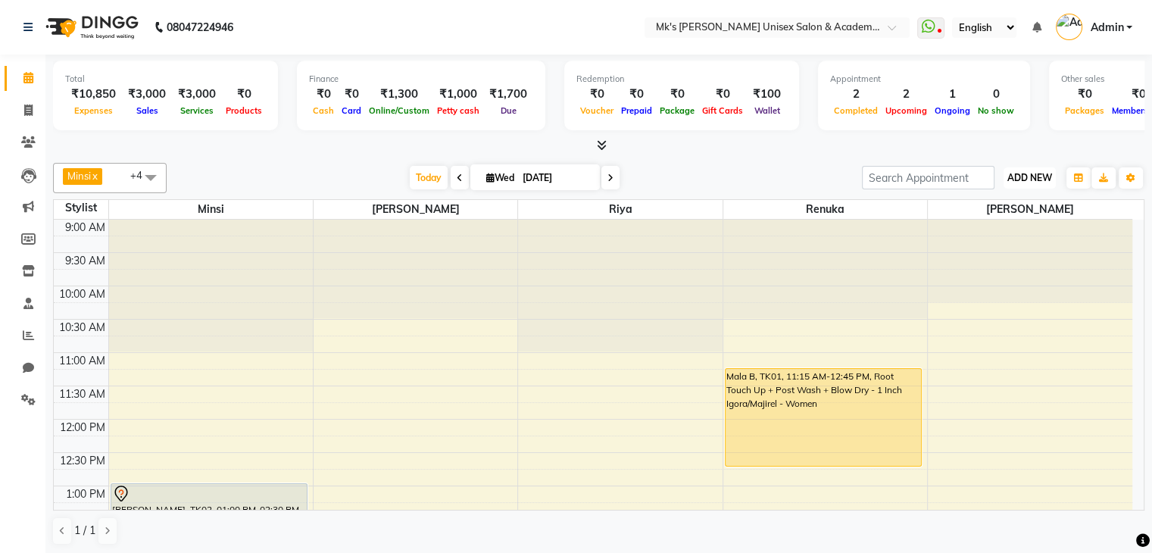
click at [1028, 179] on span "ADD NEW" at bounding box center [1029, 177] width 45 height 11
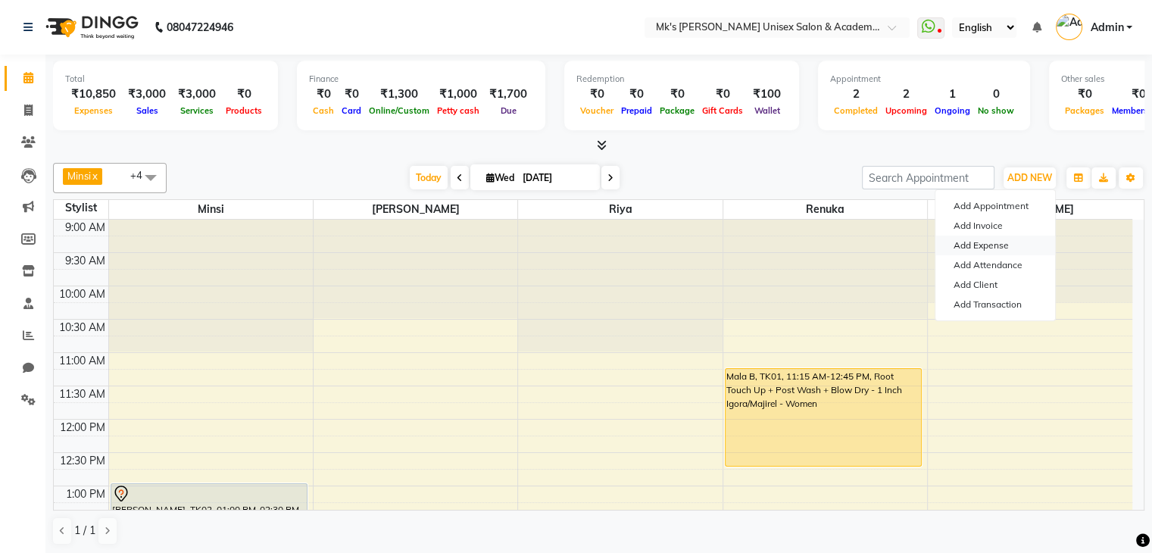
click at [988, 243] on link "Add Expense" at bounding box center [995, 245] width 120 height 20
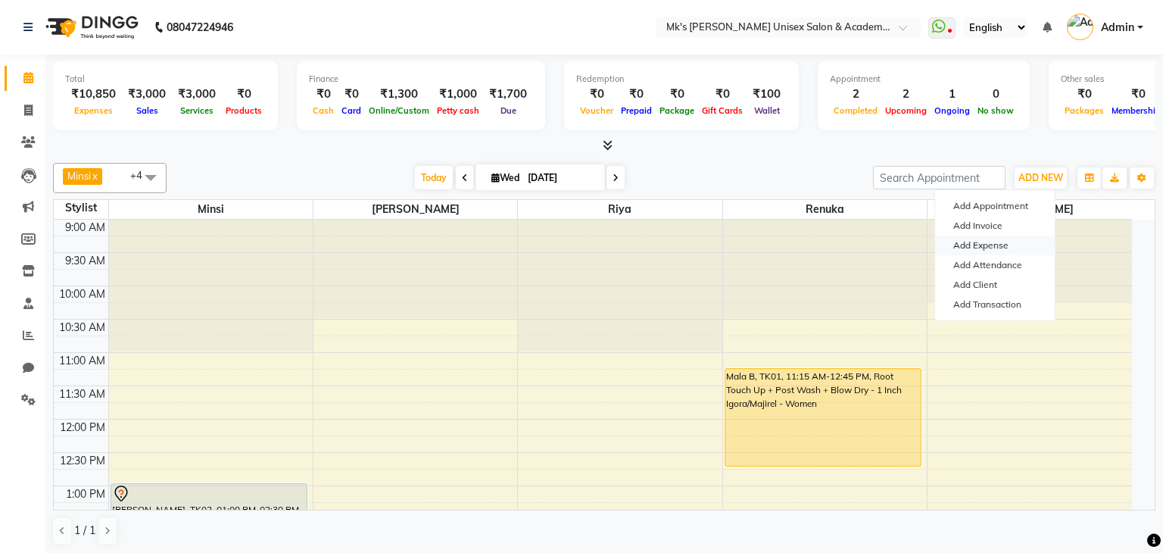
select select "1"
select select "2951"
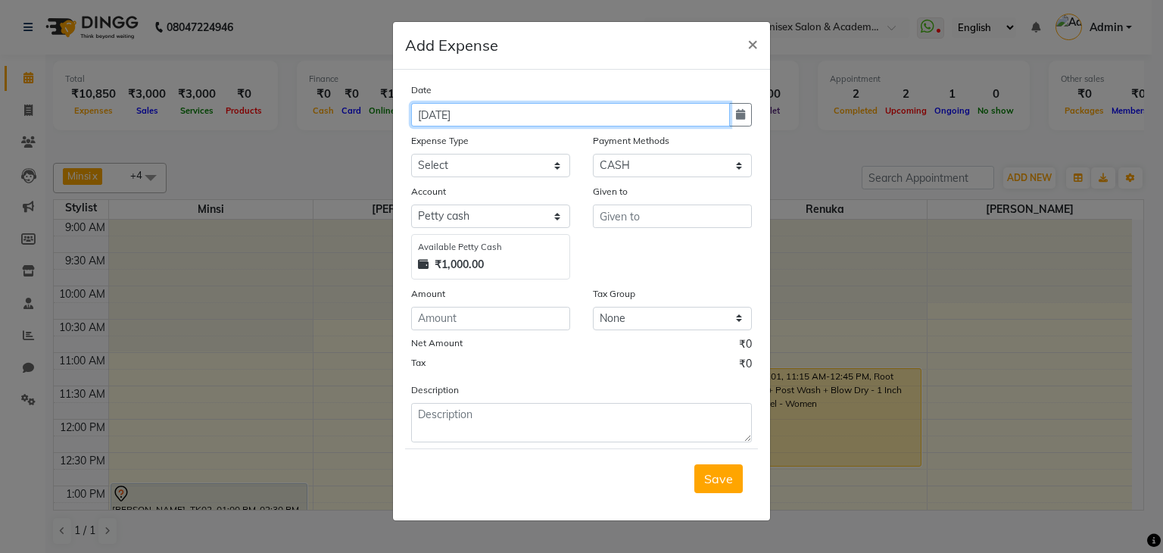
click at [468, 123] on input "[DATE]" at bounding box center [570, 114] width 319 height 23
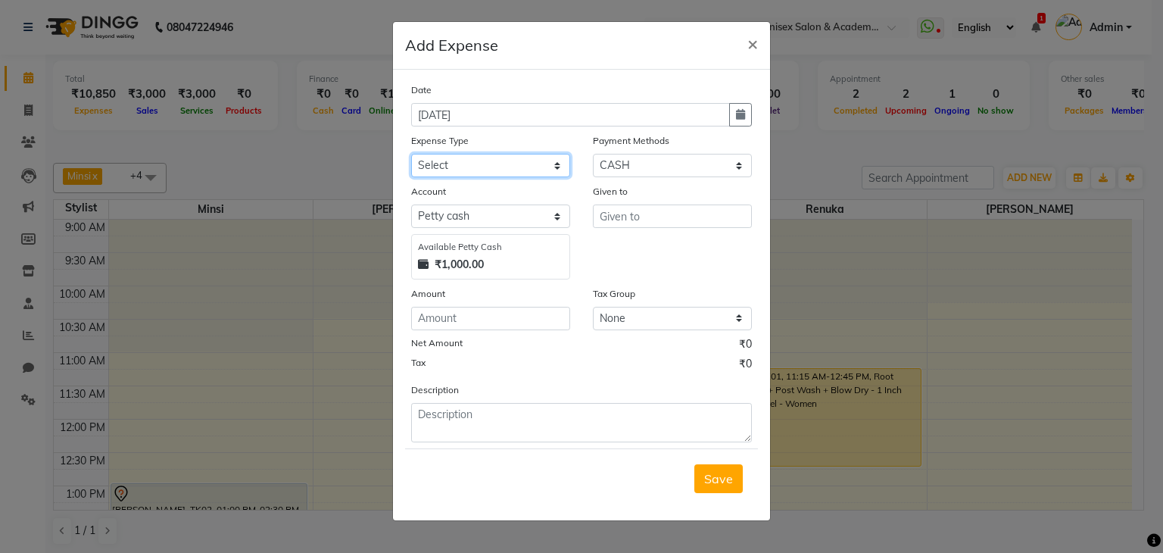
click at [454, 171] on select "Select Advance Salary Bank charges Car maintenance Cash transfer to bank Cash t…" at bounding box center [490, 165] width 159 height 23
select select "20171"
click at [411, 155] on select "Select Advance Salary Bank charges Car maintenance Cash transfer to bank Cash t…" at bounding box center [490, 165] width 159 height 23
click at [644, 168] on select "Select Bank GPay Prepaid Points PhonePe CASH Credit Card CARD Debit Card Master…" at bounding box center [672, 165] width 159 height 23
select select "5"
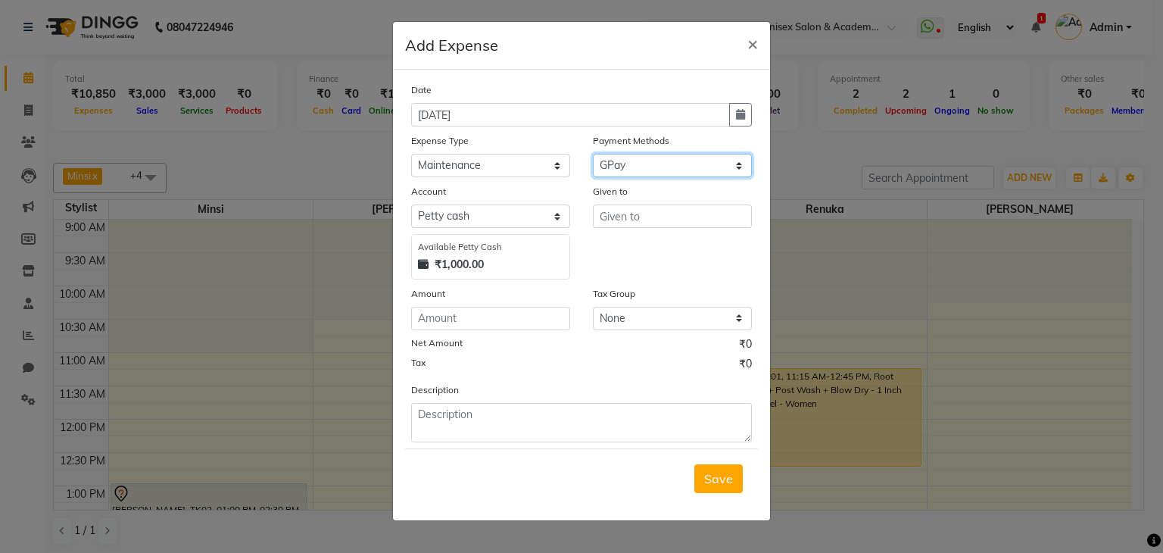
click at [593, 155] on select "Select Bank GPay Prepaid Points PhonePe CASH Credit Card CARD Debit Card Master…" at bounding box center [672, 165] width 159 height 23
select select "2952"
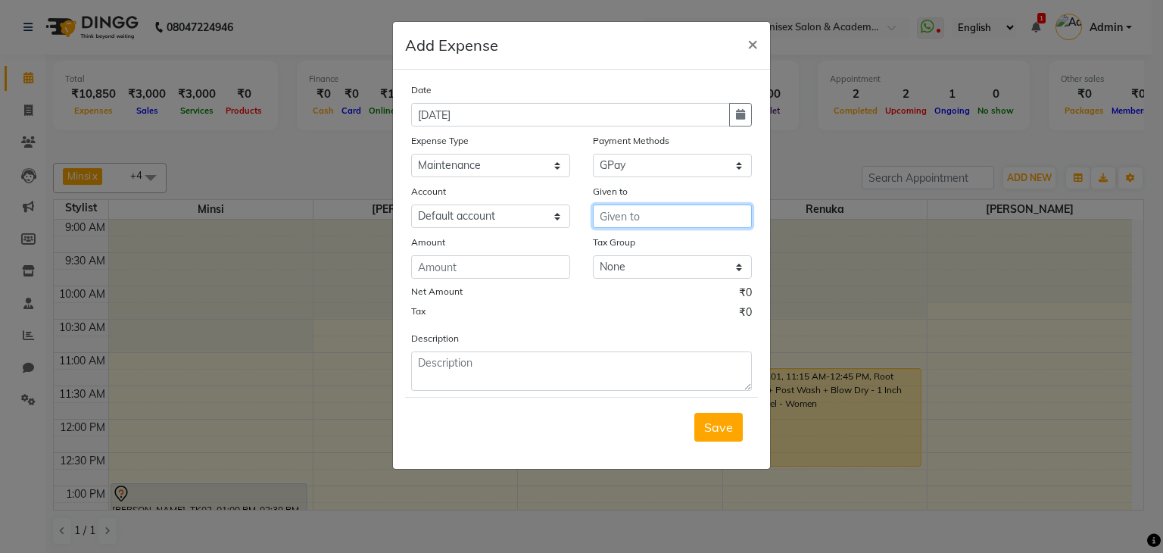
click at [637, 225] on input "text" at bounding box center [672, 215] width 159 height 23
type input "Shahzeb"
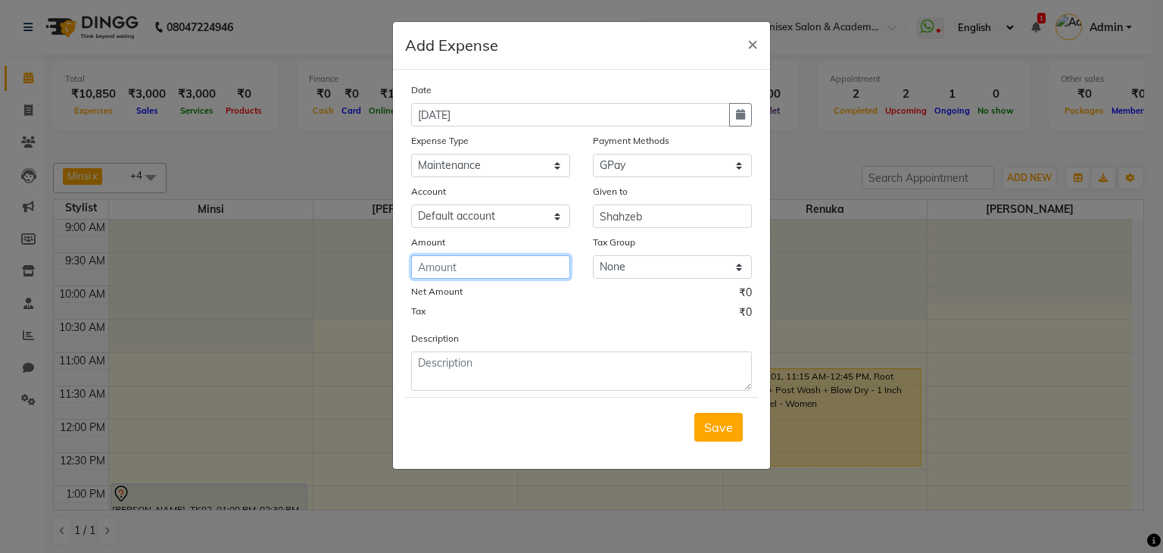
click at [524, 267] on input "number" at bounding box center [490, 266] width 159 height 23
type input "250"
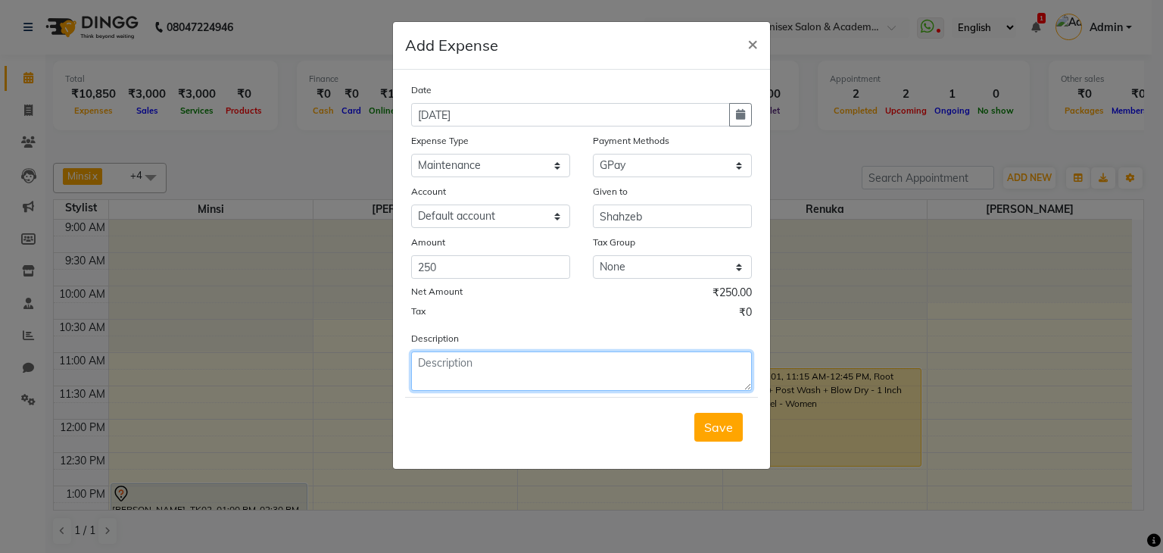
click at [486, 368] on textarea at bounding box center [581, 370] width 341 height 39
type textarea "Fan repairing"
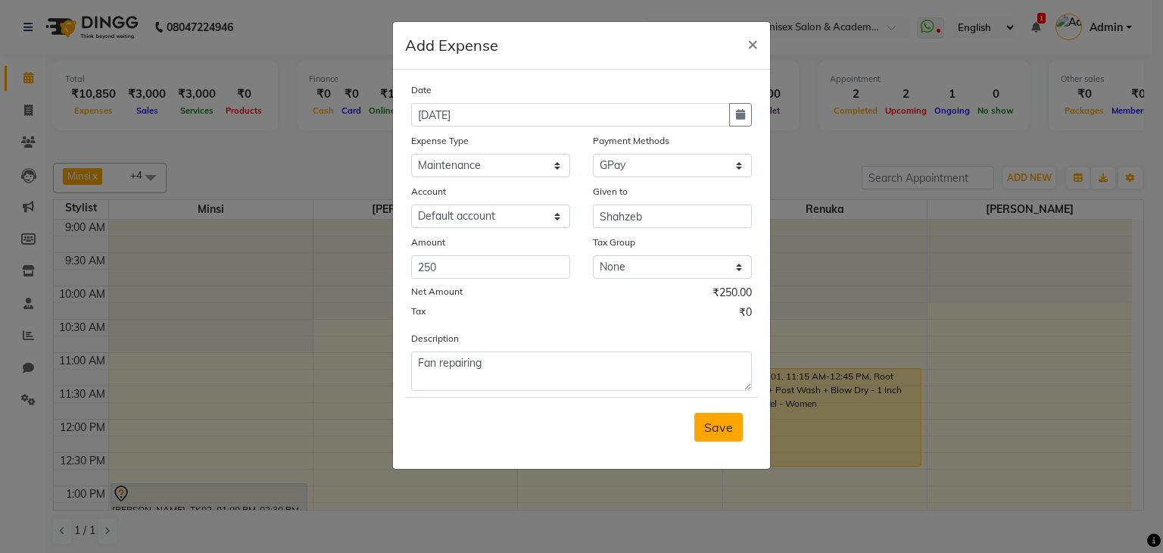
click at [713, 431] on span "Save" at bounding box center [718, 426] width 29 height 15
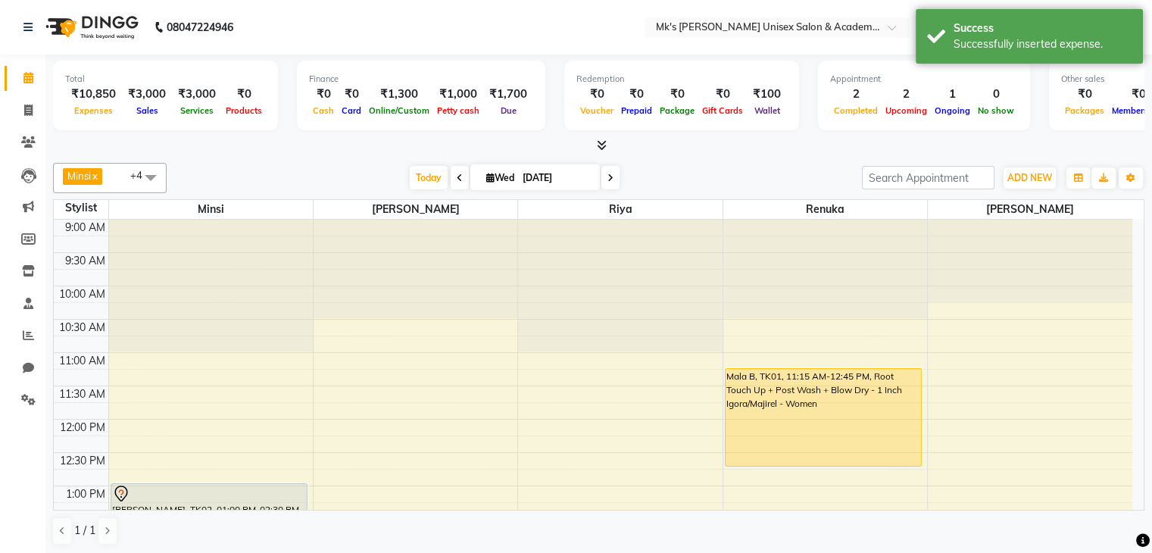
click at [603, 145] on icon at bounding box center [602, 144] width 10 height 11
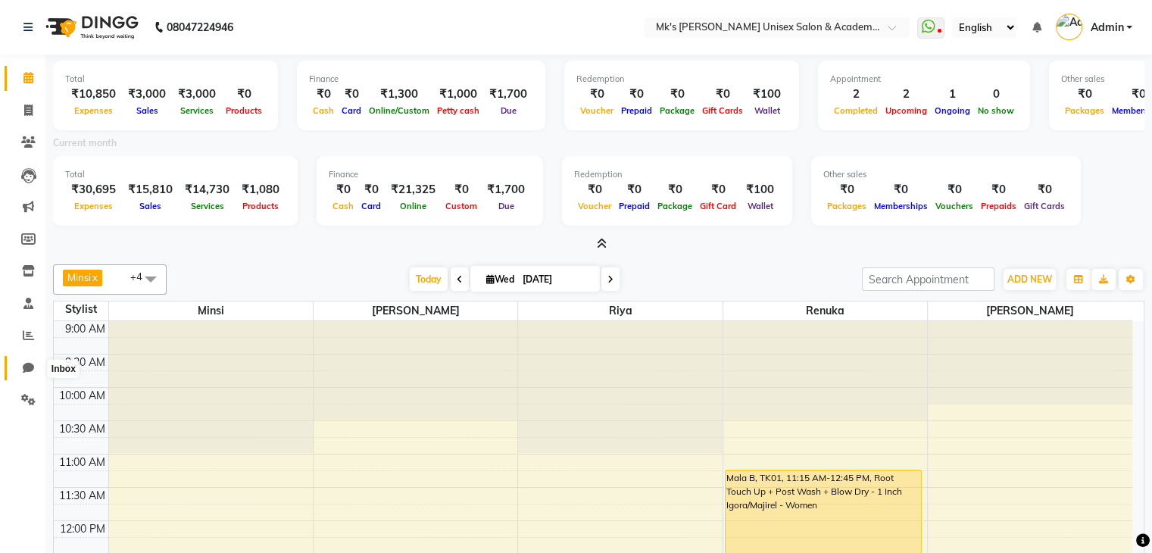
click at [38, 368] on span at bounding box center [28, 368] width 27 height 17
select select "100"
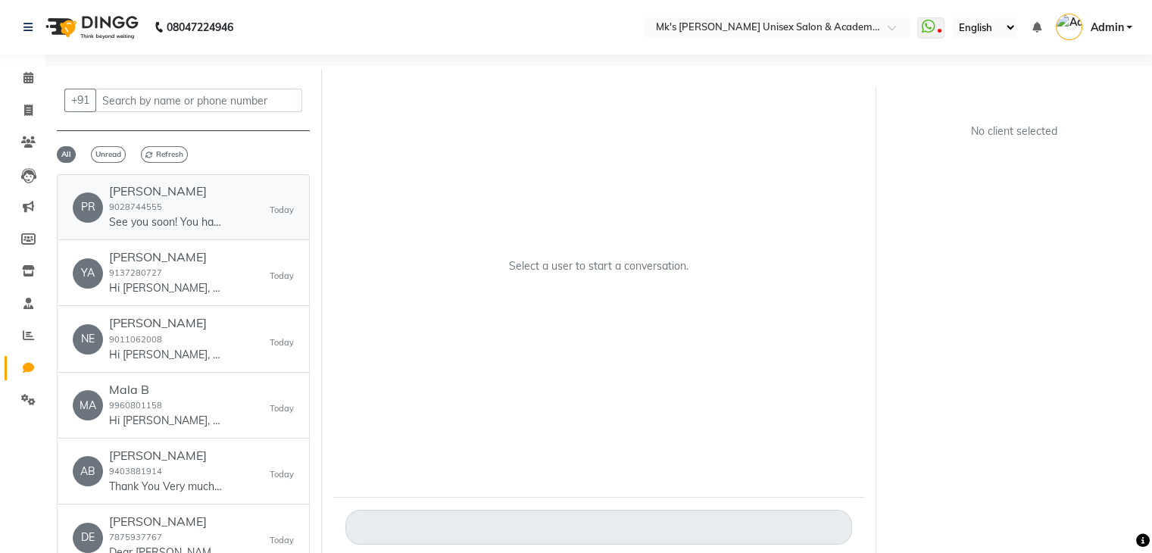
click at [142, 198] on div "[PERSON_NAME] 9028744555 See you soon! You have an appointment with Mk's [PERSO…" at bounding box center [166, 207] width 114 height 46
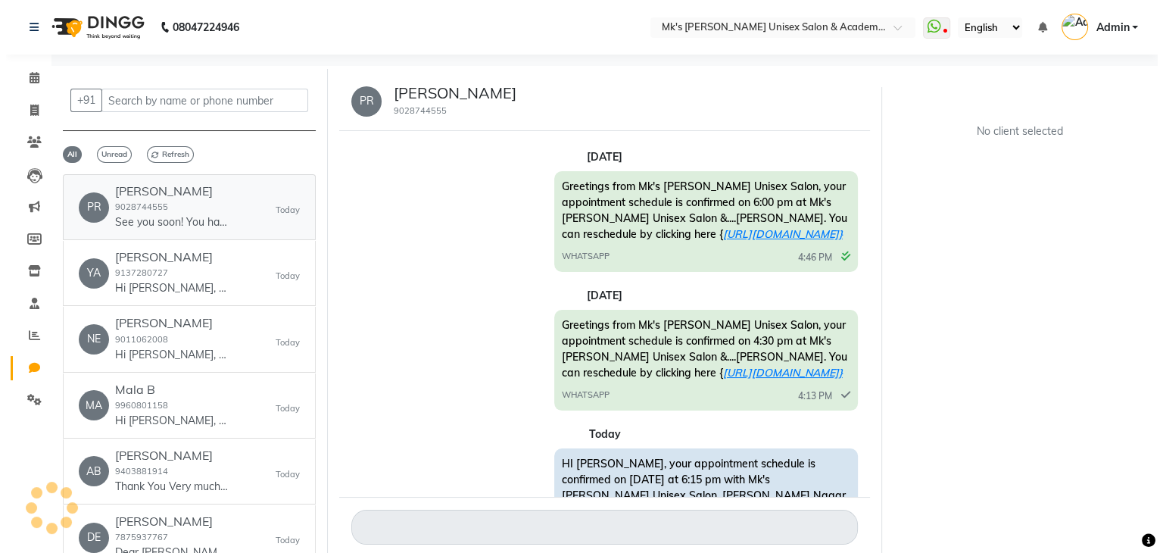
scroll to position [304, 0]
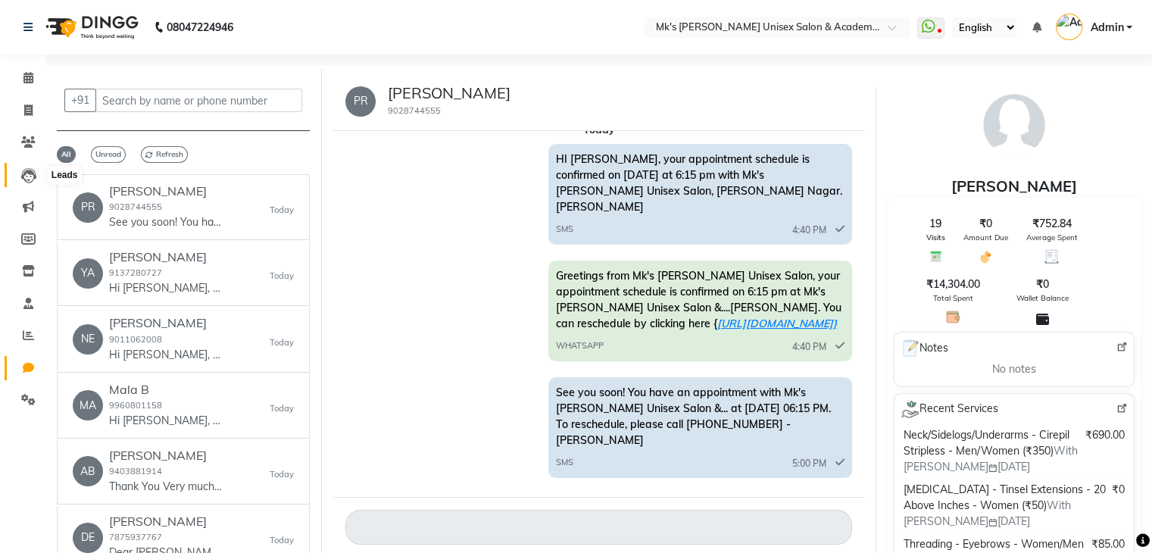
click at [27, 173] on icon at bounding box center [28, 175] width 15 height 15
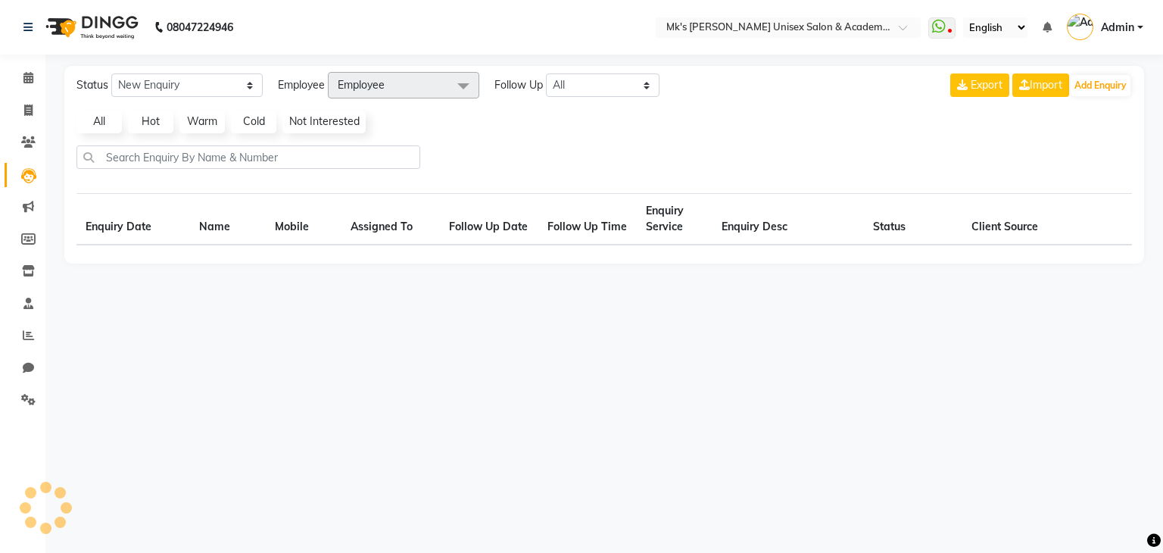
select select "10"
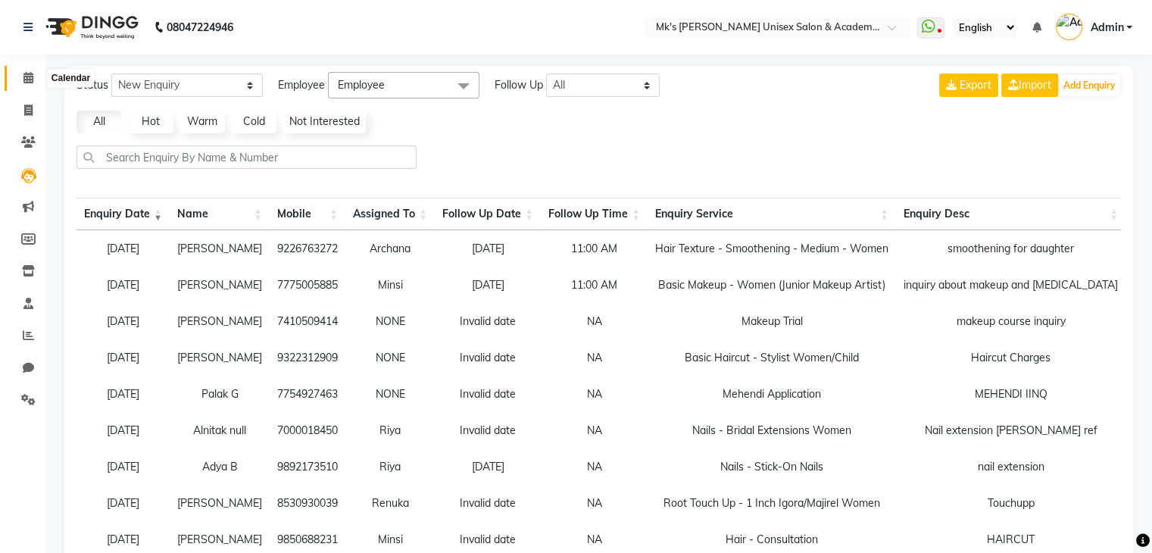
click at [21, 70] on span at bounding box center [28, 78] width 27 height 17
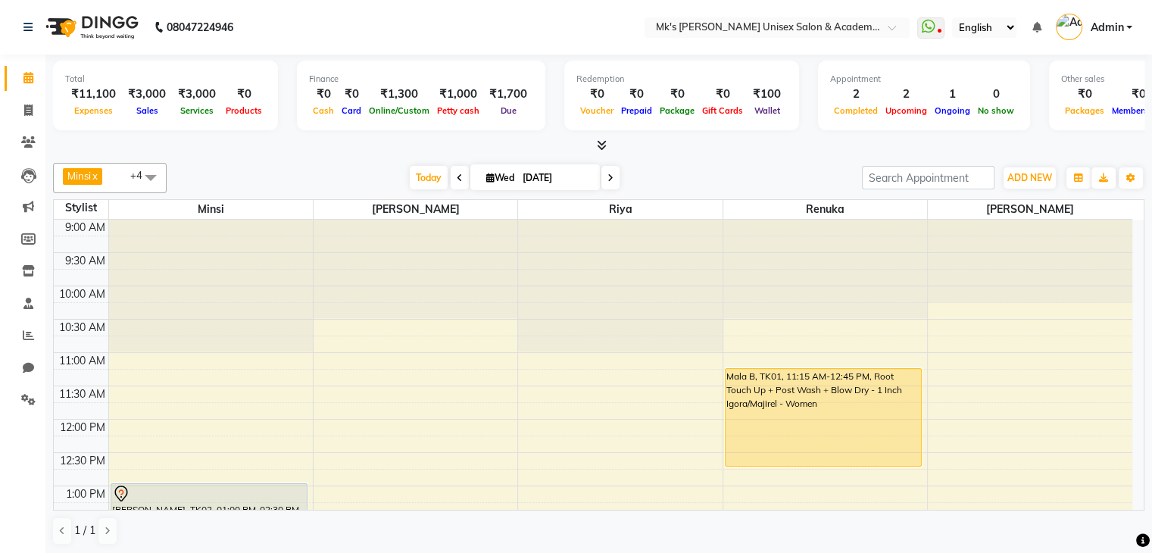
click at [599, 139] on icon at bounding box center [602, 144] width 10 height 11
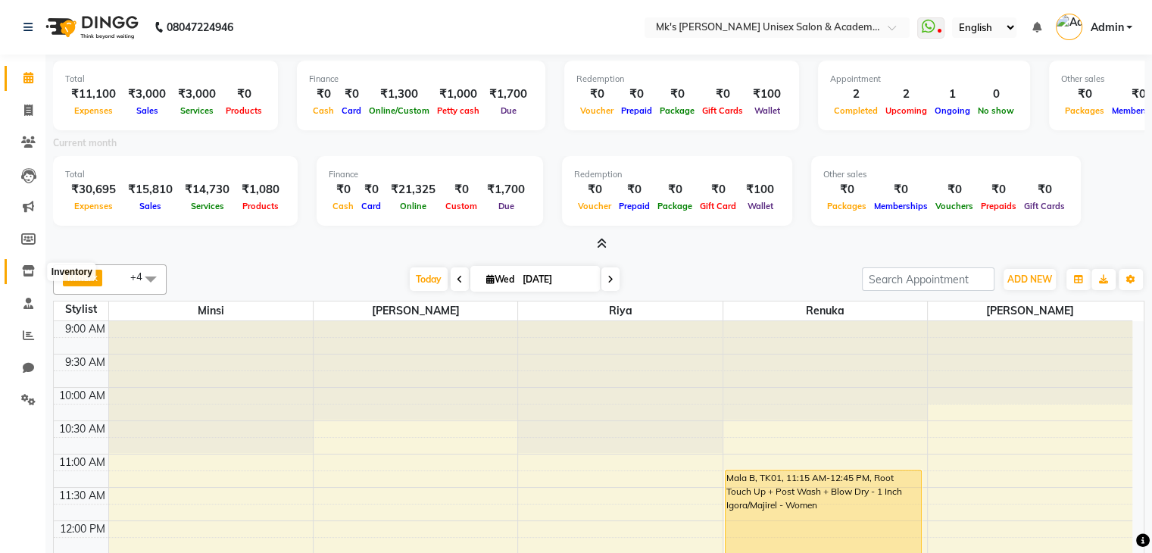
click at [40, 266] on span at bounding box center [28, 271] width 27 height 17
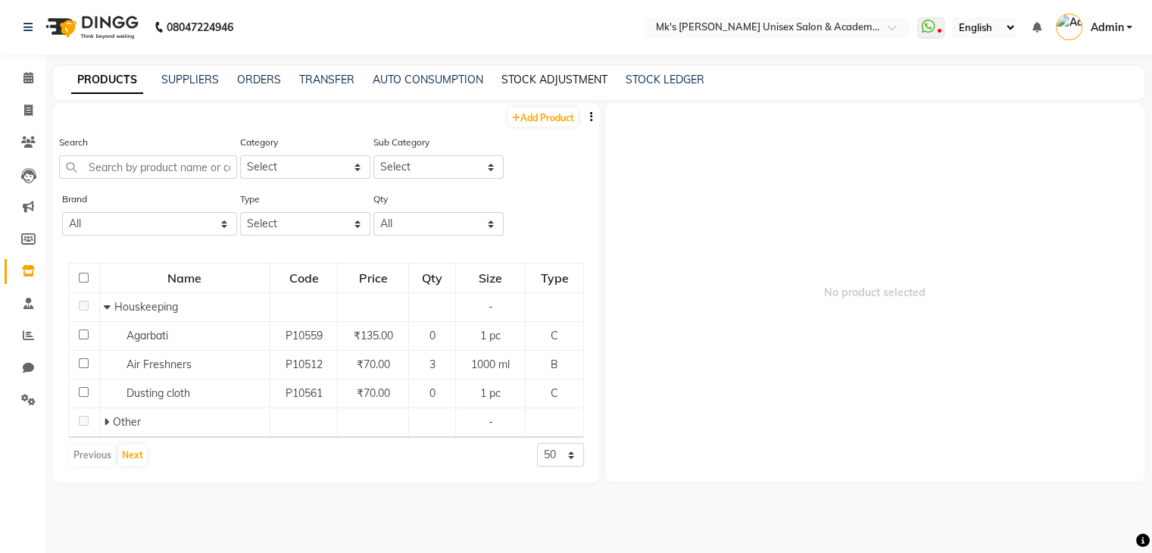
click at [569, 83] on link "STOCK ADJUSTMENT" at bounding box center [554, 80] width 106 height 14
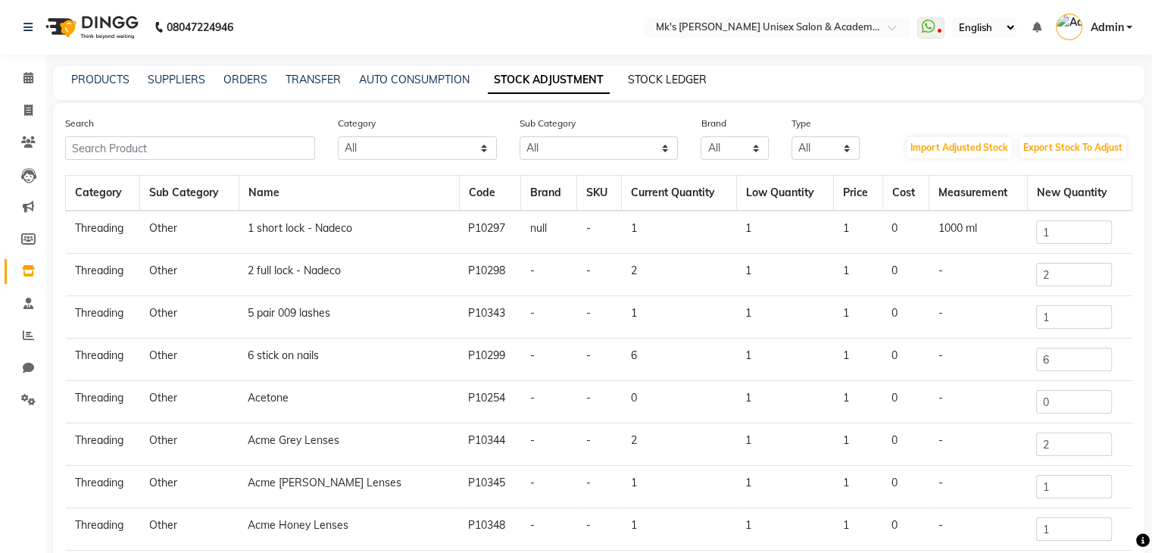
click at [694, 79] on link "STOCK LEDGER" at bounding box center [667, 80] width 79 height 14
select select "all"
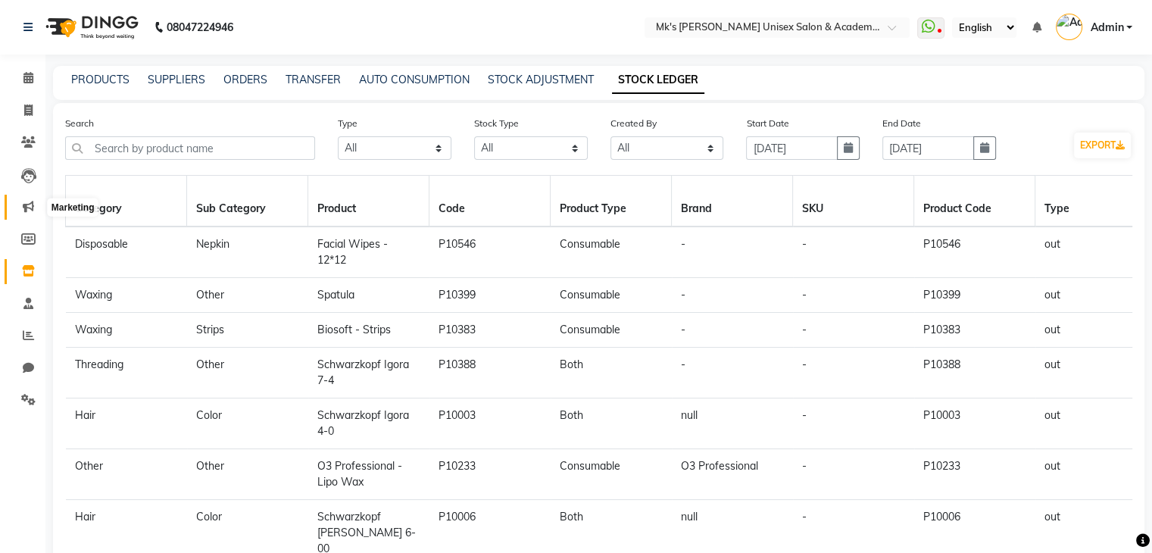
click at [30, 198] on span at bounding box center [28, 206] width 27 height 17
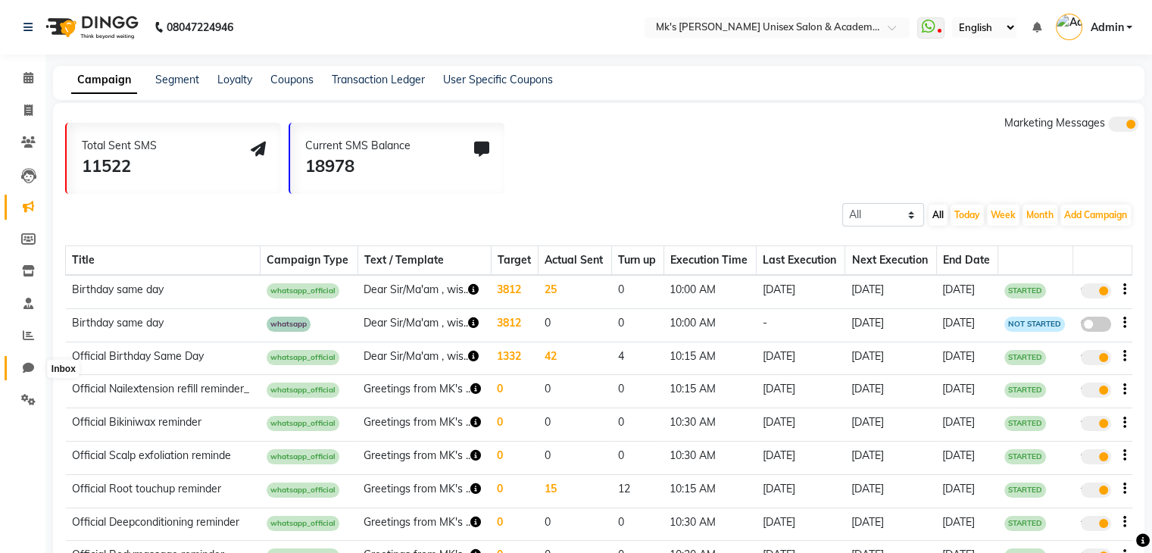
click at [32, 365] on icon at bounding box center [28, 367] width 11 height 11
select select "100"
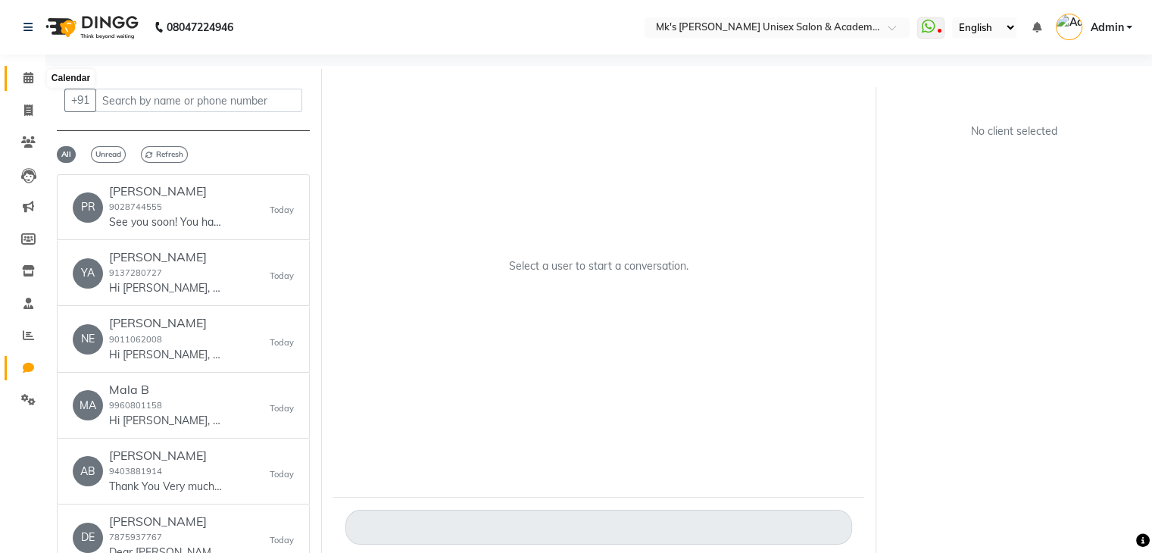
click at [30, 80] on icon at bounding box center [28, 77] width 10 height 11
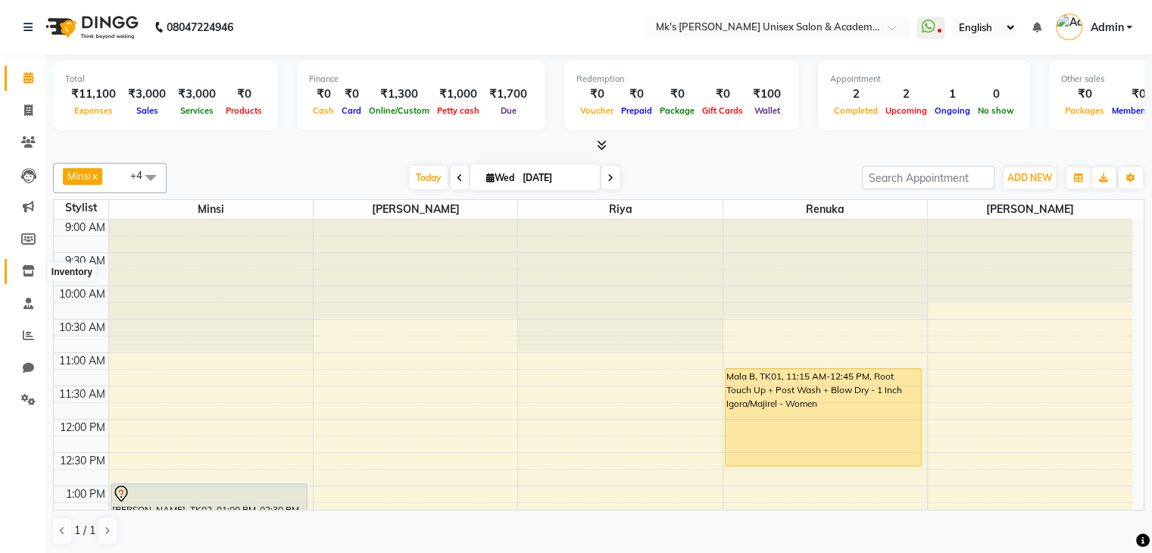
click at [27, 266] on icon at bounding box center [28, 270] width 13 height 11
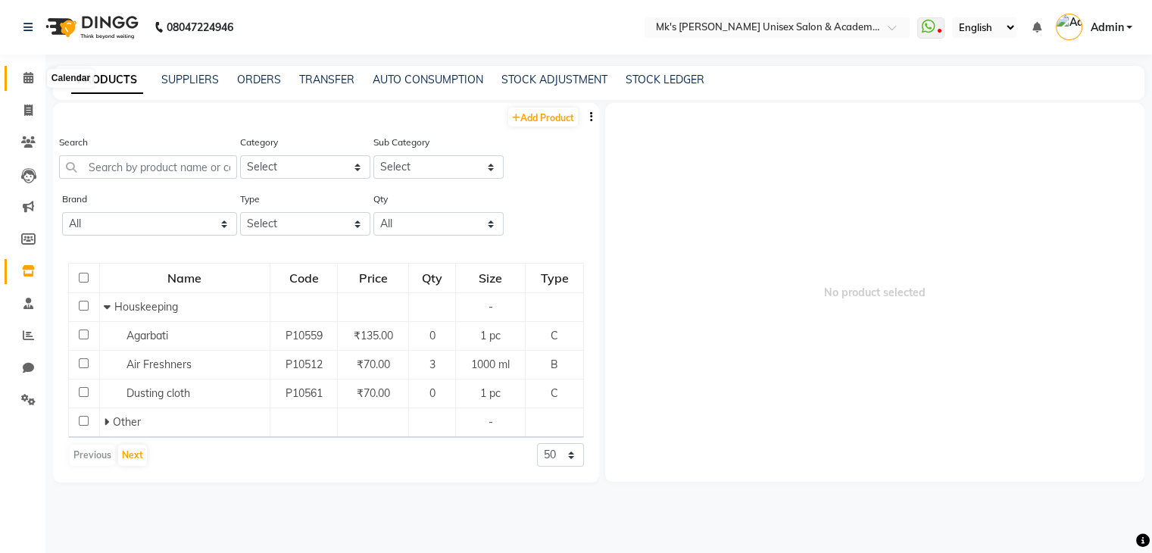
click at [27, 74] on icon at bounding box center [28, 77] width 10 height 11
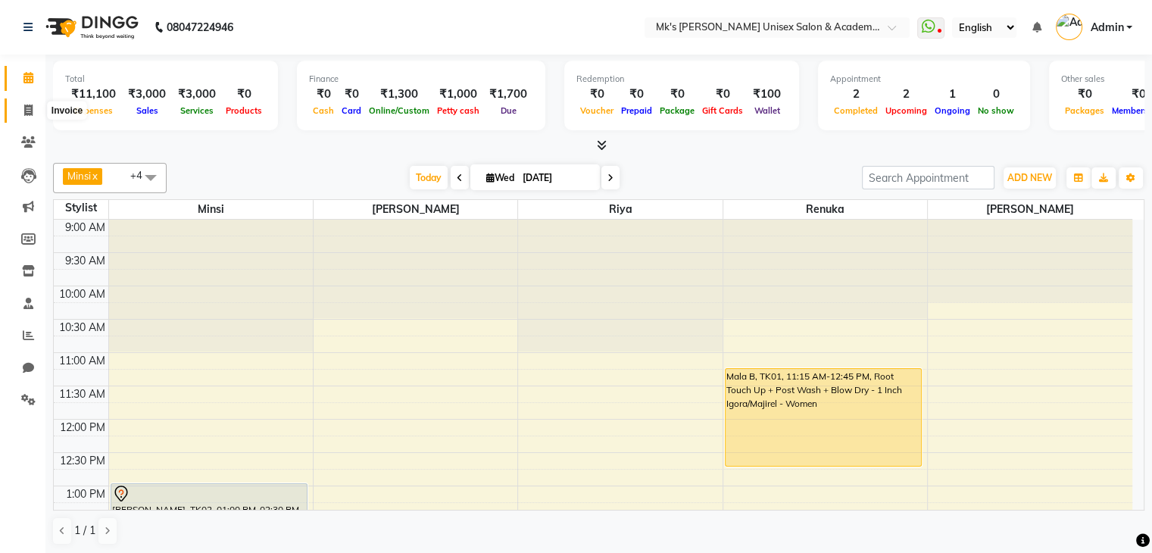
click at [39, 110] on span at bounding box center [28, 110] width 27 height 17
select select "service"
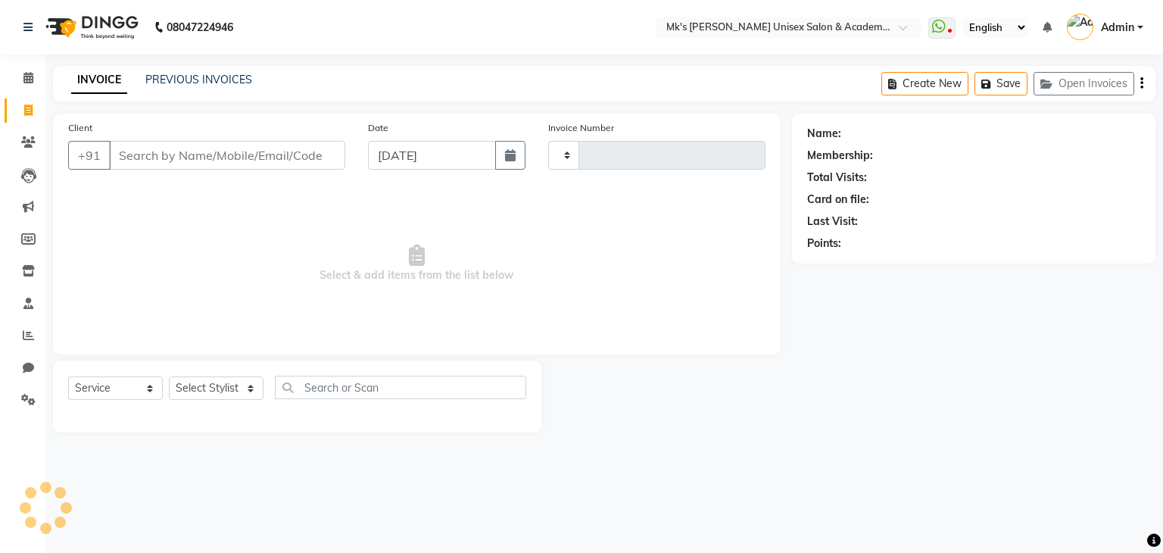
type input "0714"
select select "6031"
select select "service"
click at [22, 136] on icon at bounding box center [28, 141] width 14 height 11
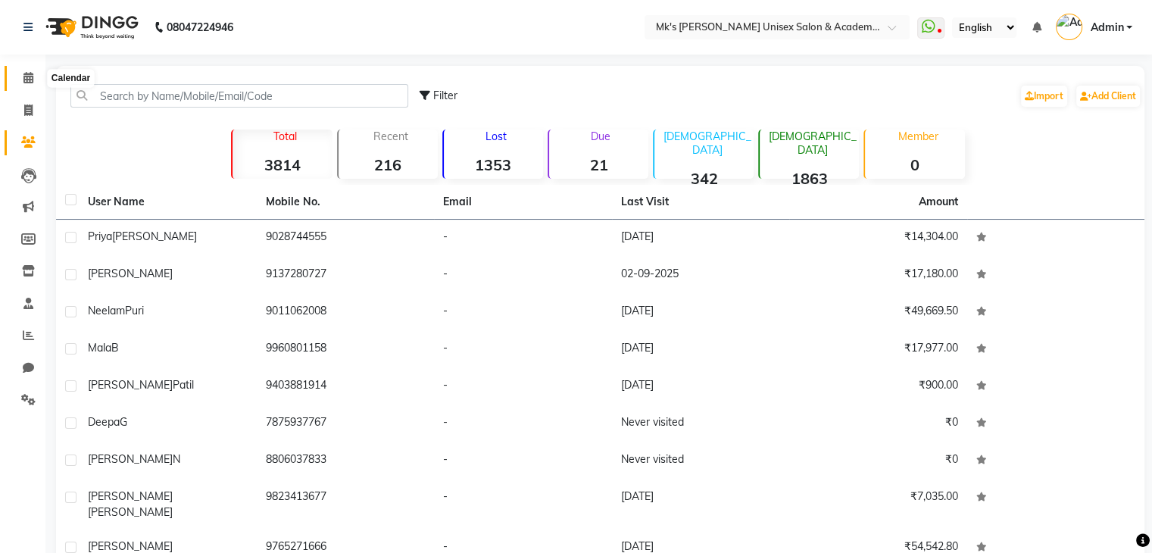
click at [29, 77] on icon at bounding box center [28, 77] width 10 height 11
